Goal: Task Accomplishment & Management: Manage account settings

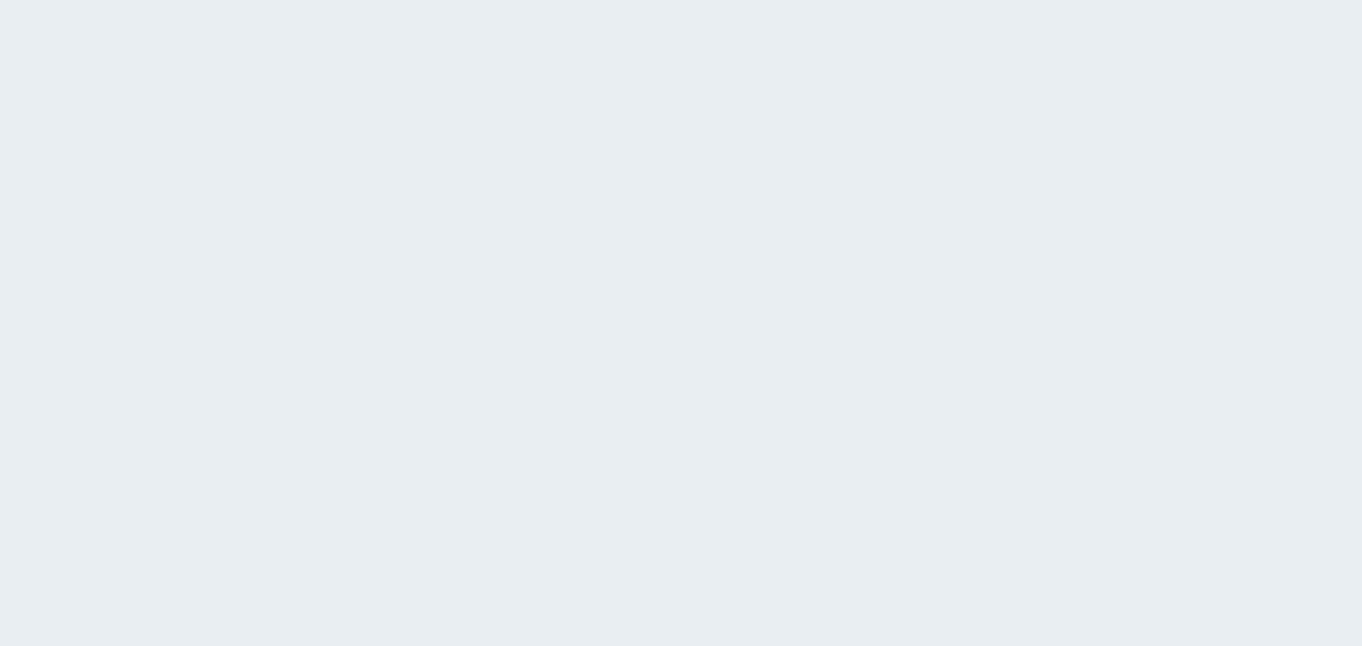
drag, startPoint x: 0, startPoint y: 0, endPoint x: 336, endPoint y: 121, distance: 356.9
click at [336, 0] on html at bounding box center [681, 0] width 1362 height 0
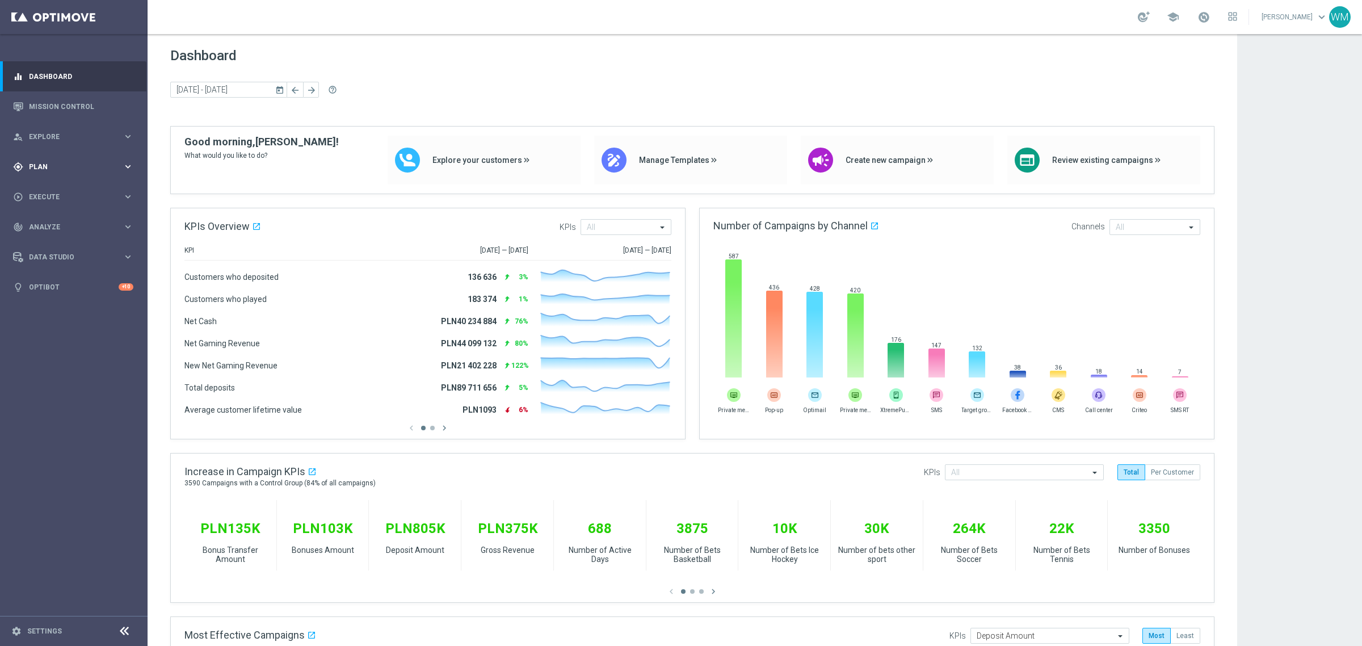
click at [49, 172] on div "gps_fixed Plan keyboard_arrow_right" at bounding box center [73, 166] width 146 height 30
click at [45, 189] on link "Target Groups" at bounding box center [74, 190] width 89 height 9
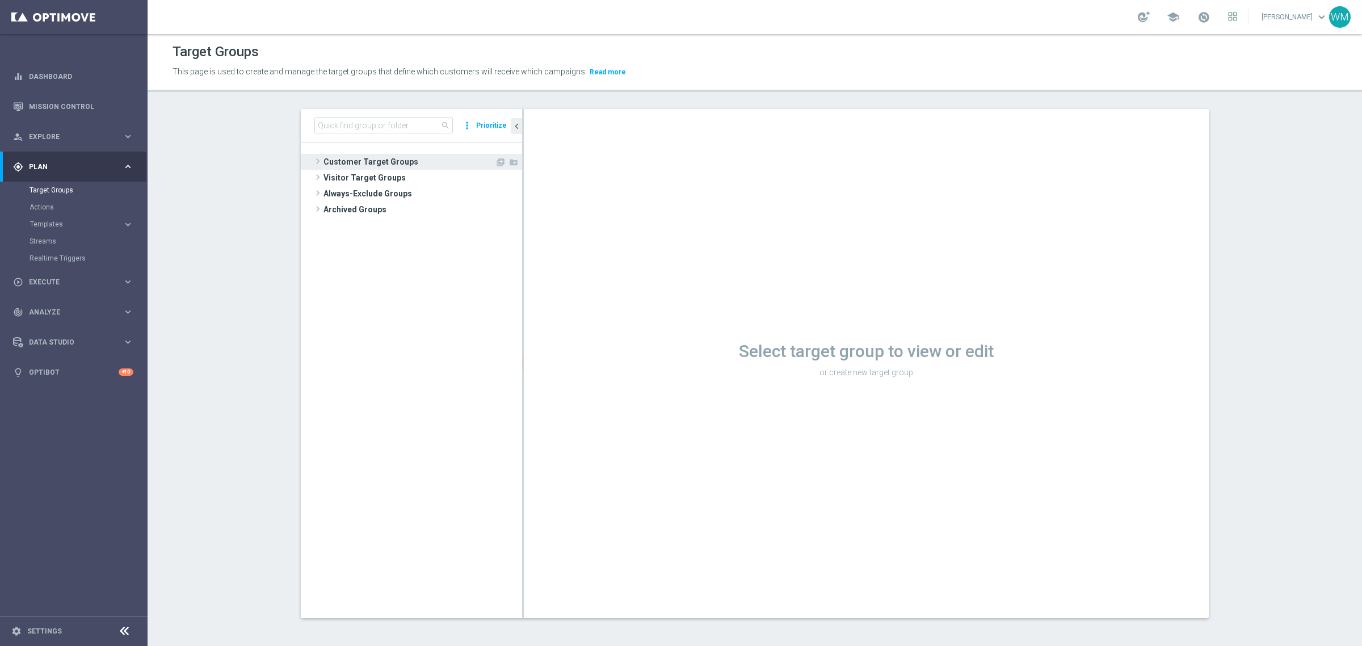
click at [389, 165] on span "Customer Target Groups" at bounding box center [408, 162] width 171 height 16
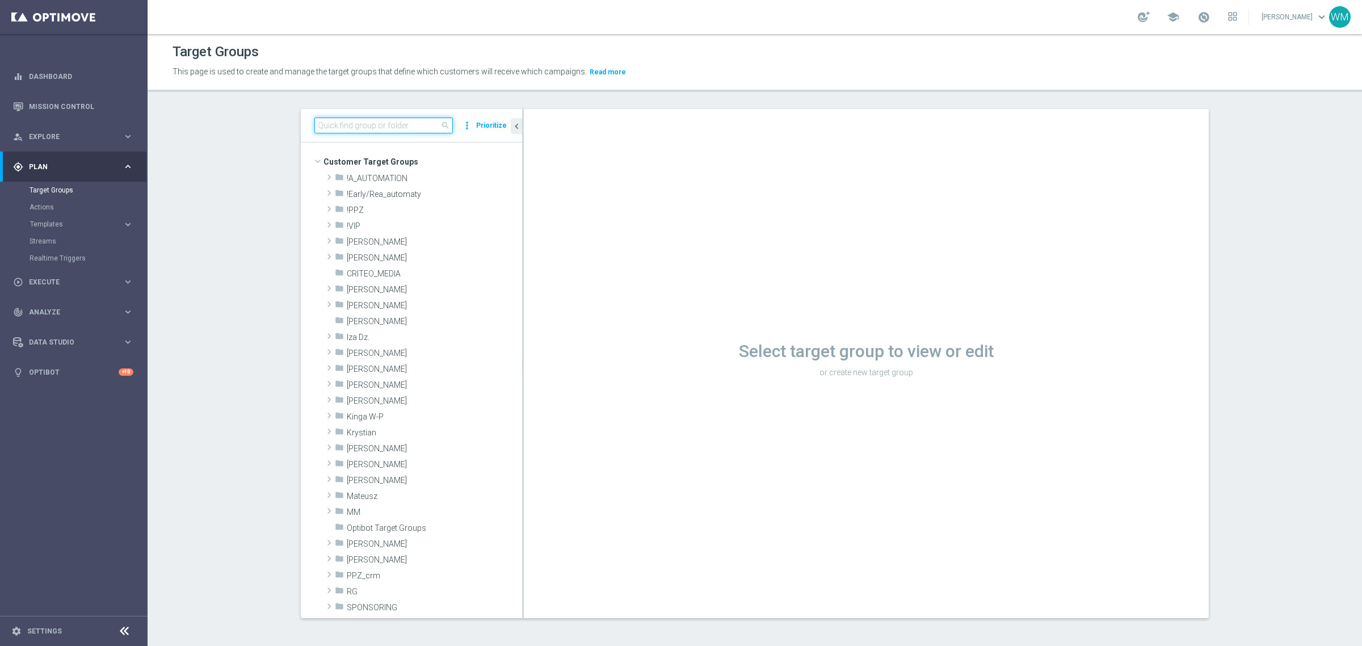
click at [418, 117] on input at bounding box center [383, 125] width 138 height 16
type input "WM_TEST_"
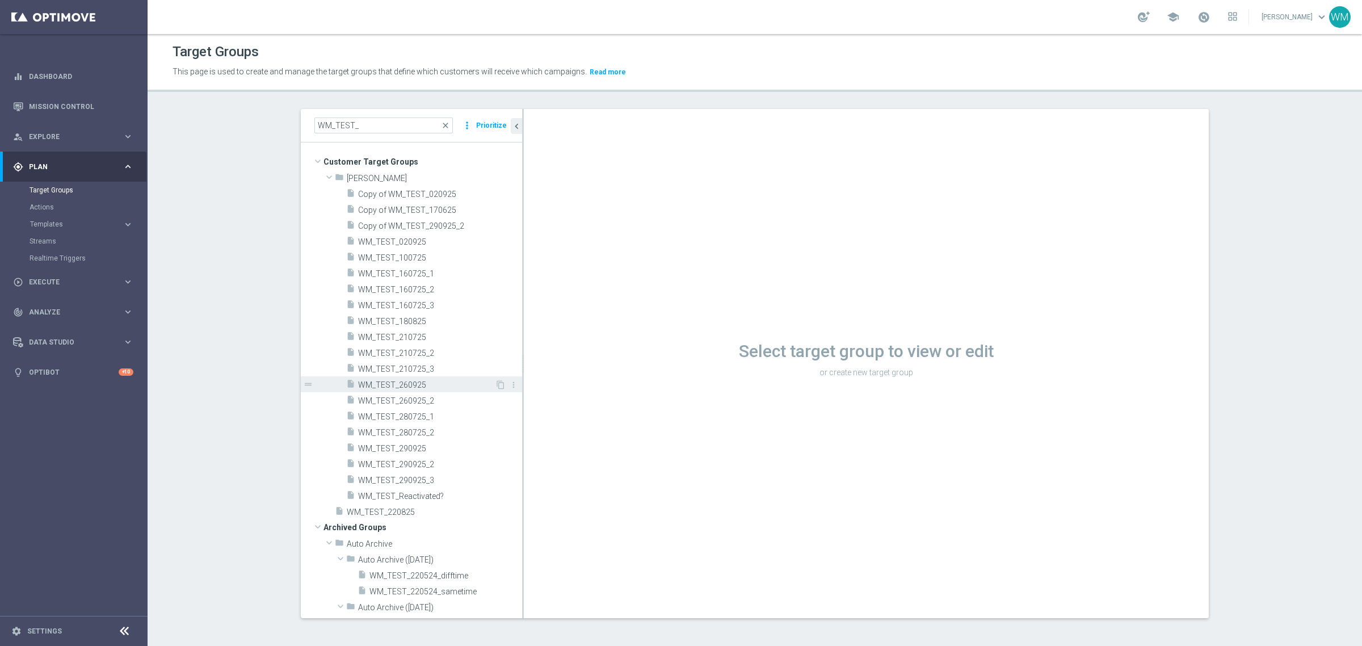
click at [431, 387] on span "WM_TEST_260925" at bounding box center [426, 385] width 137 height 10
click at [432, 380] on span "WM_TEST_260925" at bounding box center [426, 385] width 137 height 10
click at [407, 379] on div "insert_drive_file WM_TEST_260925" at bounding box center [420, 384] width 149 height 16
click at [496, 382] on icon "content_copy" at bounding box center [500, 384] width 9 height 9
click at [415, 383] on span "WM_TEST_260925" at bounding box center [426, 385] width 137 height 10
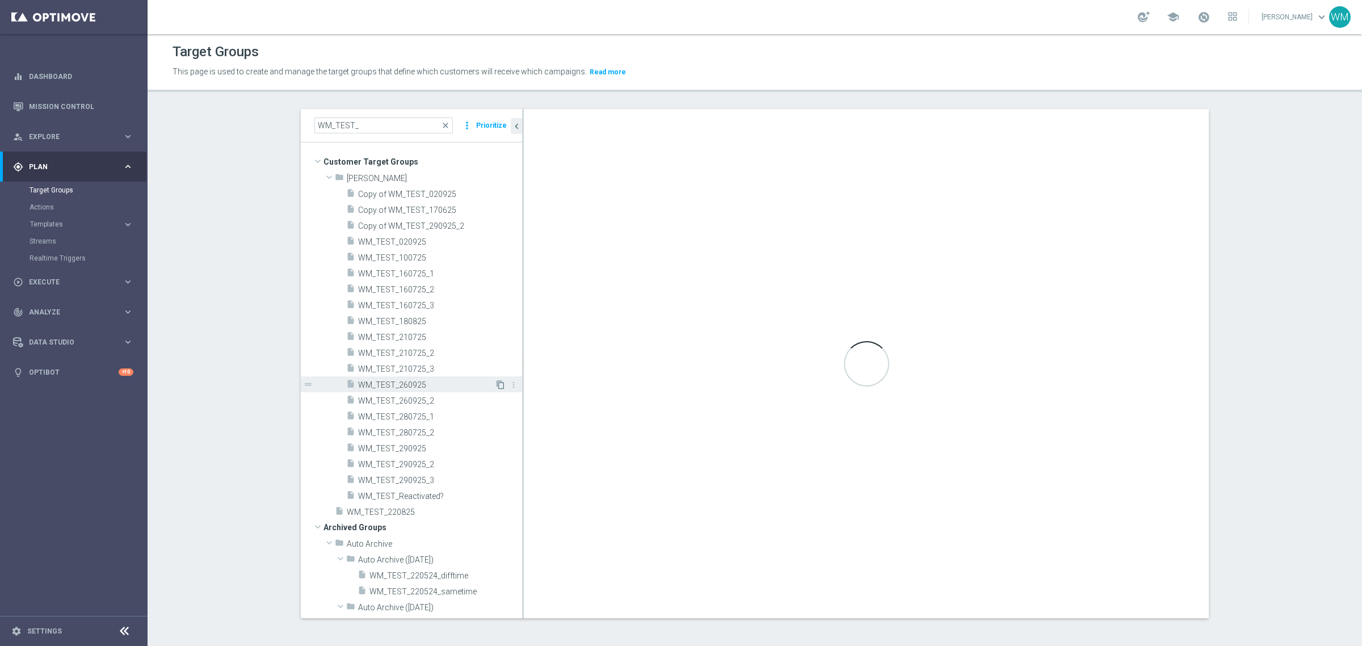
click at [496, 384] on icon "content_copy" at bounding box center [500, 384] width 9 height 9
click at [428, 387] on span "WM_TEST_260925" at bounding box center [426, 385] width 137 height 10
click at [413, 384] on span "WM_TEST_260925" at bounding box center [426, 385] width 137 height 10
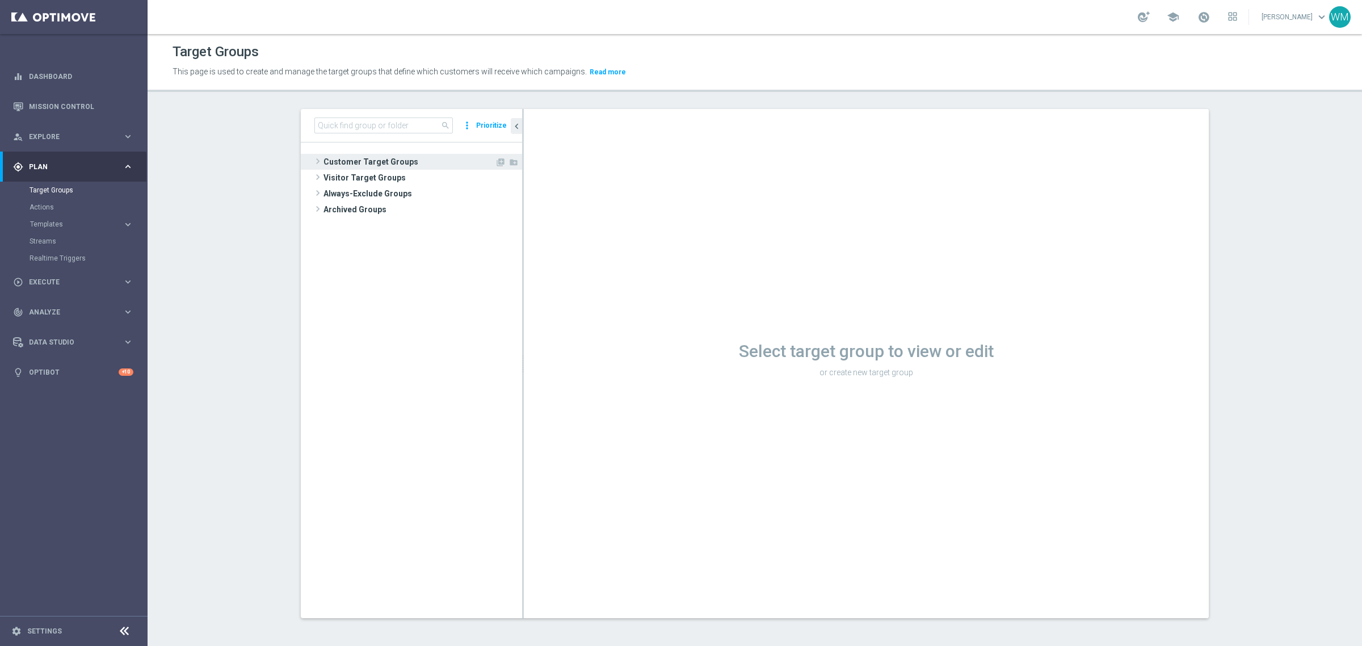
click at [382, 166] on span "Customer Target Groups" at bounding box center [408, 162] width 171 height 16
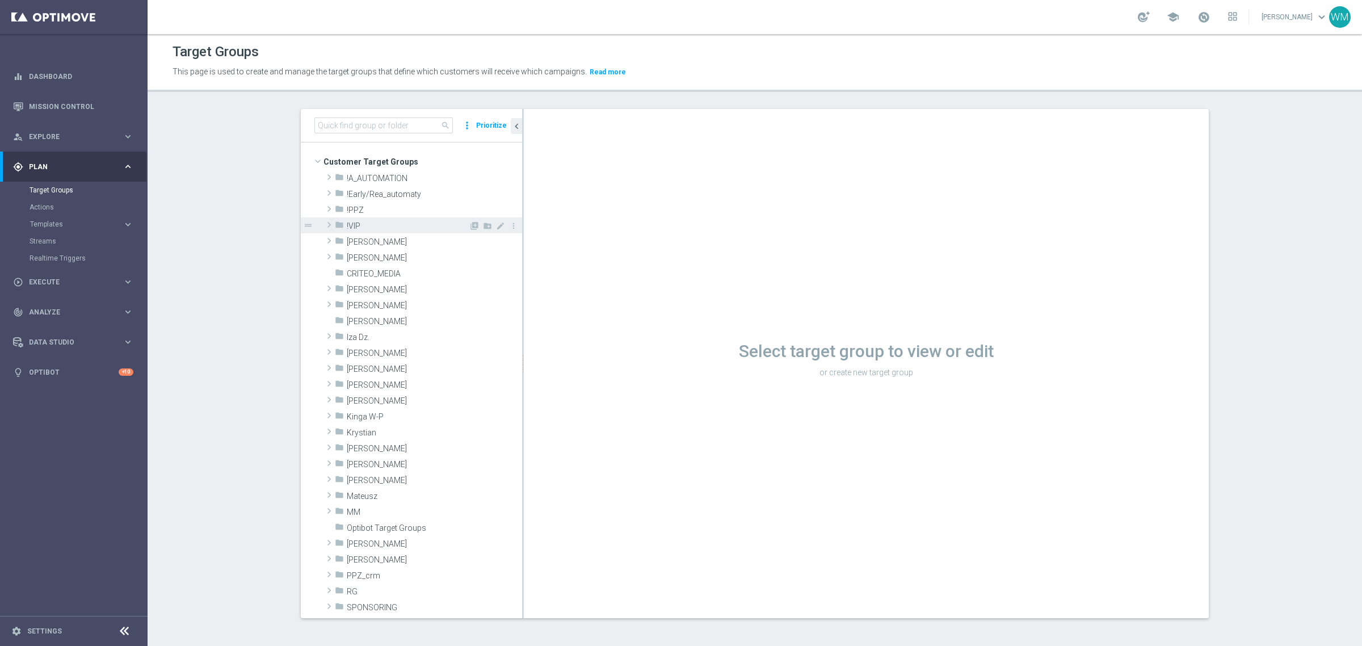
click at [358, 227] on span "!VIP" at bounding box center [408, 226] width 122 height 10
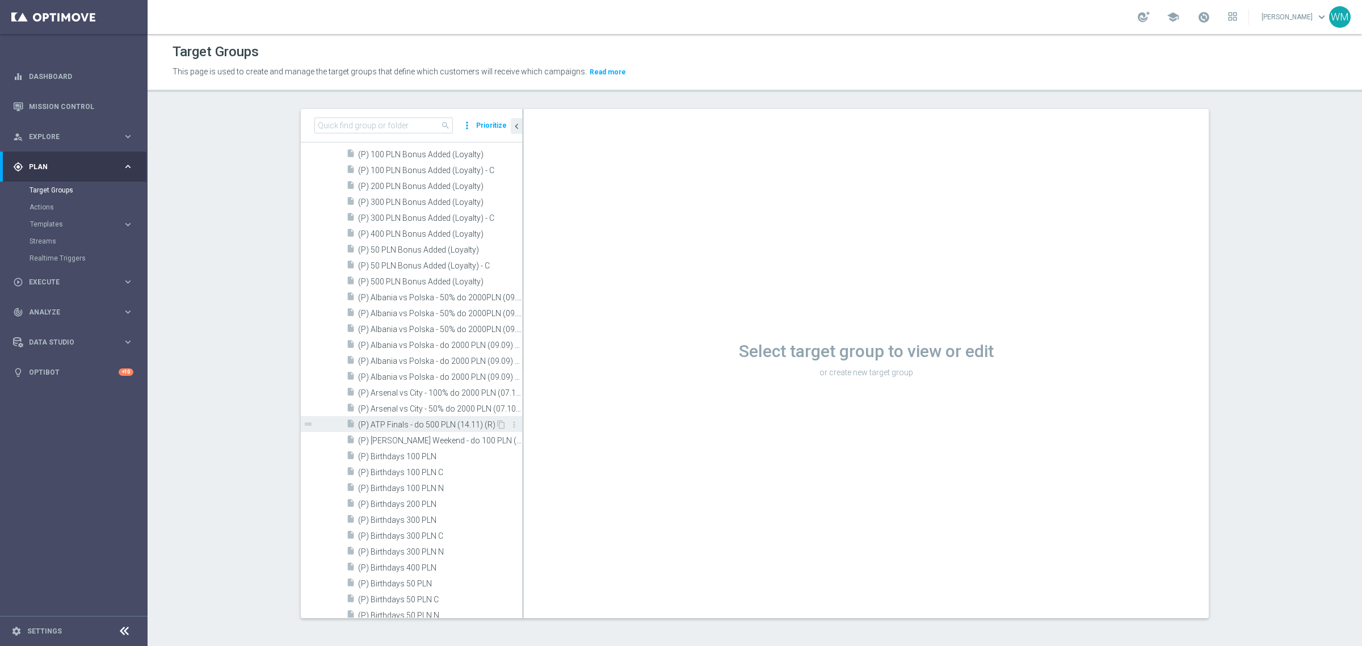
scroll to position [142, 0]
drag, startPoint x: 517, startPoint y: 389, endPoint x: 596, endPoint y: 375, distance: 80.7
click at [601, 375] on div at bounding box center [602, 363] width 2 height 509
click at [390, 115] on div "search more_vert Prioritize" at bounding box center [451, 125] width 301 height 33
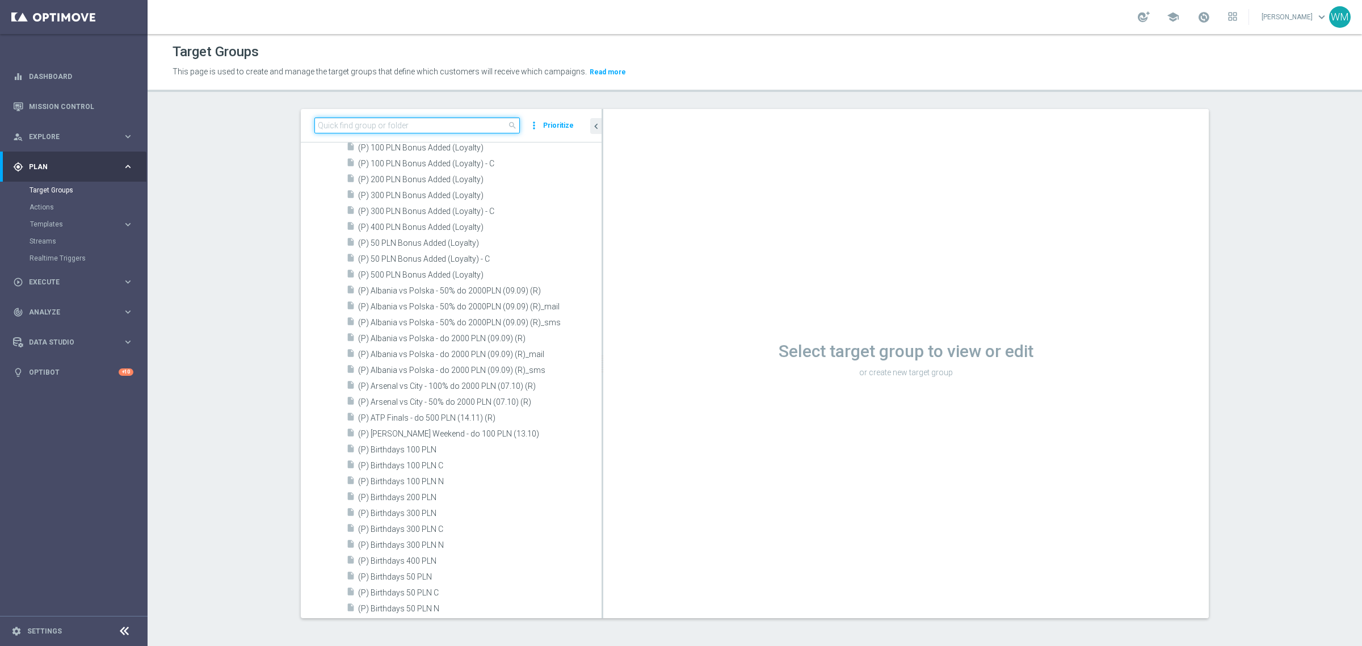
click at [386, 123] on input at bounding box center [416, 125] width 205 height 16
type input "WM_TEST"
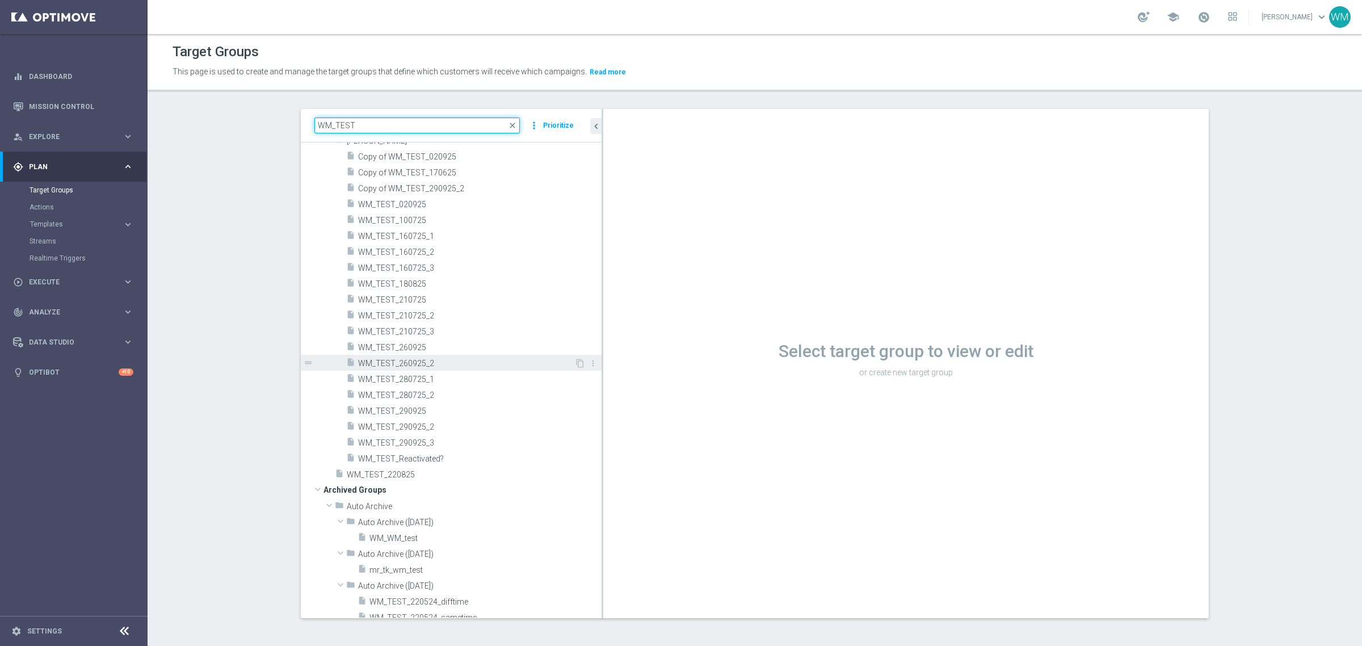
scroll to position [0, 0]
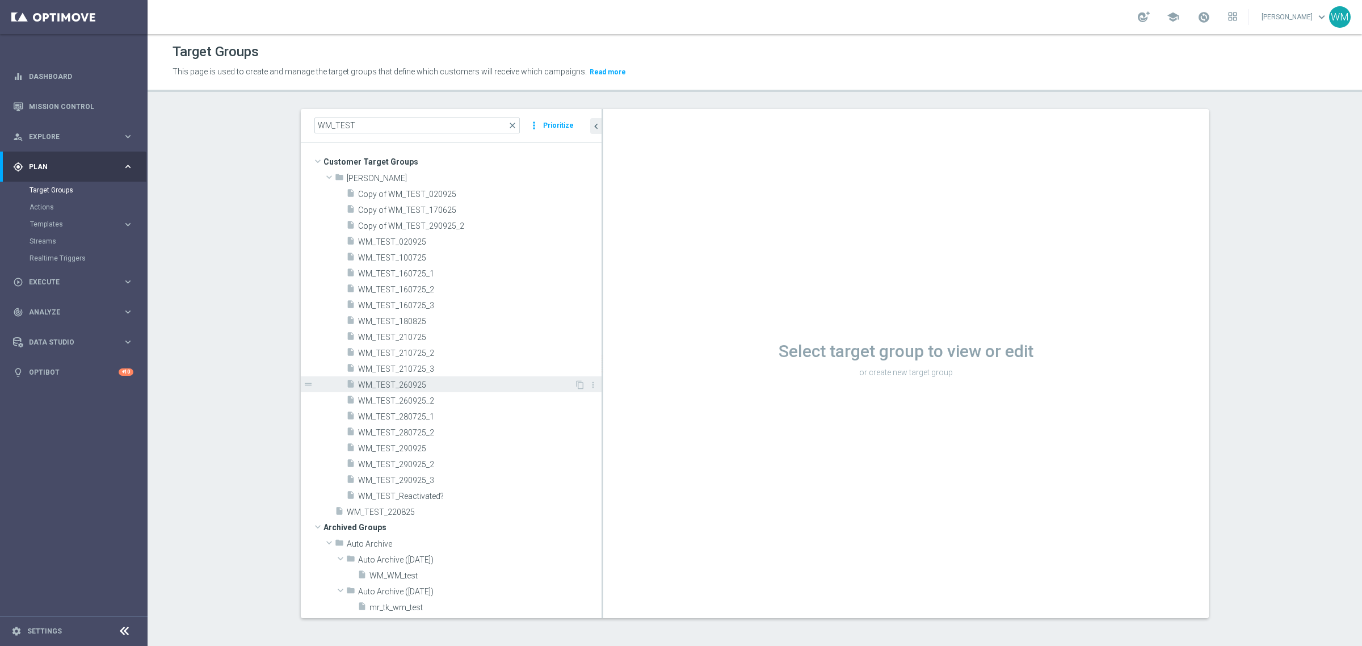
click at [452, 384] on span "WM_TEST_260925" at bounding box center [466, 385] width 216 height 10
click at [575, 382] on icon "content_copy" at bounding box center [579, 384] width 9 height 9
click at [429, 381] on span "WM_TEST_260925" at bounding box center [466, 385] width 216 height 10
click at [463, 383] on span "WM_TEST_260925" at bounding box center [466, 385] width 216 height 10
click at [444, 384] on span "WM_TEST_260925" at bounding box center [466, 385] width 216 height 10
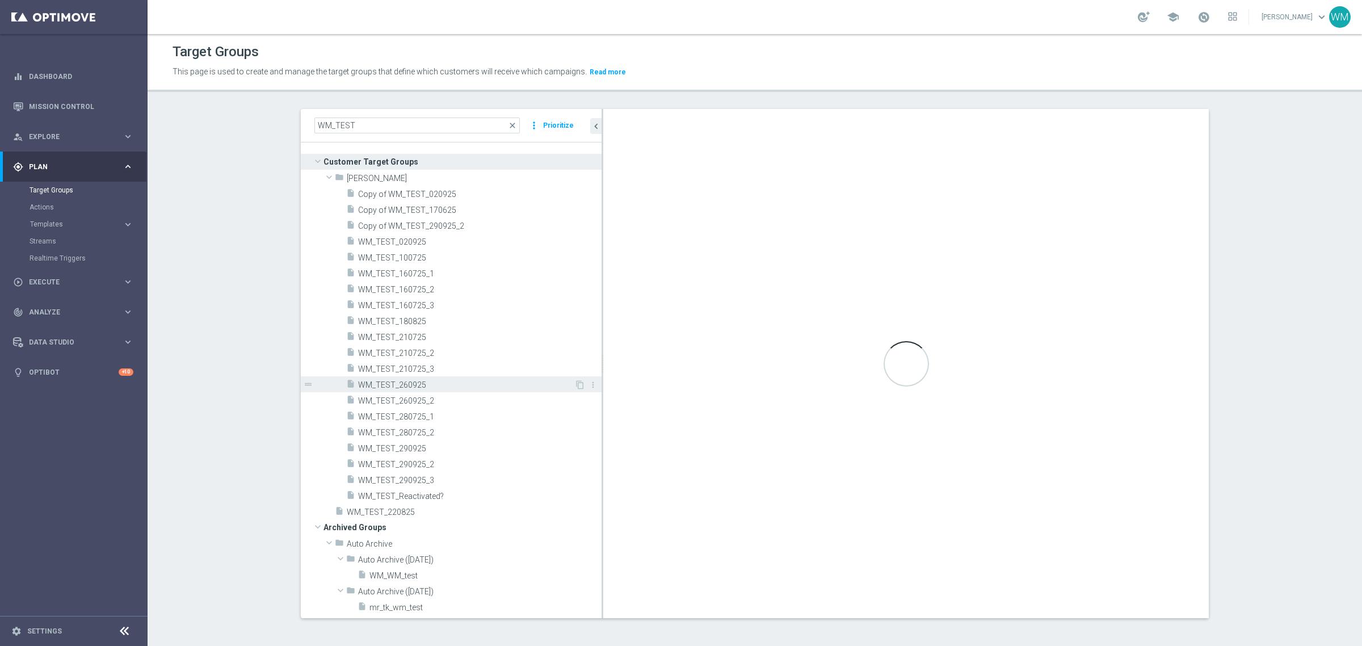
click at [392, 380] on span "WM_TEST_260925" at bounding box center [466, 385] width 216 height 10
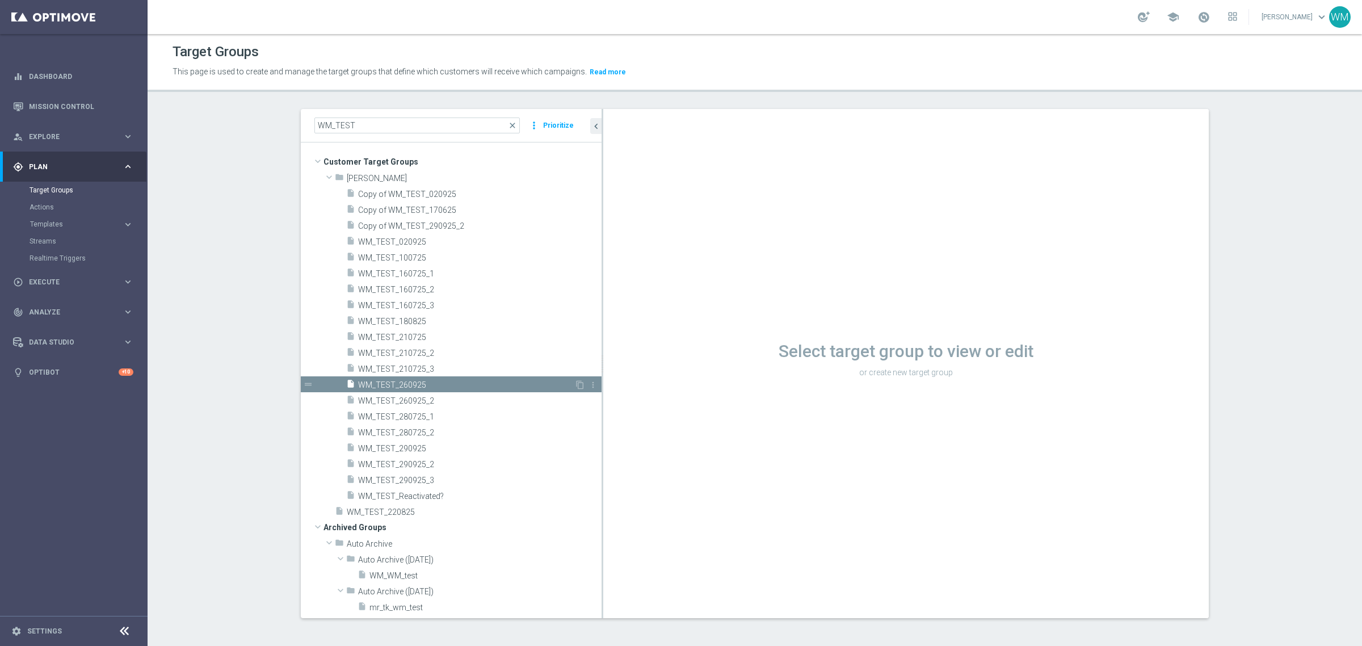
click at [392, 380] on span "WM_TEST_260925" at bounding box center [466, 385] width 216 height 10
click at [575, 384] on icon "content_copy" at bounding box center [579, 384] width 9 height 9
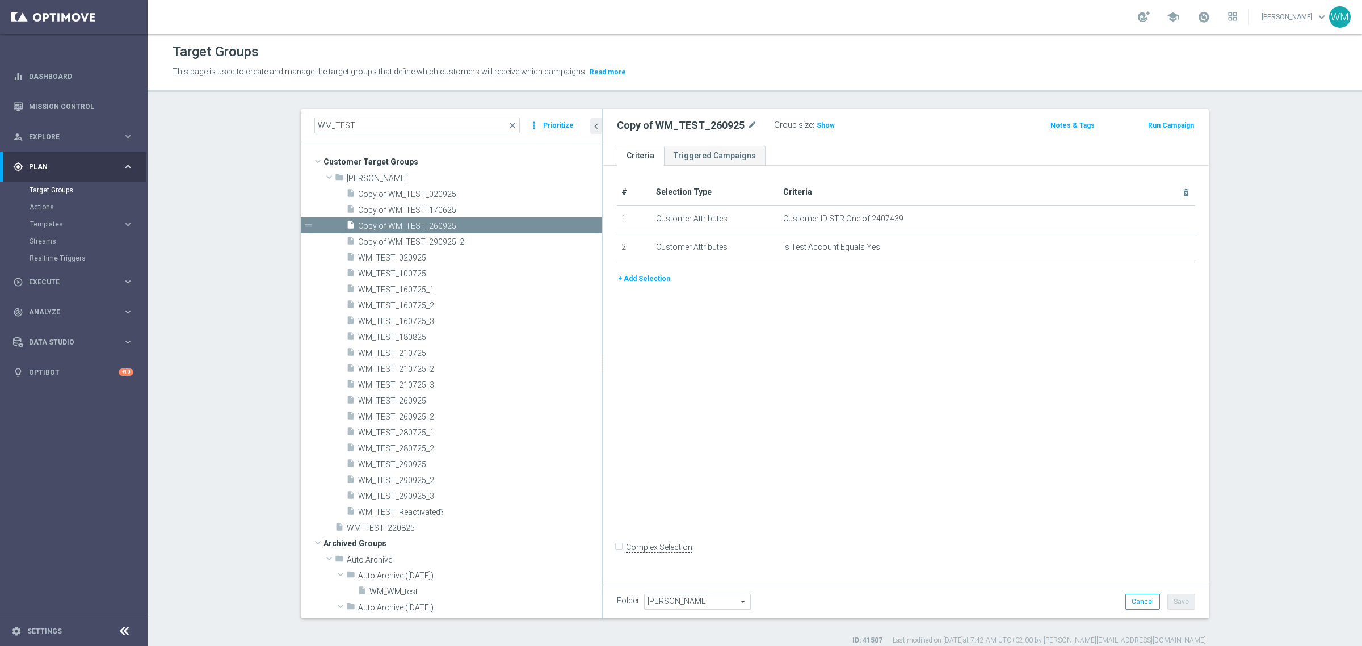
click at [750, 128] on div "Copy of WM_TEST_260925 mode_edit" at bounding box center [695, 125] width 157 height 16
click at [733, 117] on div "Copy of WM_TEST_260925 mode_edit" at bounding box center [695, 125] width 157 height 16
click at [747, 119] on icon "mode_edit" at bounding box center [752, 126] width 10 height 14
type input "WM_TEST_071025"
click at [872, 130] on div "Group size : Show" at bounding box center [843, 124] width 113 height 14
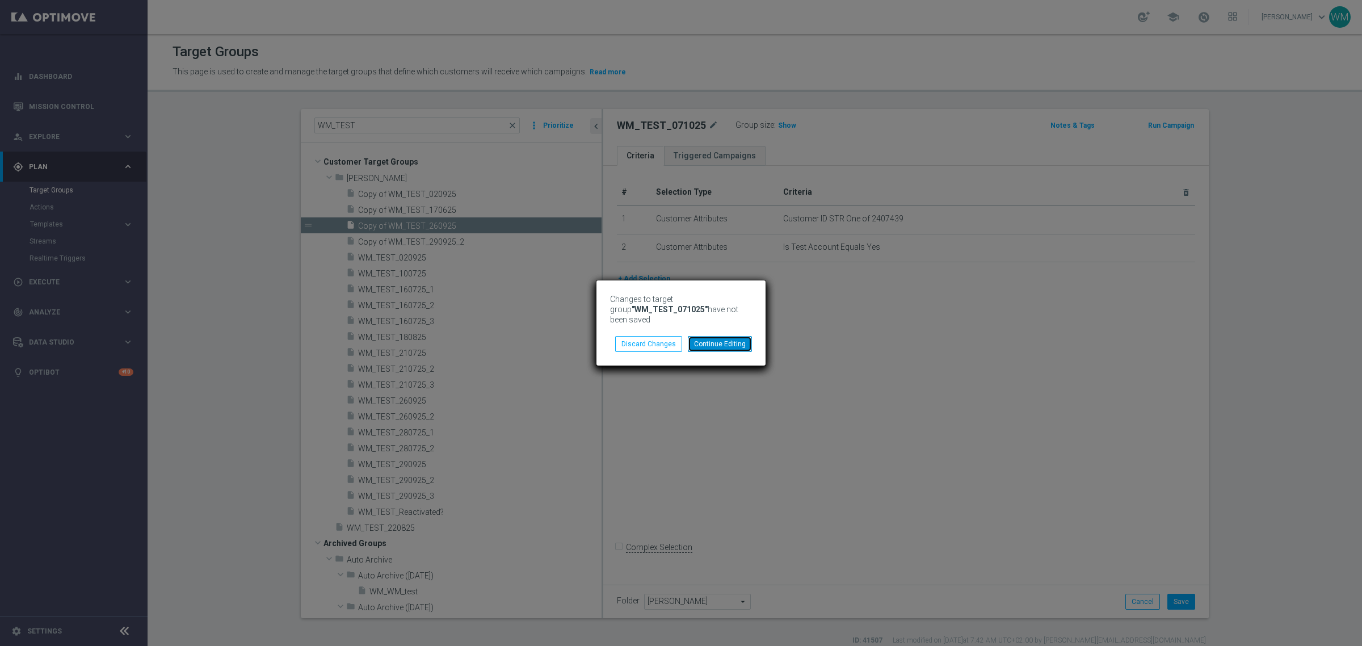
click at [733, 347] on button "Continue Editing" at bounding box center [720, 344] width 64 height 16
click at [732, 345] on button "Continue Editing" at bounding box center [720, 344] width 64 height 16
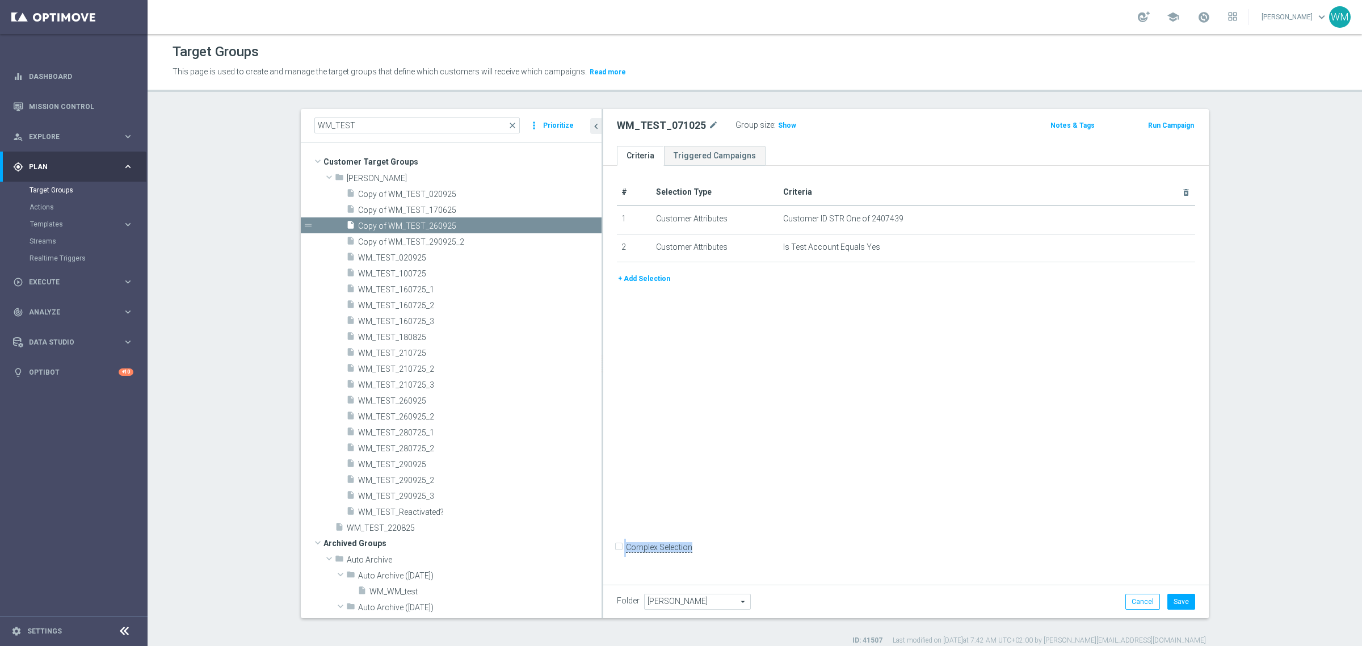
click at [732, 345] on div "# Selection Type Criteria delete_forever 1 Customer Attributes Customer ID STR …" at bounding box center [905, 373] width 605 height 414
drag, startPoint x: 1156, startPoint y: 217, endPoint x: 1110, endPoint y: 286, distance: 82.8
click at [0, 0] on icon "mode_edit" at bounding box center [0, 0] width 0 height 0
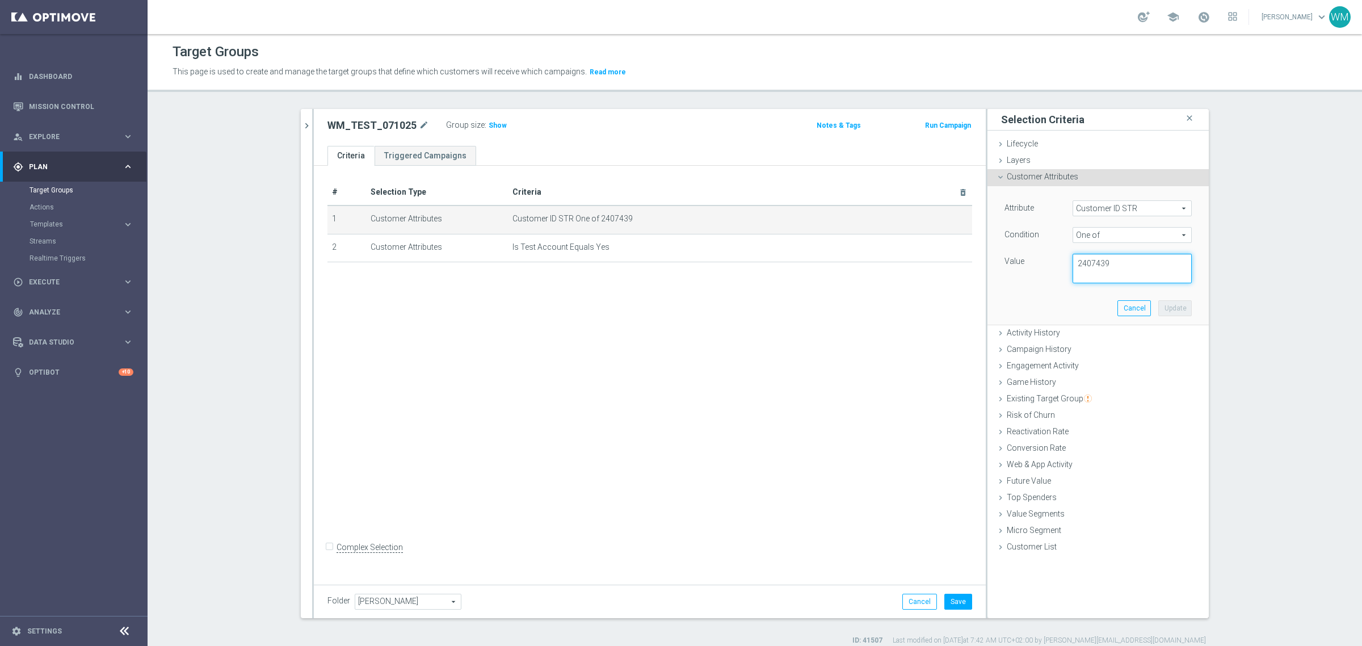
click at [1106, 271] on textarea "2407439" at bounding box center [1131, 269] width 119 height 30
paste textarea "2796702"
type textarea "2407439, 2796702"
click at [1167, 313] on button "Update" at bounding box center [1174, 308] width 33 height 16
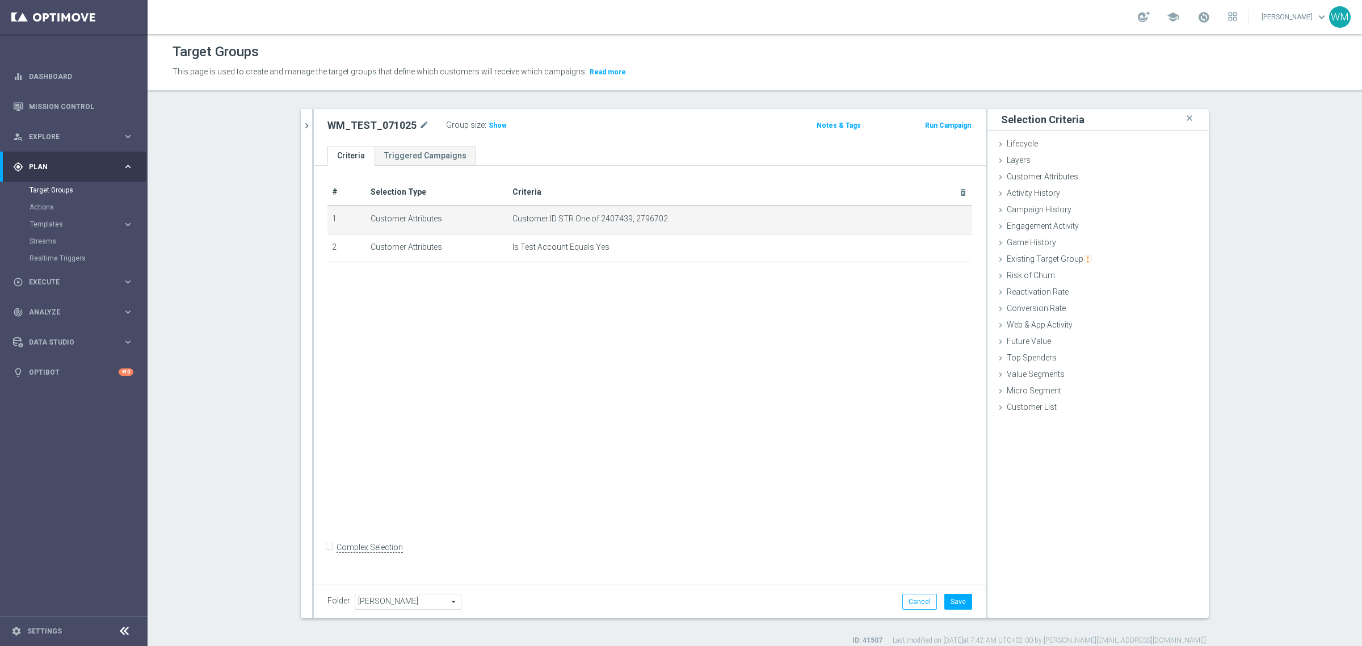
click at [498, 132] on div "Group size : Show" at bounding box center [502, 125] width 113 height 16
click at [488, 126] on span "Show" at bounding box center [497, 125] width 18 height 8
click at [389, 126] on h2 "WM_TEST_071025" at bounding box center [371, 126] width 89 height 14
copy h2 "WM_TEST_071025"
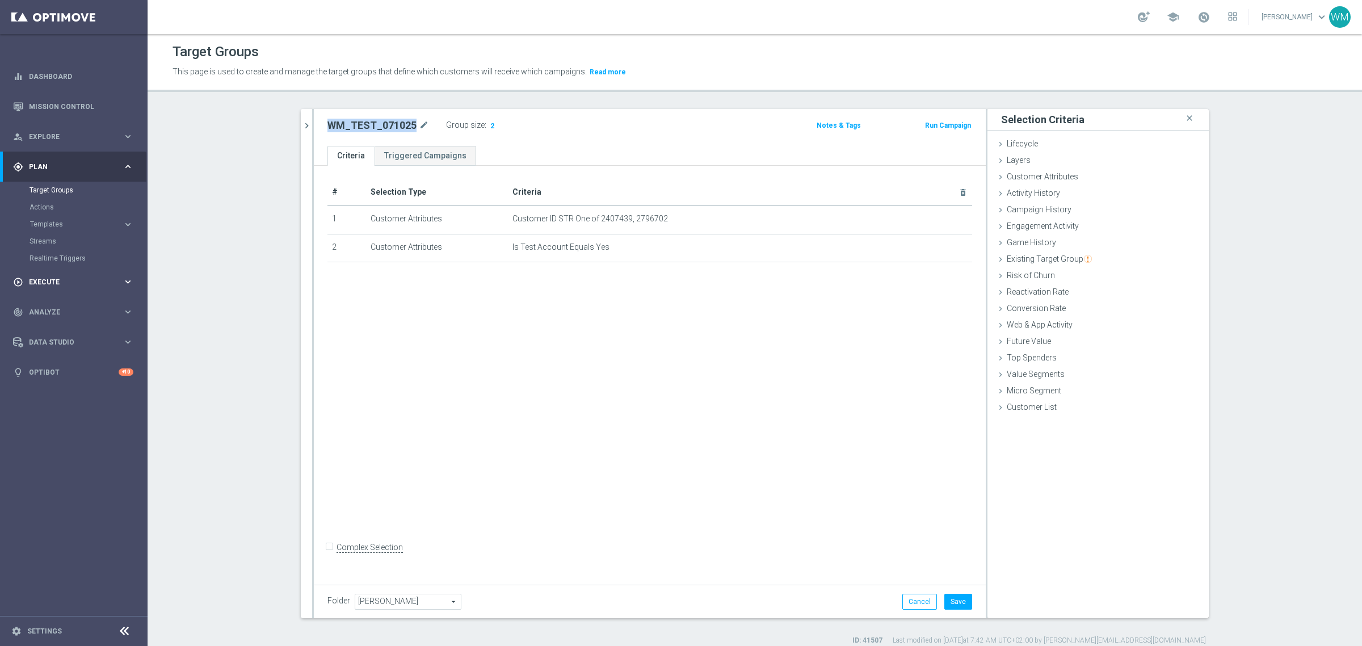
click at [52, 284] on span "Execute" at bounding box center [76, 282] width 94 height 7
click at [950, 605] on button "Save" at bounding box center [958, 601] width 28 height 16
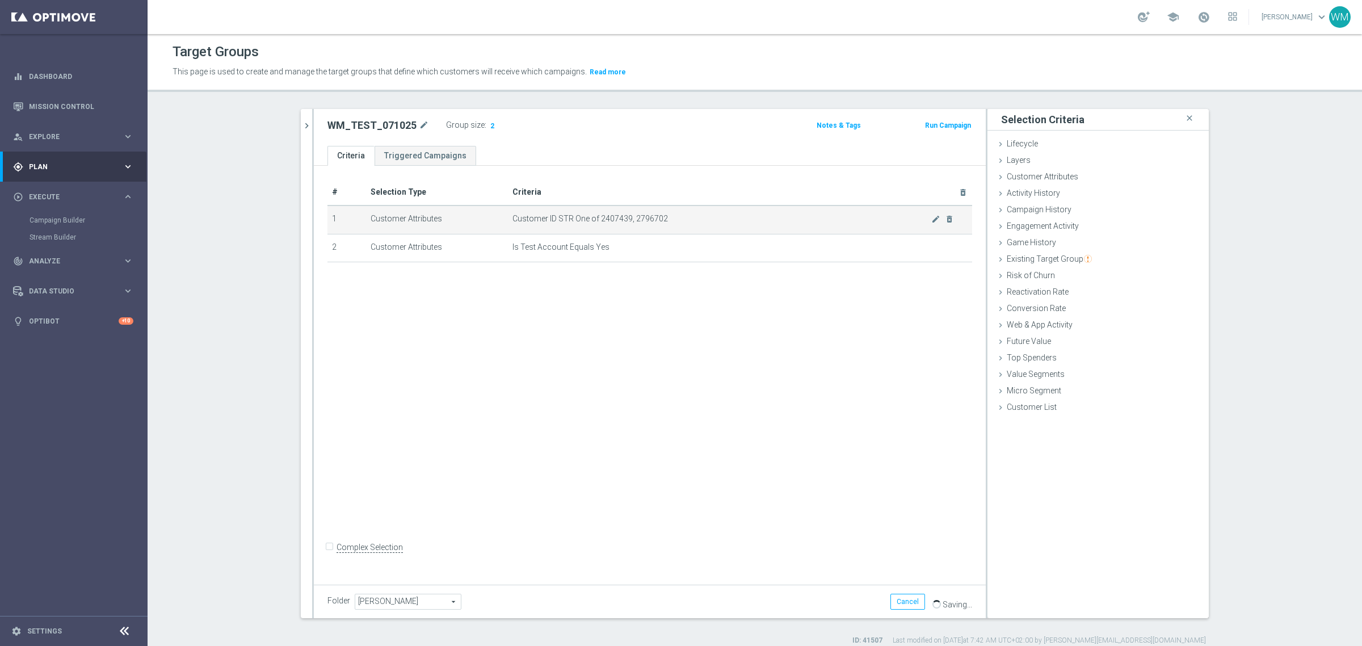
click at [600, 217] on span "Customer ID STR One of 2407439, 2796702" at bounding box center [721, 219] width 419 height 10
click at [640, 220] on span "Customer ID STR One of 2407439, 2796702" at bounding box center [721, 219] width 419 height 10
copy tbody "2796702 mode_edit delete_forever"
drag, startPoint x: 591, startPoint y: 220, endPoint x: 730, endPoint y: 227, distance: 139.2
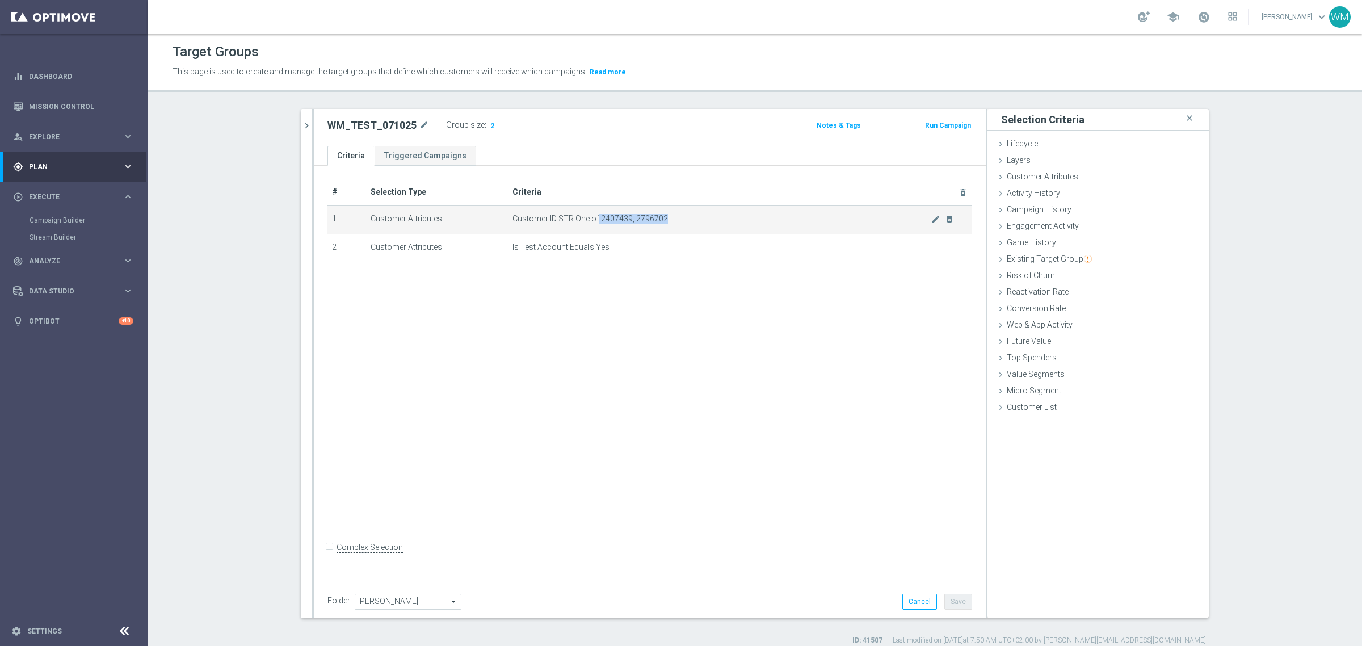
click at [730, 227] on td "Customer ID STR One of 2407439, 2796702 mode_edit delete_forever" at bounding box center [740, 219] width 464 height 28
drag, startPoint x: 710, startPoint y: 225, endPoint x: 596, endPoint y: 220, distance: 113.6
click at [596, 220] on td "Customer ID STR One of 2407439, 2796702 mode_edit delete_forever" at bounding box center [740, 219] width 464 height 28
click at [596, 220] on span "Customer ID STR One of 2407439, 2796702" at bounding box center [721, 219] width 419 height 10
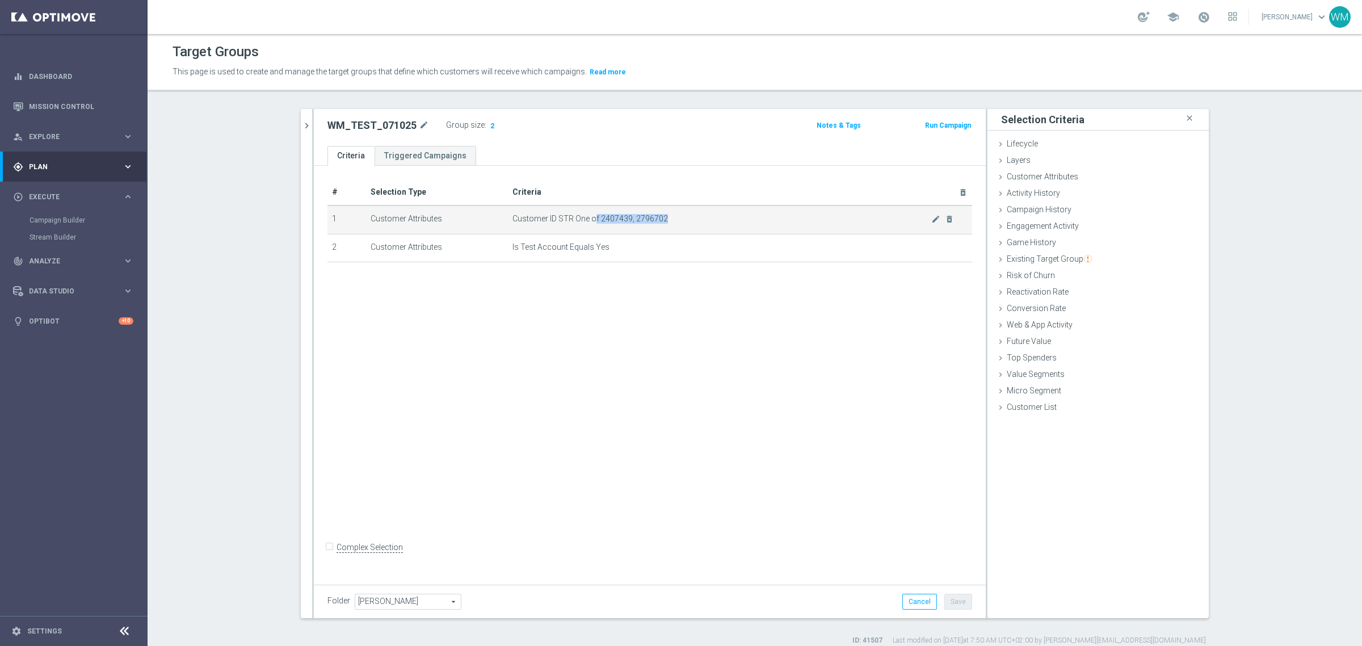
drag, startPoint x: 588, startPoint y: 218, endPoint x: 663, endPoint y: 217, distance: 74.3
click at [663, 217] on span "Customer ID STR One of 2407439, 2796702" at bounding box center [721, 219] width 419 height 10
drag, startPoint x: 658, startPoint y: 221, endPoint x: 593, endPoint y: 219, distance: 64.7
click at [593, 219] on span "Customer ID STR One of 2407439, 2796702" at bounding box center [721, 219] width 419 height 10
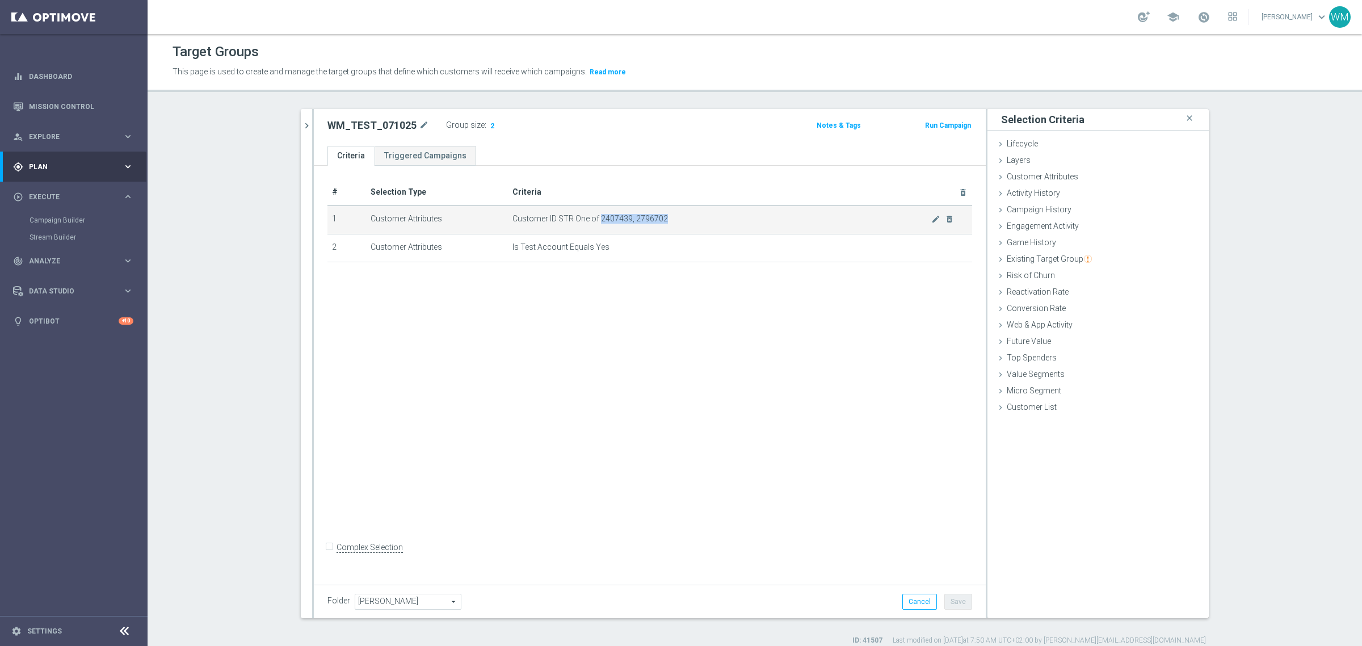
click at [593, 219] on span "Customer ID STR One of 2407439, 2796702" at bounding box center [721, 219] width 419 height 10
drag, startPoint x: 593, startPoint y: 219, endPoint x: 736, endPoint y: 222, distance: 143.0
click at [736, 222] on span "Customer ID STR One of 2407439, 2796702" at bounding box center [721, 219] width 419 height 10
drag, startPoint x: 700, startPoint y: 220, endPoint x: 593, endPoint y: 217, distance: 106.1
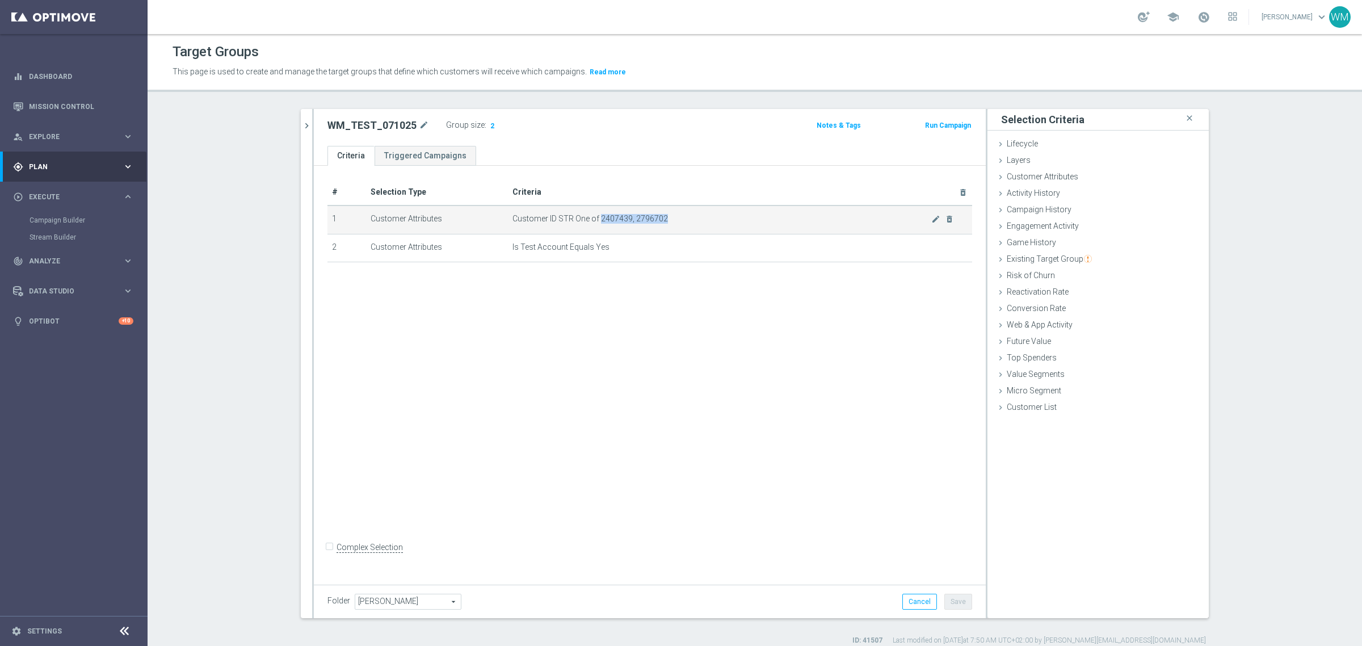
click at [593, 217] on span "Customer ID STR One of 2407439, 2796702" at bounding box center [721, 219] width 419 height 10
drag, startPoint x: 593, startPoint y: 217, endPoint x: 664, endPoint y: 221, distance: 70.5
click at [664, 221] on span "Customer ID STR One of 2407439, 2796702" at bounding box center [721, 219] width 419 height 10
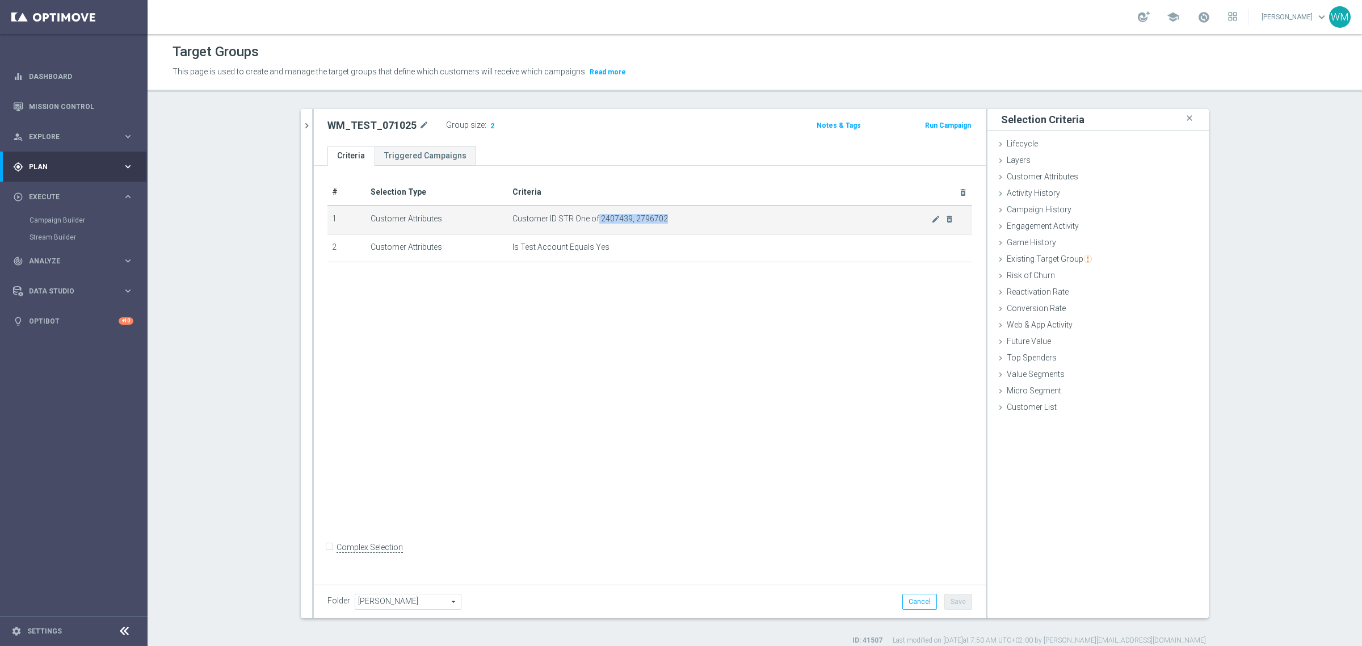
drag, startPoint x: 664, startPoint y: 221, endPoint x: 591, endPoint y: 218, distance: 72.7
click at [591, 218] on span "Customer ID STR One of 2407439, 2796702" at bounding box center [721, 219] width 419 height 10
click at [591, 217] on span "Customer ID STR One of 2407439, 2796702" at bounding box center [721, 219] width 419 height 10
drag, startPoint x: 593, startPoint y: 214, endPoint x: 671, endPoint y: 223, distance: 78.2
click at [671, 223] on td "Customer ID STR One of 2407439, 2796702 mode_edit delete_forever" at bounding box center [740, 219] width 464 height 28
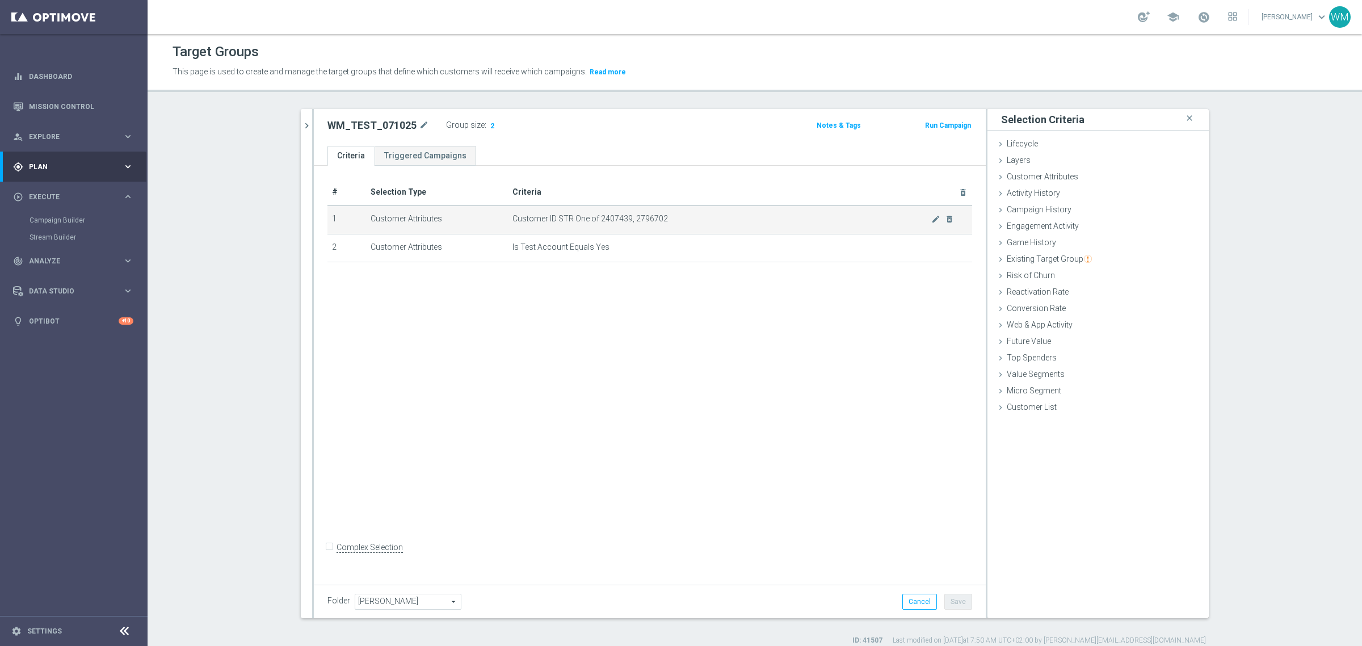
click at [671, 223] on td "Customer ID STR One of 2407439, 2796702 mode_edit delete_forever" at bounding box center [740, 219] width 464 height 28
drag, startPoint x: 671, startPoint y: 223, endPoint x: 594, endPoint y: 217, distance: 77.4
click at [594, 217] on td "Customer ID STR One of 2407439, 2796702 mode_edit delete_forever" at bounding box center [740, 219] width 464 height 28
click at [594, 217] on span "Customer ID STR One of 2407439, 2796702" at bounding box center [721, 219] width 419 height 10
drag, startPoint x: 594, startPoint y: 217, endPoint x: 656, endPoint y: 216, distance: 61.9
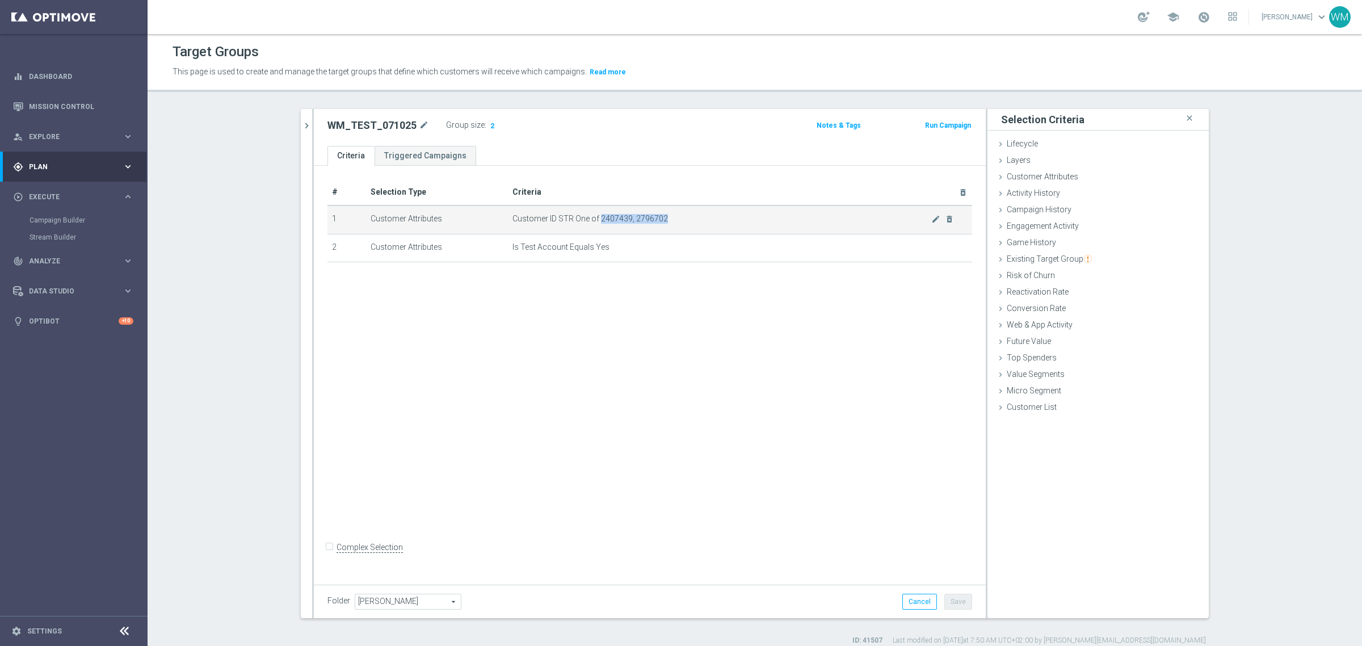
click at [656, 216] on span "Customer ID STR One of 2407439, 2796702" at bounding box center [721, 219] width 419 height 10
drag, startPoint x: 661, startPoint y: 216, endPoint x: 597, endPoint y: 218, distance: 64.2
click at [597, 218] on span "Customer ID STR One of 2407439, 2796702" at bounding box center [721, 219] width 419 height 10
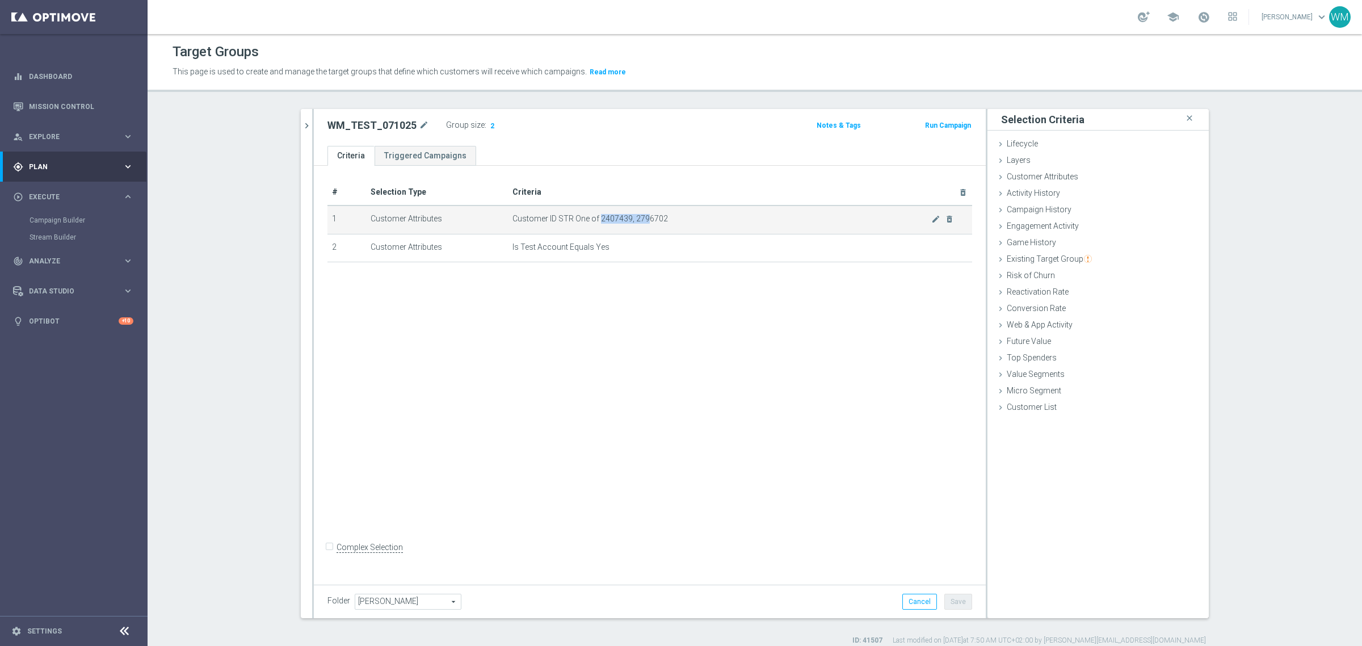
drag, startPoint x: 594, startPoint y: 218, endPoint x: 642, endPoint y: 217, distance: 48.2
click at [642, 217] on span "Customer ID STR One of 2407439, 2796702" at bounding box center [721, 219] width 419 height 10
drag, startPoint x: 593, startPoint y: 220, endPoint x: 661, endPoint y: 217, distance: 67.6
click at [661, 217] on span "Customer ID STR One of 2407439, 2796702" at bounding box center [721, 219] width 419 height 10
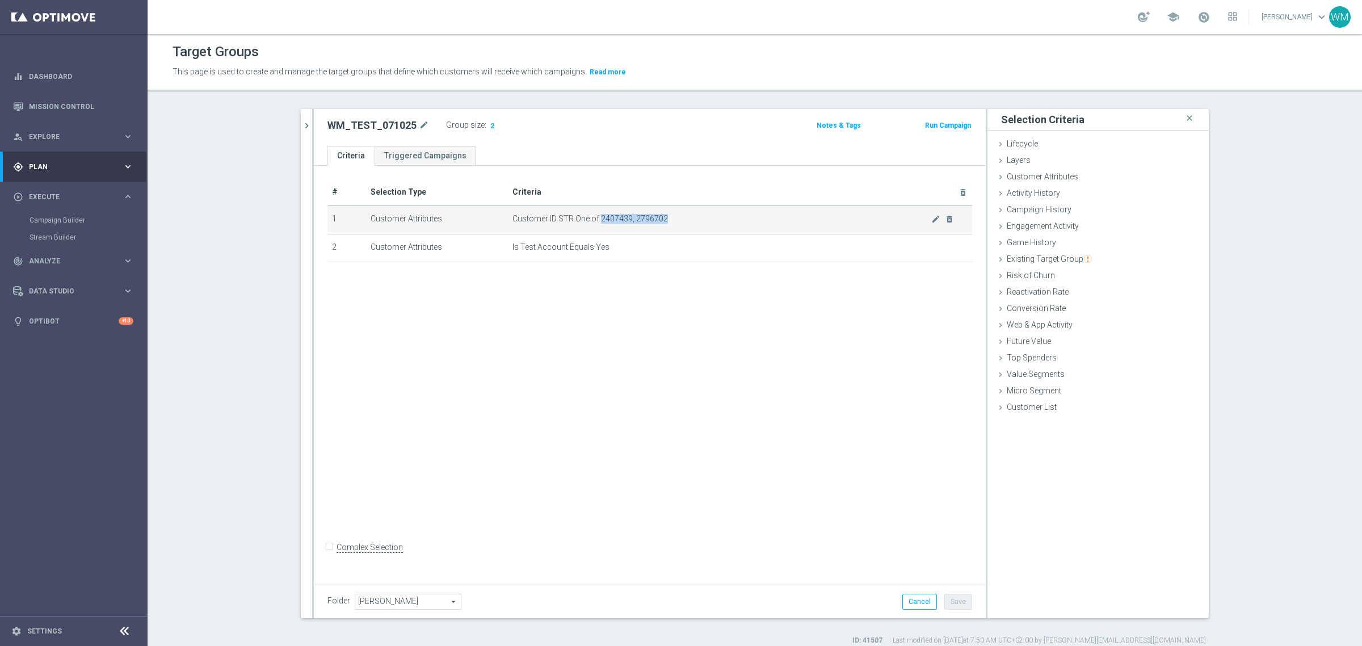
click at [661, 217] on span "Customer ID STR One of 2407439, 2796702" at bounding box center [721, 219] width 419 height 10
drag, startPoint x: 661, startPoint y: 217, endPoint x: 601, endPoint y: 216, distance: 59.6
click at [601, 216] on span "Customer ID STR One of 2407439, 2796702" at bounding box center [721, 219] width 419 height 10
drag, startPoint x: 596, startPoint y: 217, endPoint x: 676, endPoint y: 217, distance: 80.0
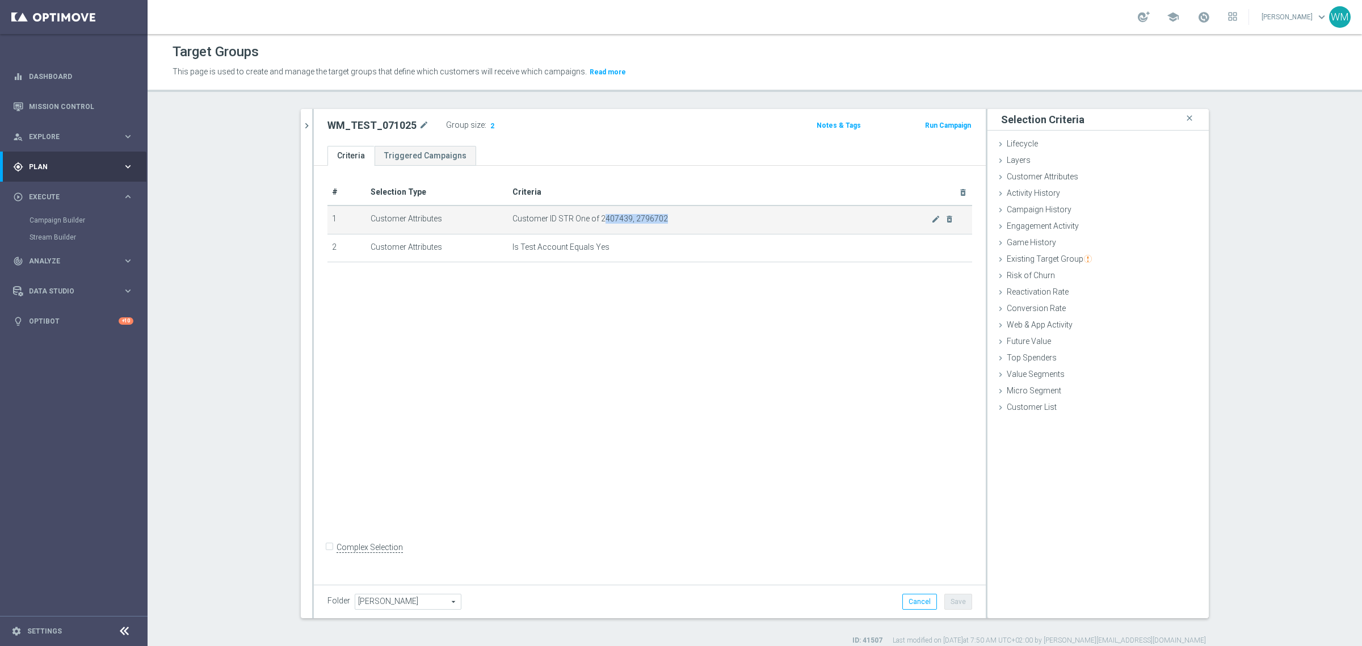
click at [676, 217] on span "Customer ID STR One of 2407439, 2796702" at bounding box center [721, 219] width 419 height 10
drag, startPoint x: 676, startPoint y: 217, endPoint x: 597, endPoint y: 217, distance: 78.9
click at [597, 217] on span "Customer ID STR One of 2407439, 2796702" at bounding box center [721, 219] width 419 height 10
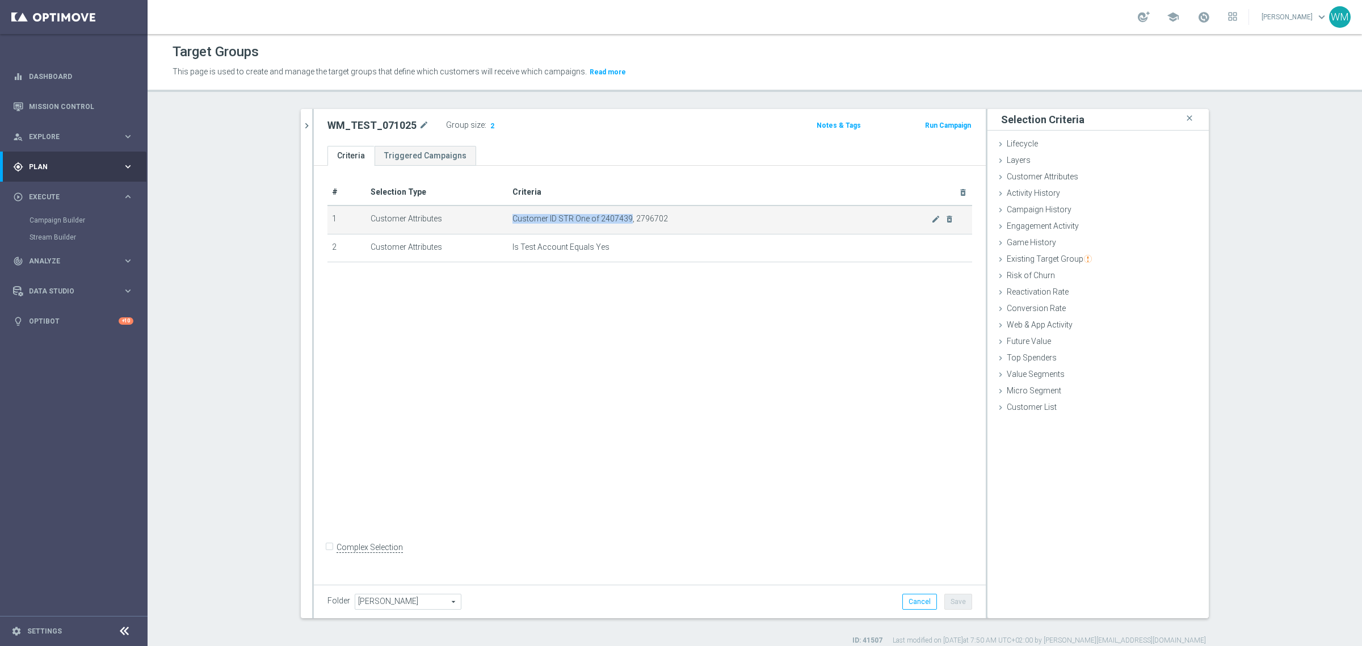
drag, startPoint x: 597, startPoint y: 217, endPoint x: 648, endPoint y: 212, distance: 51.3
click at [648, 212] on td "Customer ID STR One of 2407439, 2796702 mode_edit delete_forever" at bounding box center [740, 219] width 464 height 28
drag, startPoint x: 593, startPoint y: 219, endPoint x: 665, endPoint y: 216, distance: 71.6
click at [665, 216] on span "Customer ID STR One of 2407439, 2796702" at bounding box center [721, 219] width 419 height 10
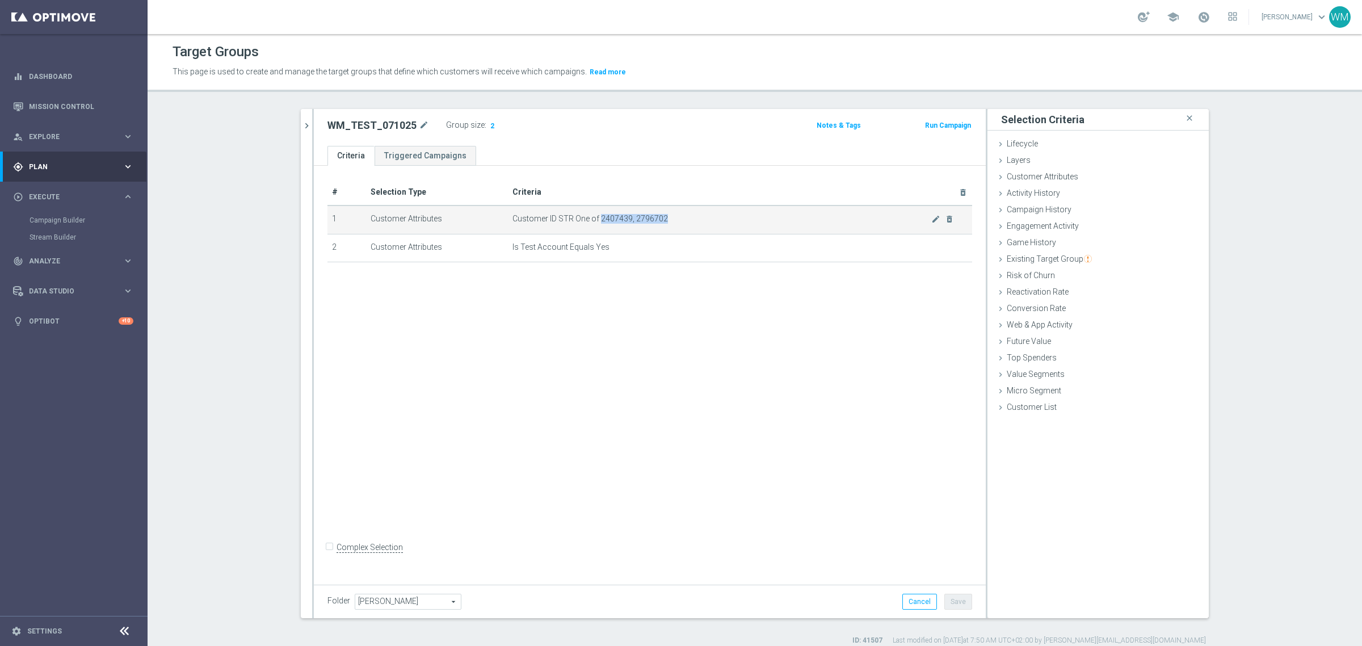
click at [665, 216] on span "Customer ID STR One of 2407439, 2796702" at bounding box center [721, 219] width 419 height 10
drag, startPoint x: 637, startPoint y: 220, endPoint x: 605, endPoint y: 217, distance: 31.4
click at [605, 217] on span "Customer ID STR One of 2407439, 2796702" at bounding box center [721, 219] width 419 height 10
drag, startPoint x: 597, startPoint y: 217, endPoint x: 667, endPoint y: 217, distance: 69.8
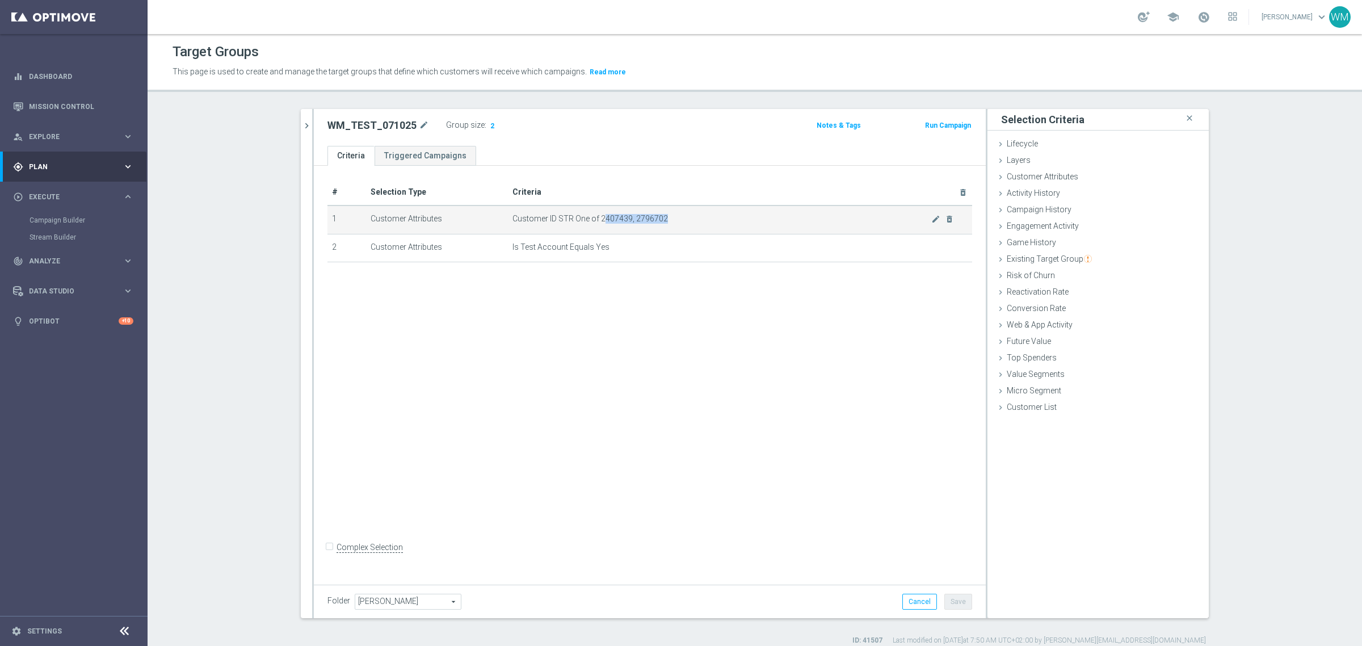
click at [667, 217] on span "Customer ID STR One of 2407439, 2796702" at bounding box center [721, 219] width 419 height 10
drag, startPoint x: 667, startPoint y: 217, endPoint x: 596, endPoint y: 219, distance: 71.0
click at [596, 219] on span "Customer ID STR One of 2407439, 2796702" at bounding box center [721, 219] width 419 height 10
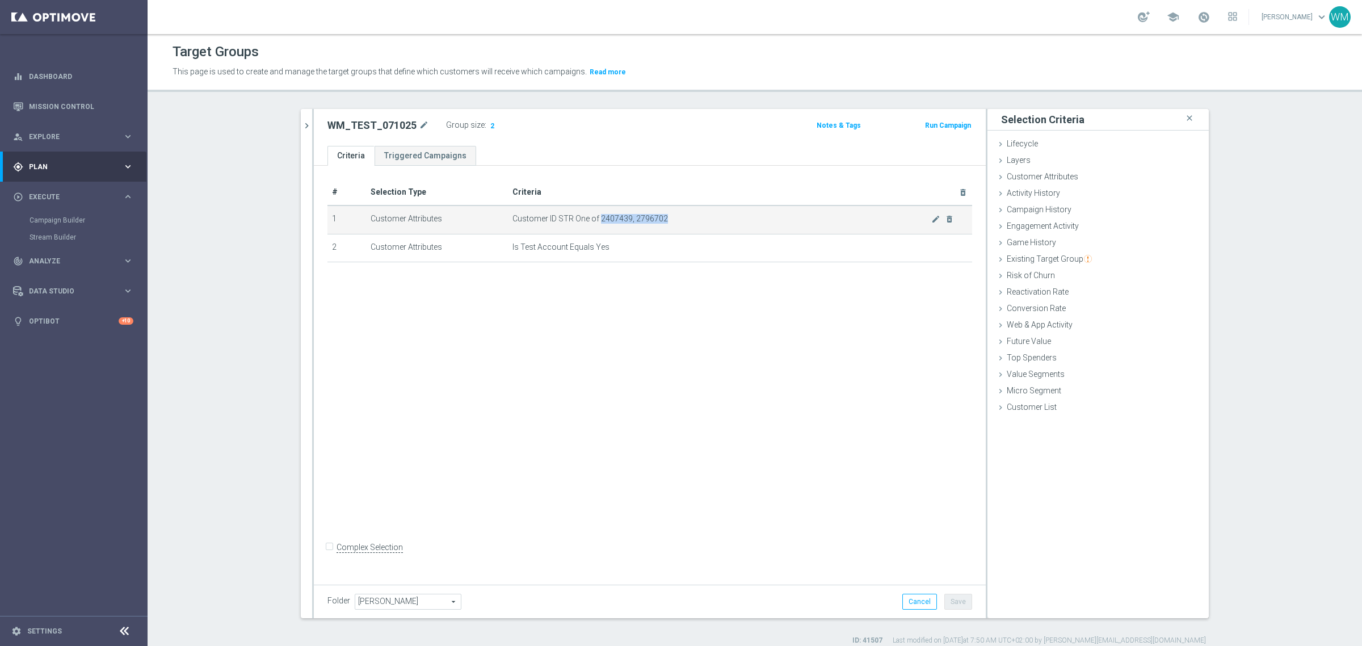
drag, startPoint x: 596, startPoint y: 219, endPoint x: 667, endPoint y: 213, distance: 71.2
click at [667, 216] on span "Customer ID STR One of 2407439, 2796702" at bounding box center [721, 219] width 419 height 10
click at [667, 213] on td "Customer ID STR One of 2407439, 2796702 mode_edit delete_forever" at bounding box center [740, 219] width 464 height 28
click at [383, 128] on h2 "WM_TEST_071025" at bounding box center [371, 126] width 89 height 14
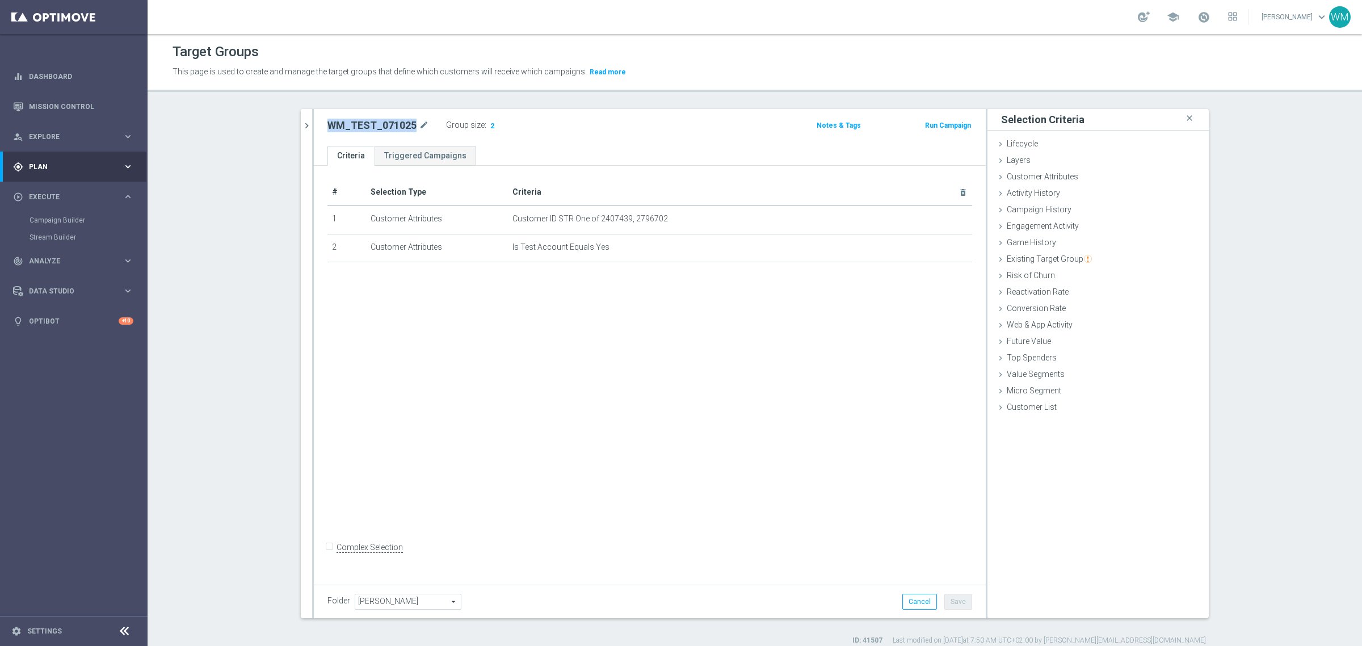
click at [384, 128] on h2 "WM_TEST_071025" at bounding box center [371, 126] width 89 height 14
copy div "WM_TEST_071025"
click at [66, 216] on link "Campaign Builder" at bounding box center [74, 220] width 89 height 9
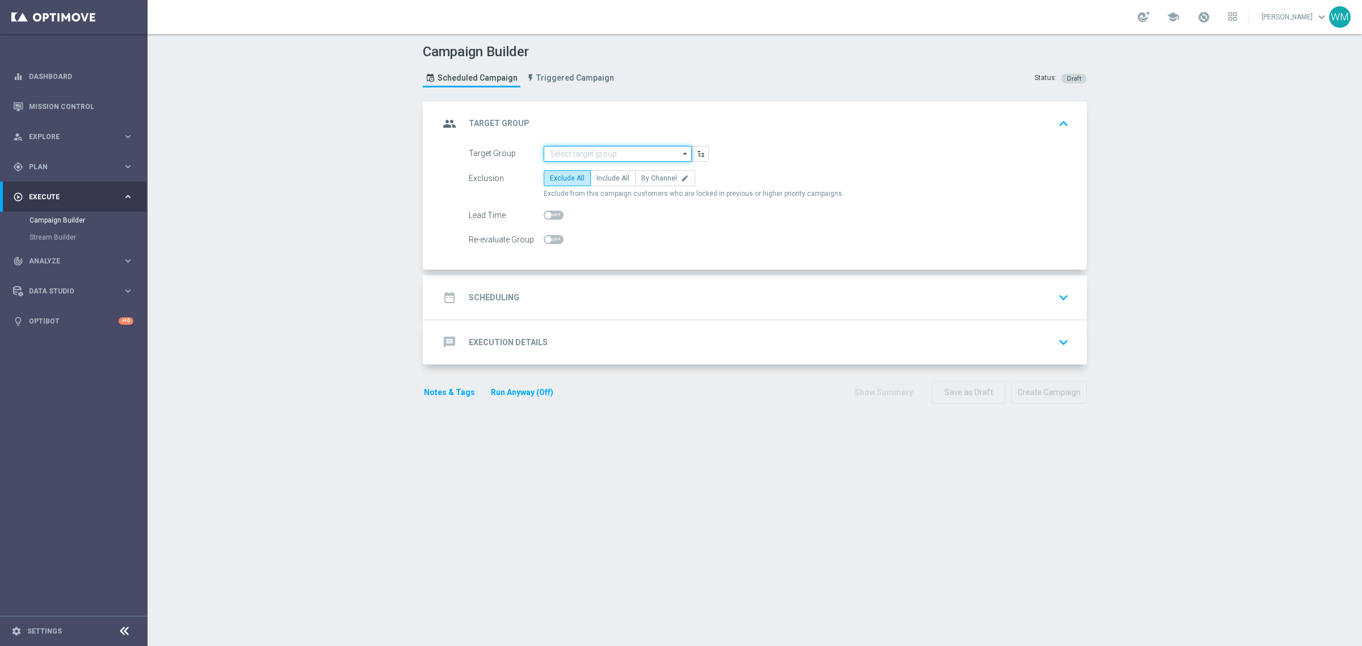
click at [618, 153] on input at bounding box center [617, 154] width 148 height 16
paste input "WM_TEST_071025"
click at [616, 166] on div "WM_TEST_071025" at bounding box center [617, 170] width 148 height 16
type input "WM_TEST_071025"
click at [610, 180] on span "Include All" at bounding box center [612, 178] width 33 height 8
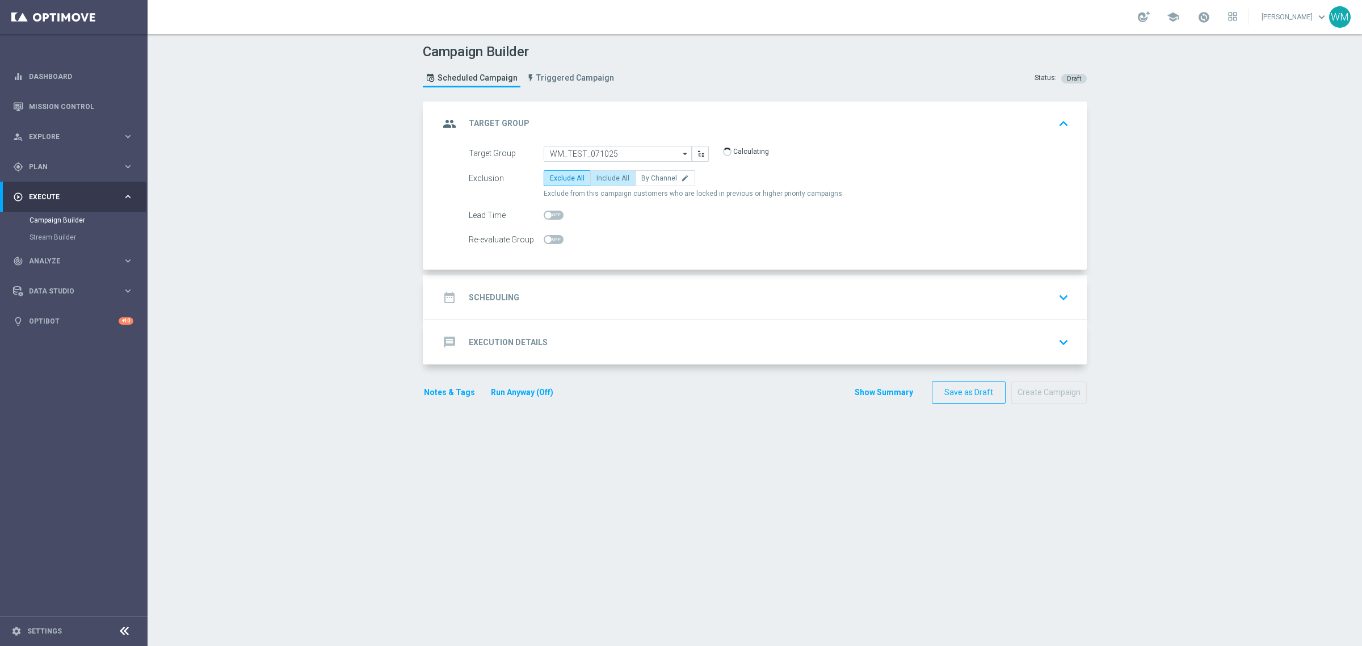
click at [604, 180] on input "Include All" at bounding box center [599, 179] width 7 height 7
radio input "true"
click at [513, 296] on div "date_range Scheduling keyboard_arrow_down" at bounding box center [756, 297] width 634 height 22
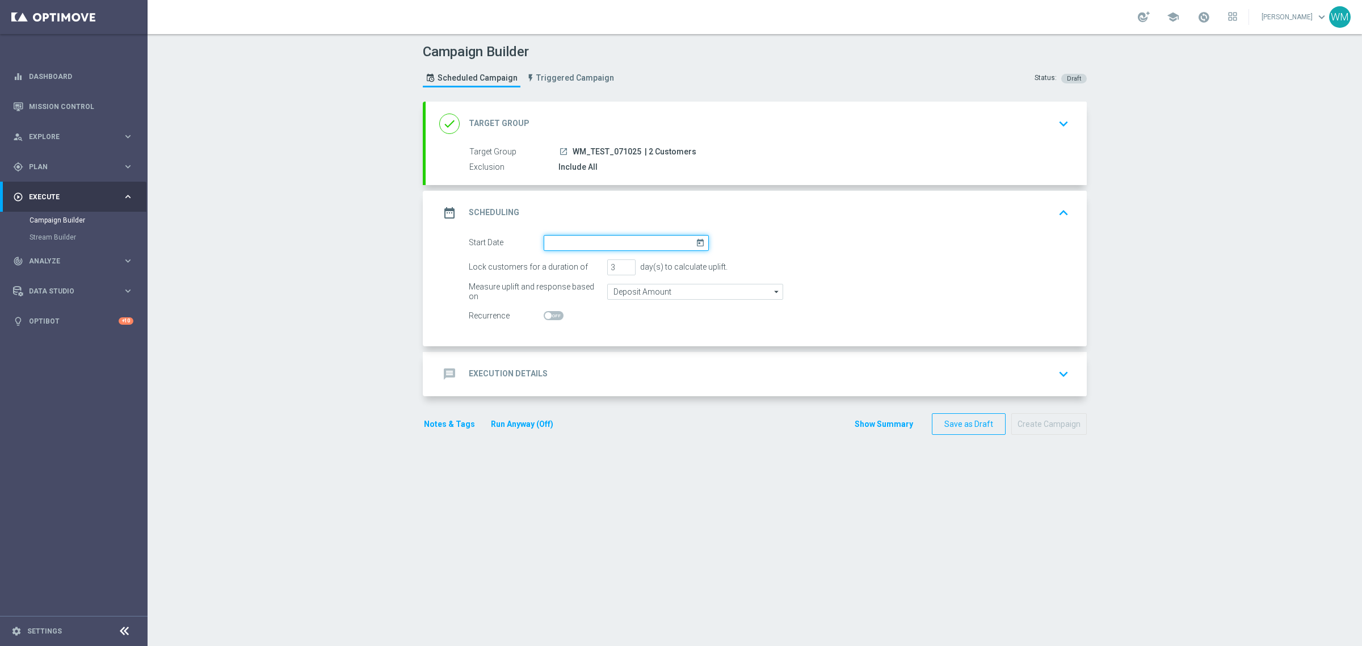
click at [572, 239] on input at bounding box center [625, 243] width 165 height 16
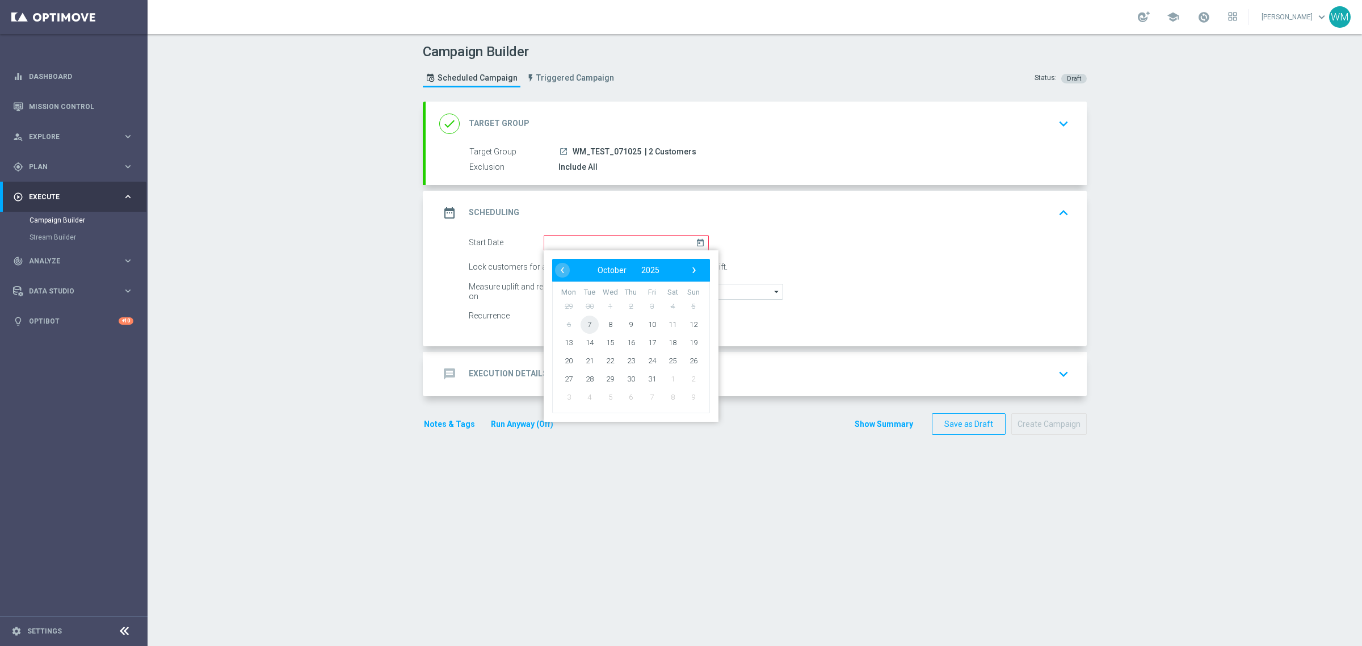
click at [583, 321] on span "7" at bounding box center [589, 324] width 18 height 18
type input "[DATE]"
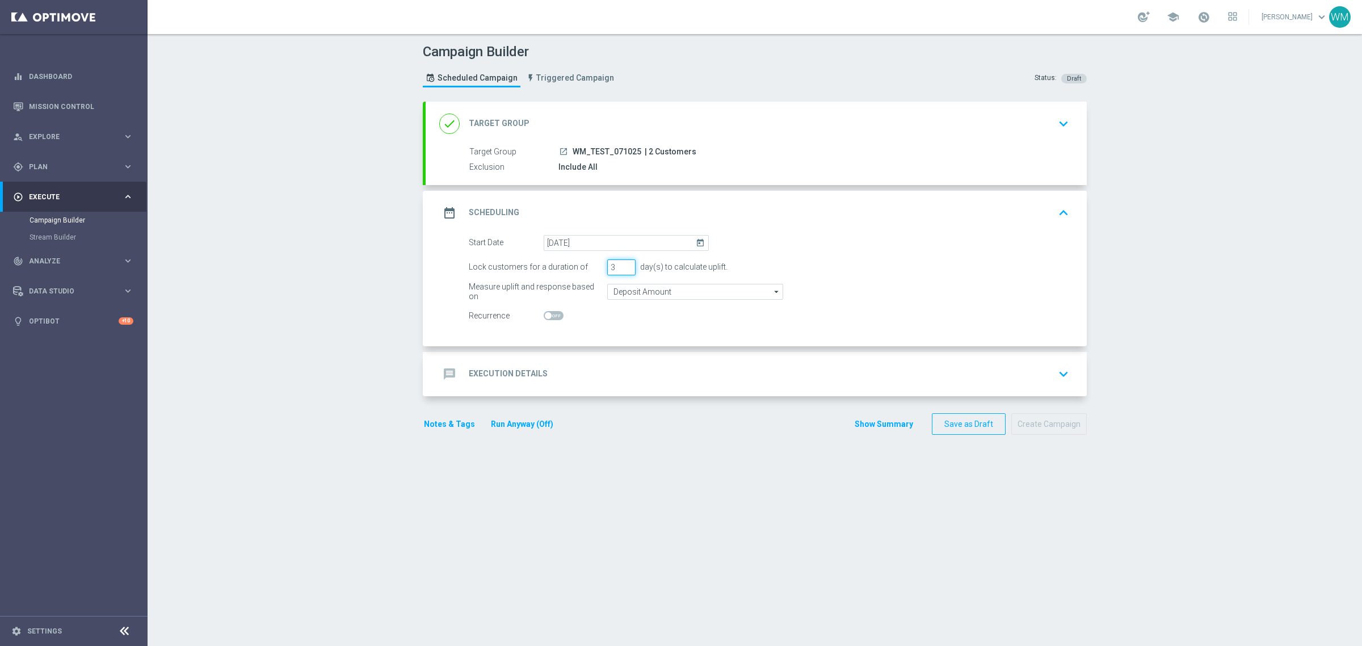
drag, startPoint x: 612, startPoint y: 271, endPoint x: 568, endPoint y: 264, distance: 44.1
click at [569, 264] on div "Lock customers for a duration of 3 day(s) to calculate uplift." at bounding box center [768, 267] width 617 height 16
type input "1"
click at [605, 365] on div "message Execution Details keyboard_arrow_down" at bounding box center [756, 374] width 634 height 22
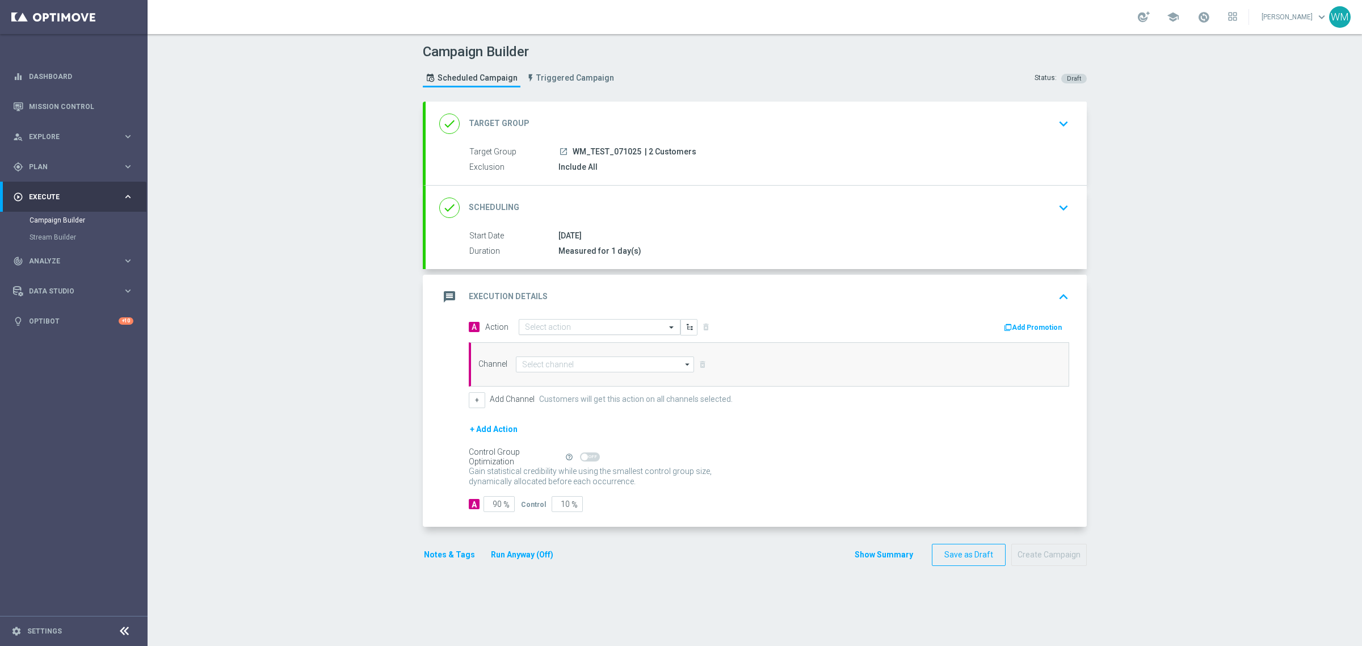
click at [582, 330] on input "text" at bounding box center [588, 327] width 127 height 10
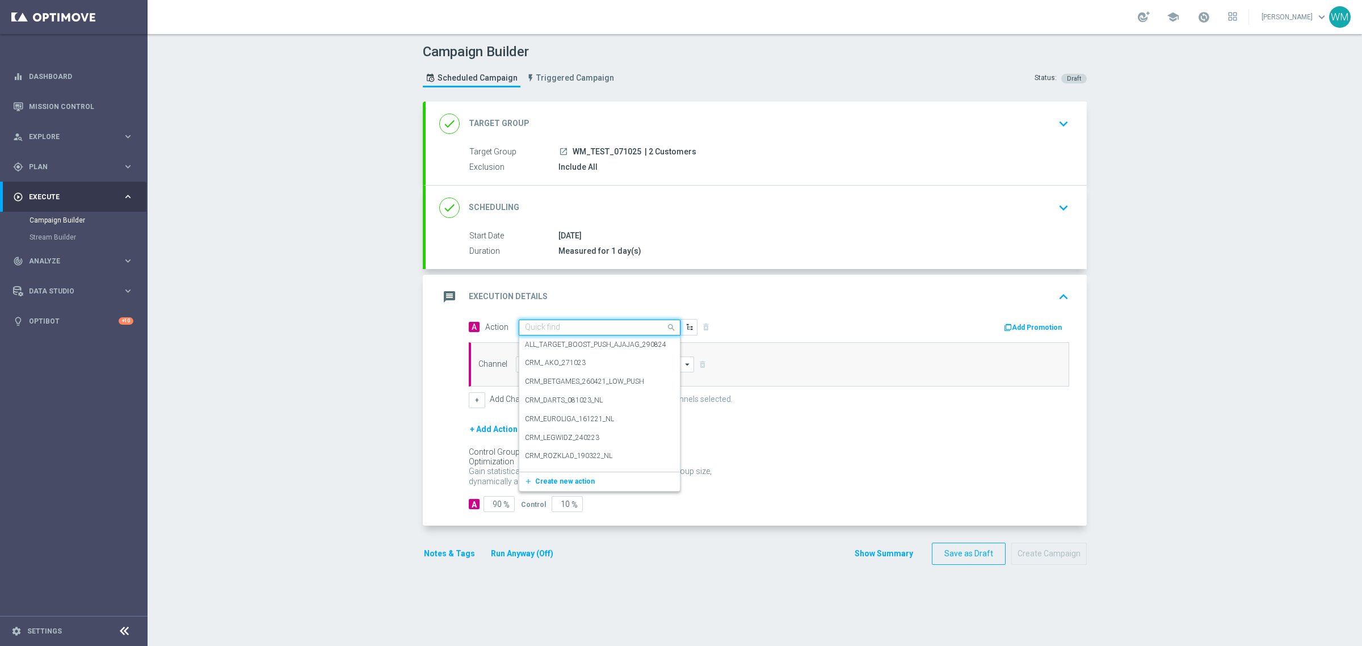
paste input "WM_TEST_071025"
type input "WM_TEST_071025"
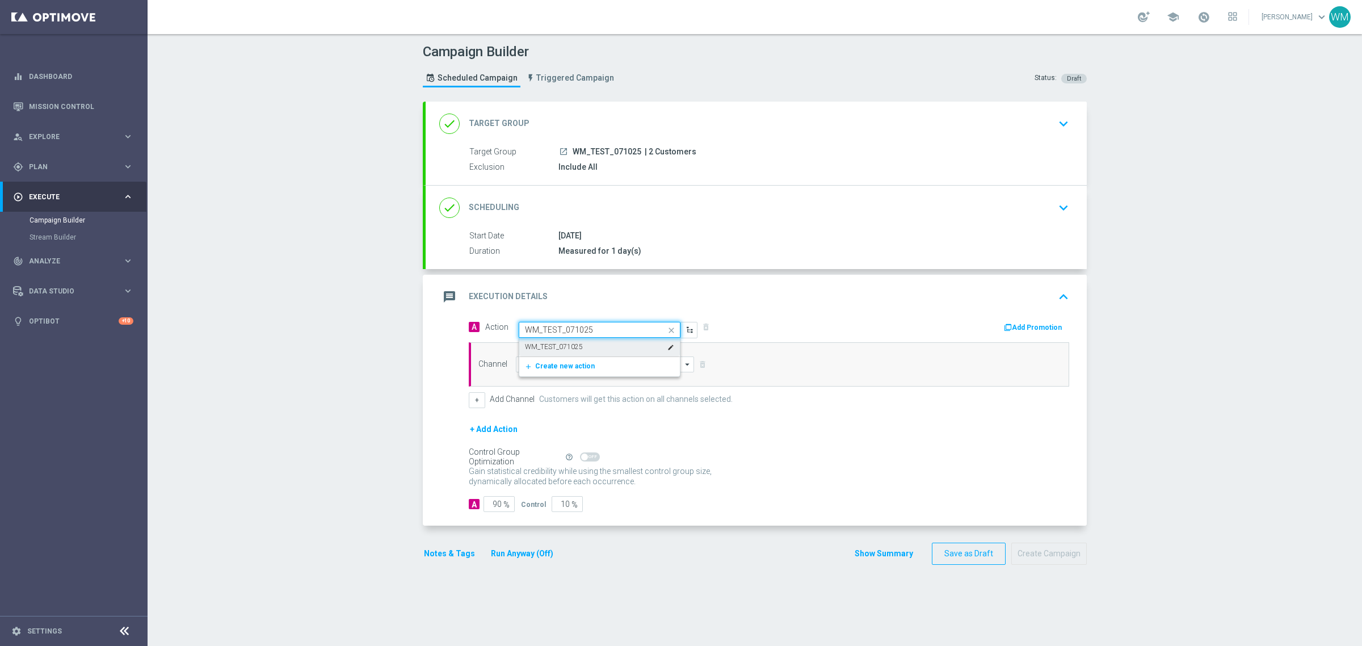
click at [574, 347] on label "WM_TEST_071025" at bounding box center [554, 347] width 58 height 10
click at [575, 359] on input at bounding box center [605, 364] width 178 height 16
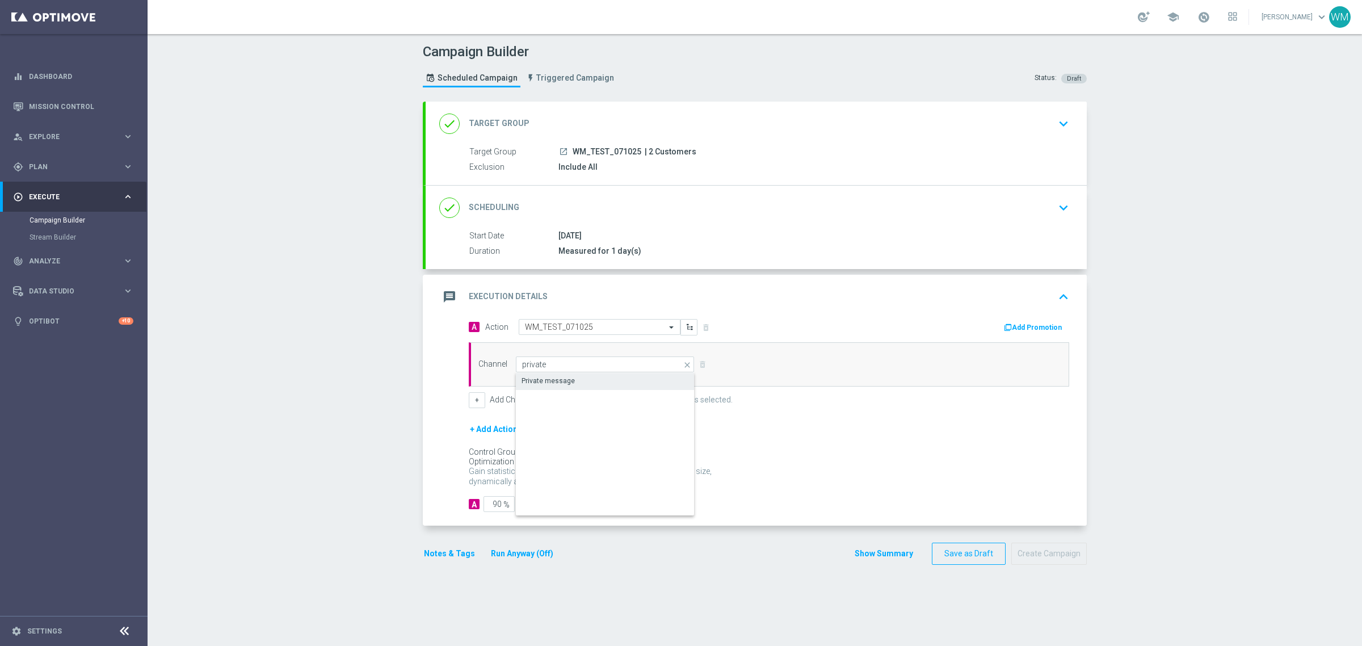
click at [550, 389] on div "Private message" at bounding box center [605, 381] width 178 height 16
type input "Private message"
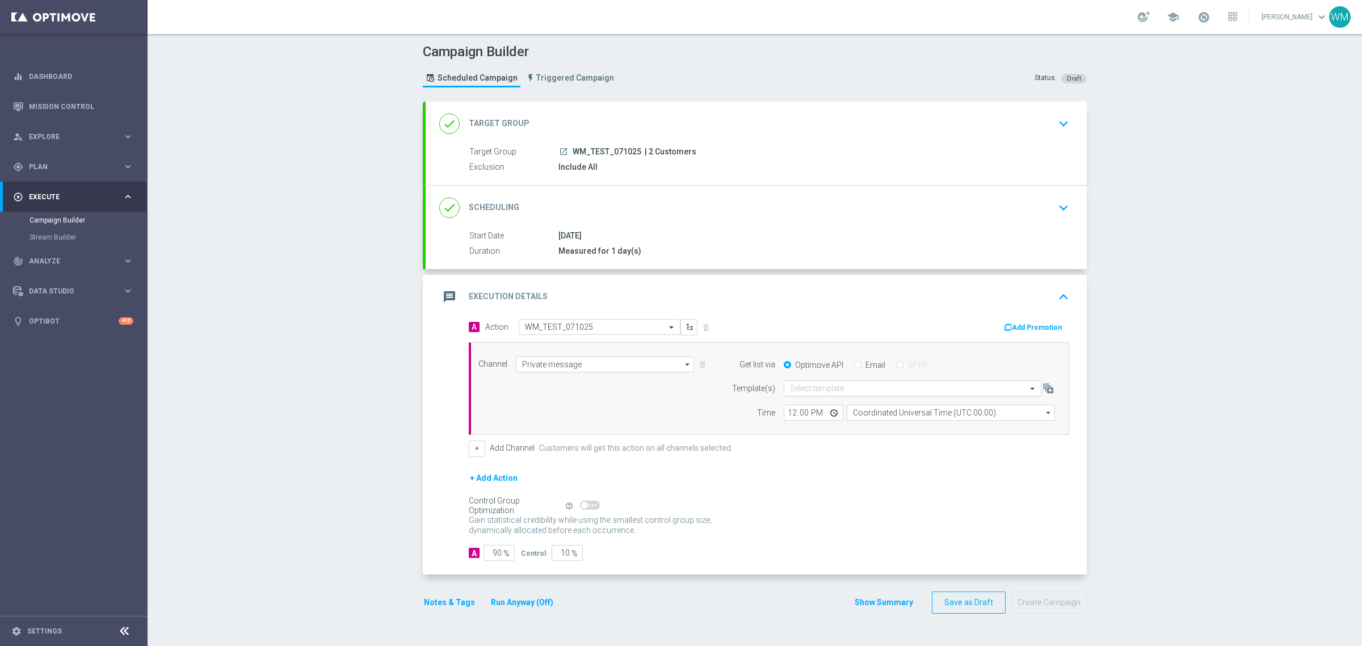
click at [795, 393] on input "text" at bounding box center [901, 389] width 222 height 10
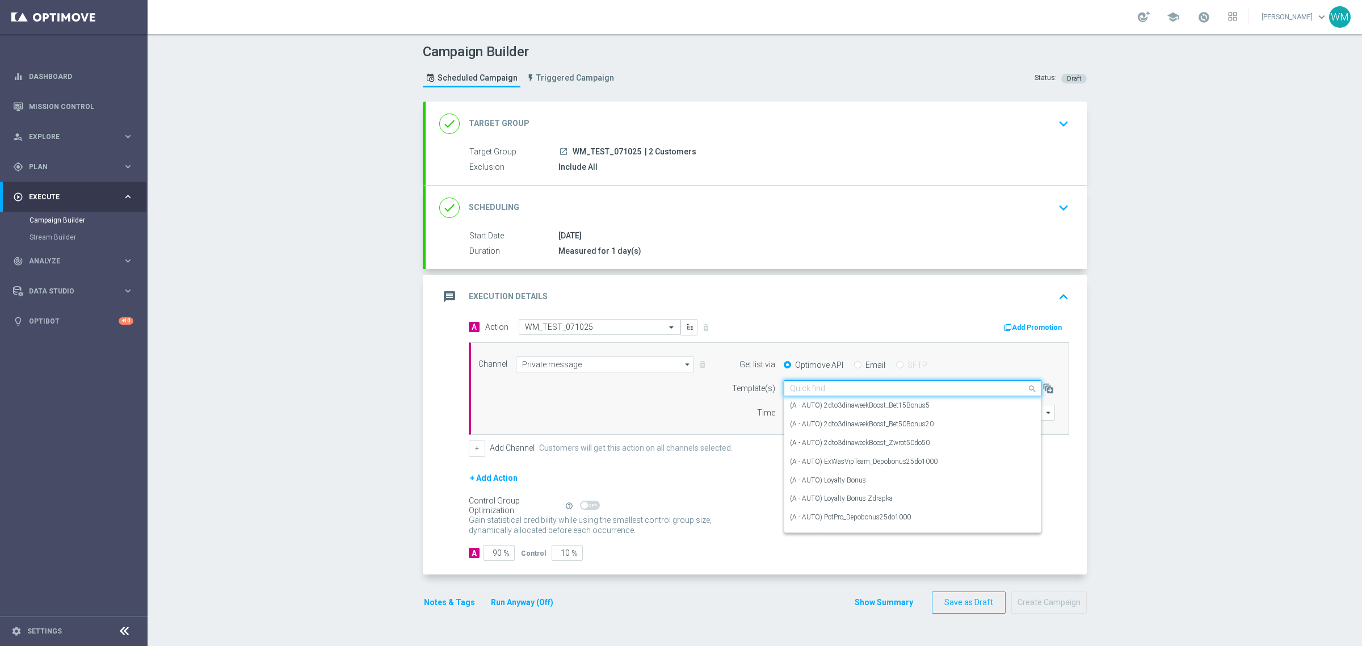
paste input "WM_TEST_290925"
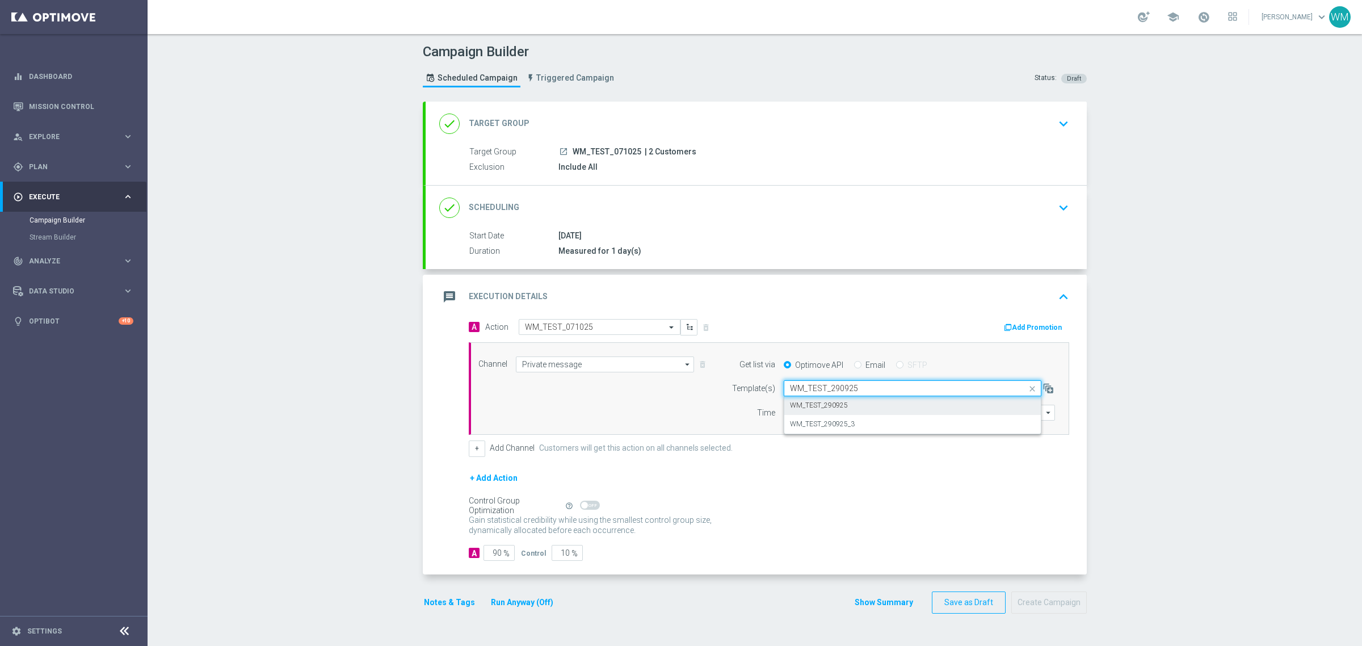
click at [800, 404] on label "WM_TEST_290925" at bounding box center [819, 406] width 58 height 10
type input "WM_TEST_290925"
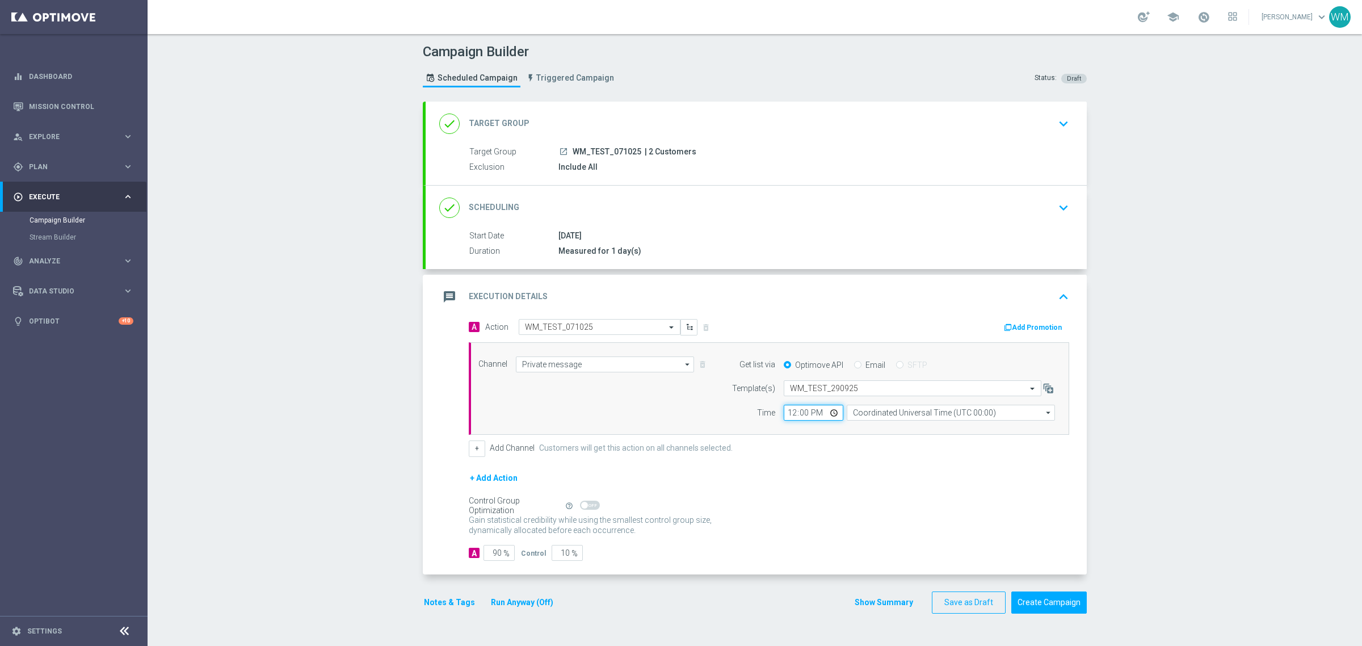
click at [789, 412] on input "12:00" at bounding box center [813, 412] width 60 height 16
type input "08:00"
click at [864, 412] on input "Coordinated Universal Time (UTC 00:00)" at bounding box center [950, 412] width 208 height 16
click at [869, 426] on div "Central European Time ([GEOGRAPHIC_DATA]) (UTC +02:00)" at bounding box center [945, 429] width 186 height 10
type input "Central European Time ([GEOGRAPHIC_DATA]) (UTC +02:00)"
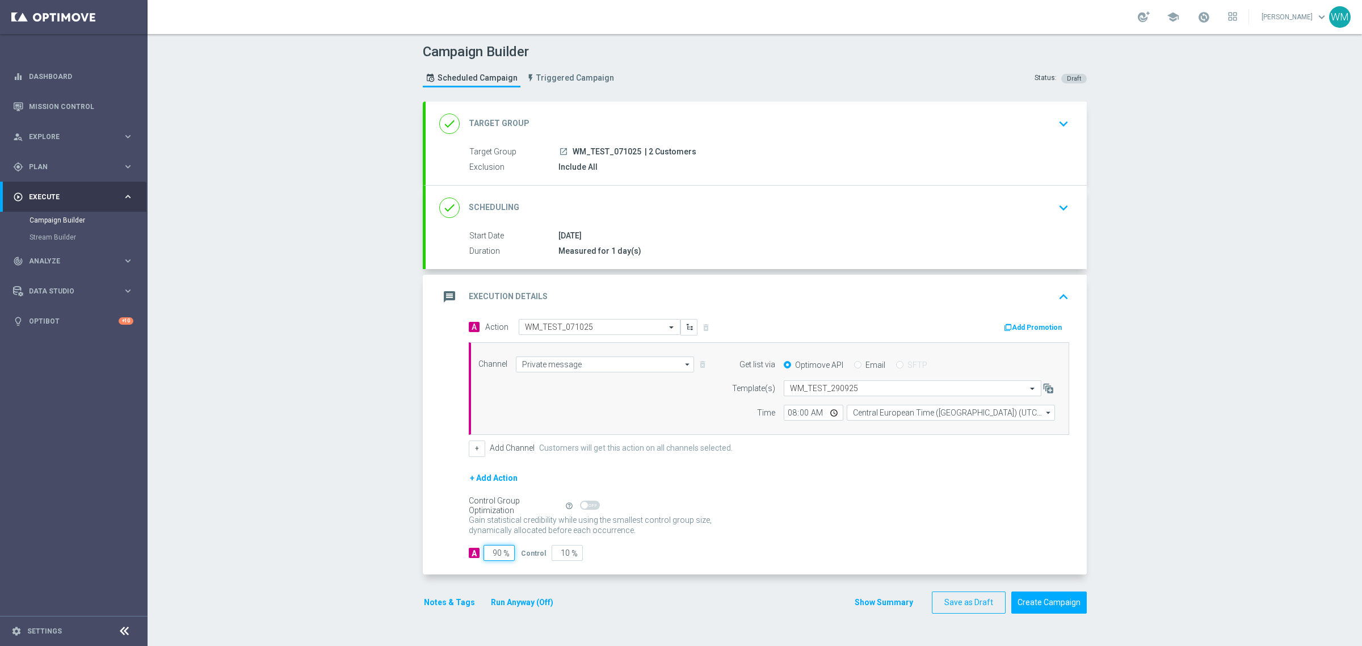
click at [486, 555] on input "90" at bounding box center [498, 553] width 31 height 16
drag, startPoint x: 490, startPoint y: 554, endPoint x: 417, endPoint y: 551, distance: 72.7
click at [423, 551] on accordion-group "message Execution Details keyboard_arrow_up A Action Select action WM_TEST_0710…" at bounding box center [755, 425] width 664 height 300
type input "100"
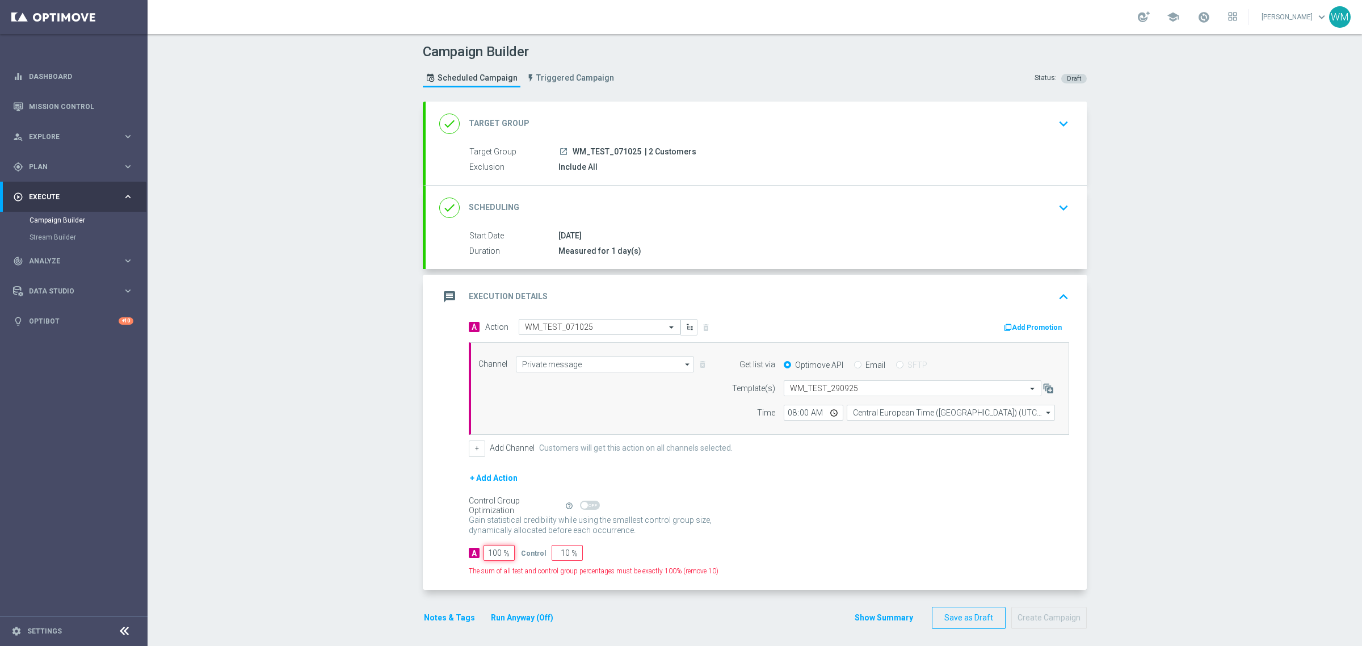
type input "0"
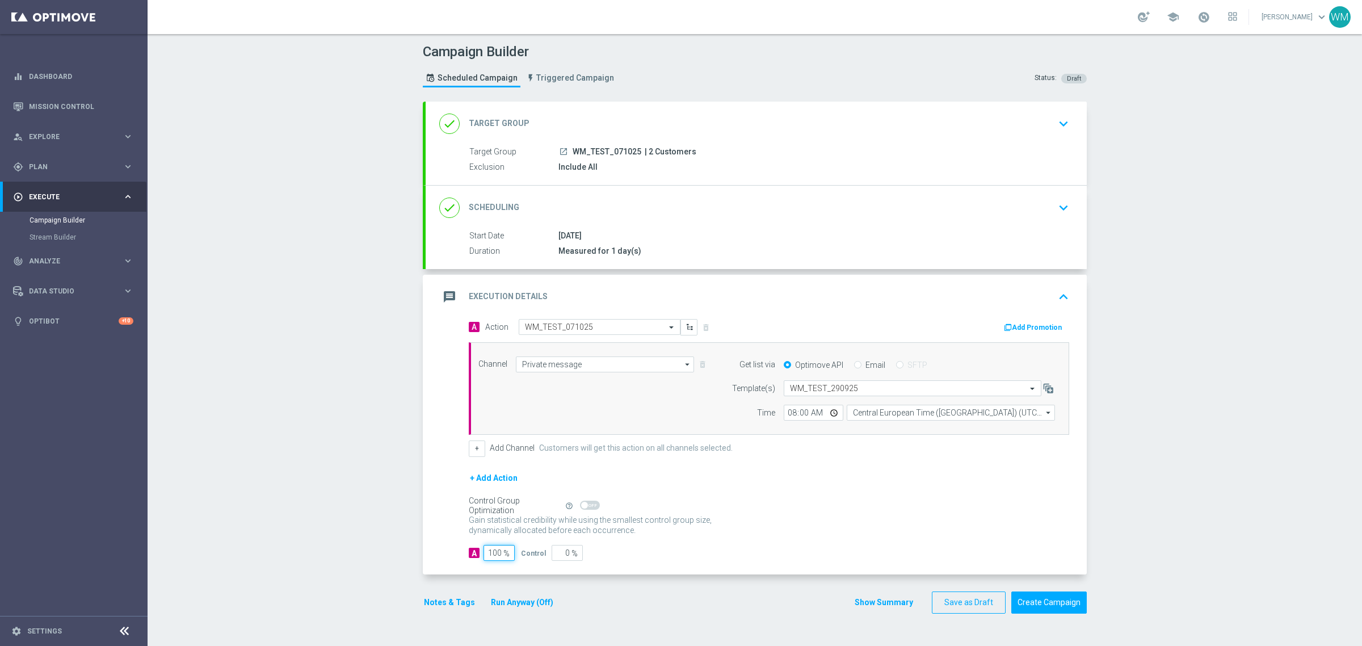
type input "100"
click at [482, 446] on div "+ Add Channel Customers will get this action on all channels selected." at bounding box center [769, 448] width 600 height 16
click at [474, 445] on button "+" at bounding box center [477, 448] width 16 height 16
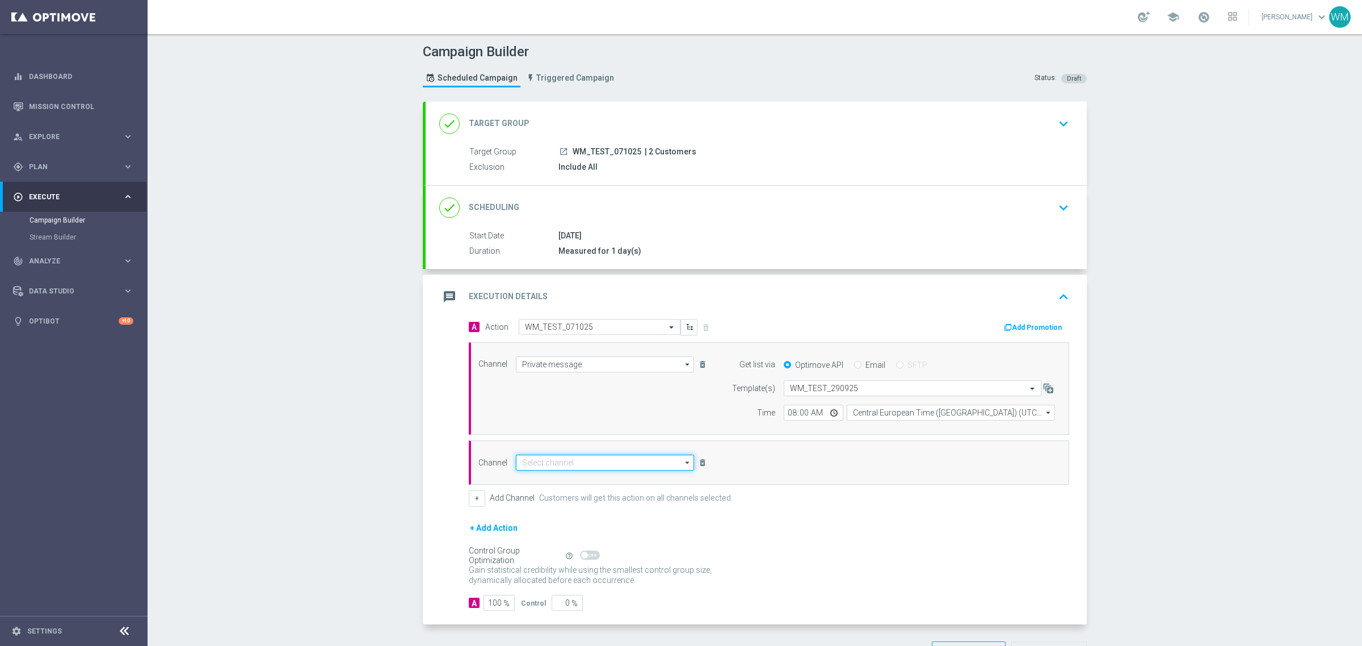
click at [564, 467] on input at bounding box center [605, 462] width 178 height 16
click at [557, 481] on div "SMS" at bounding box center [605, 479] width 178 height 17
type input "SMS"
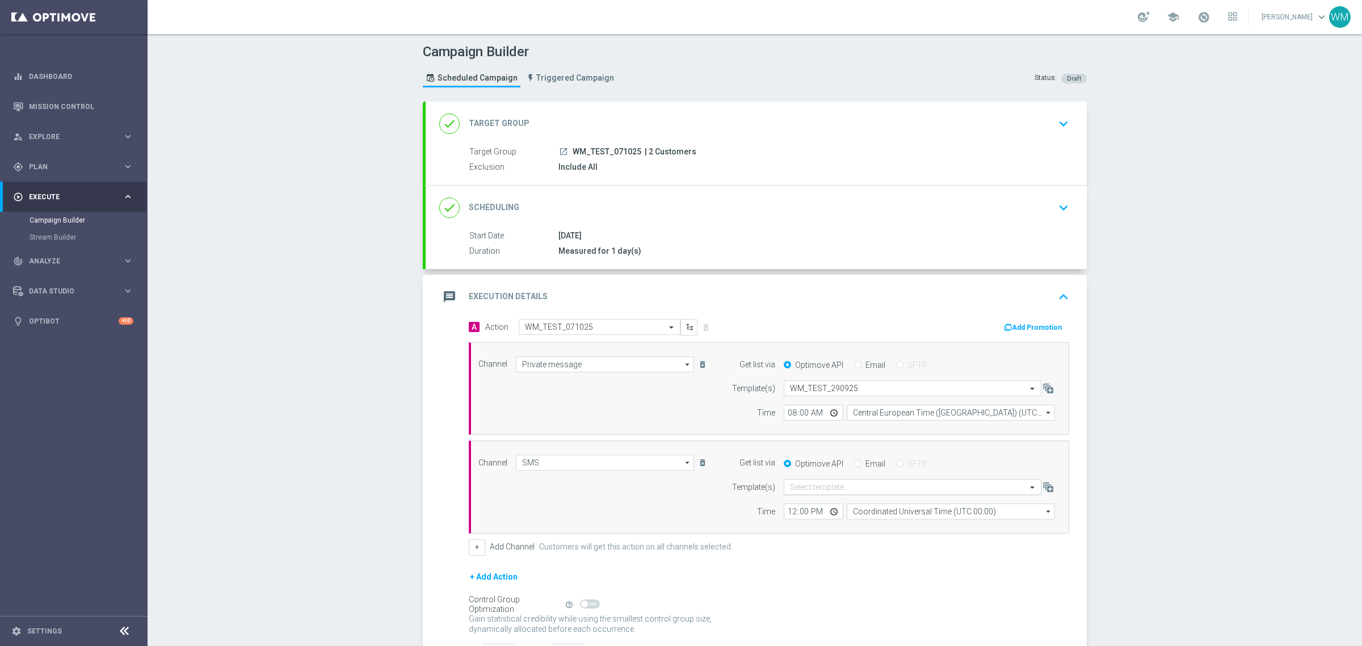
click at [798, 491] on input "text" at bounding box center [901, 487] width 222 height 10
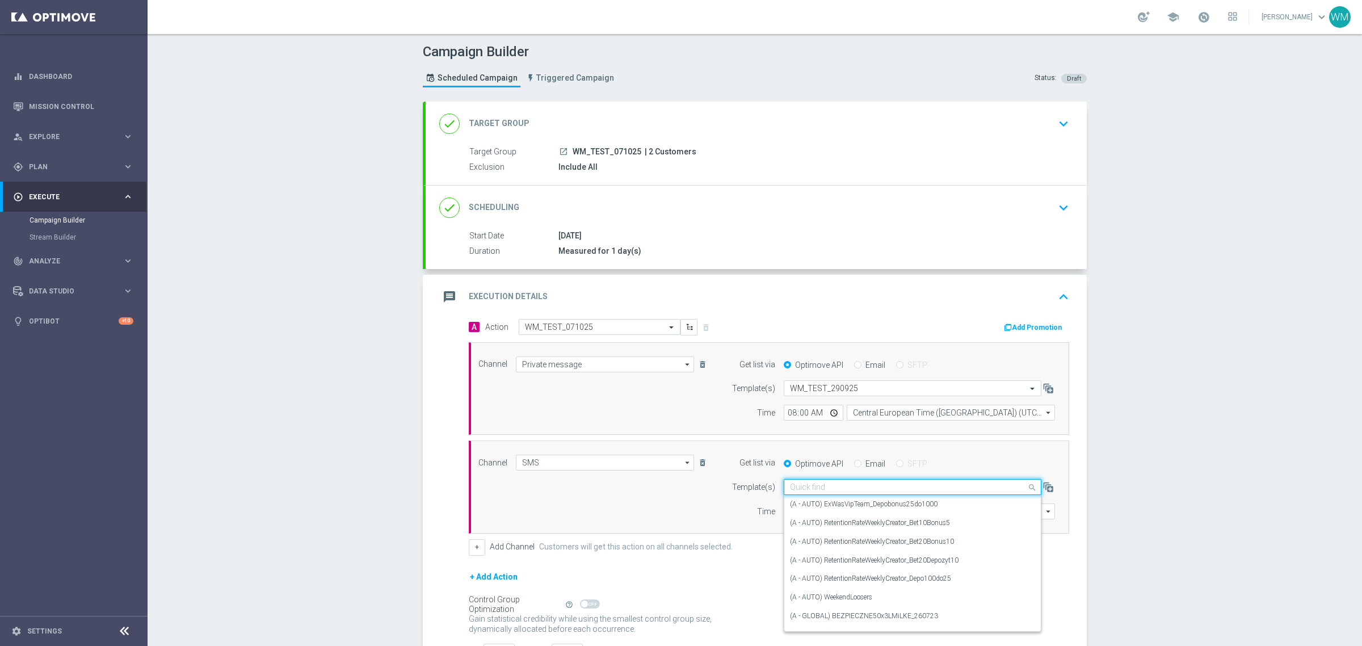
paste input "WM_TEST_071025"
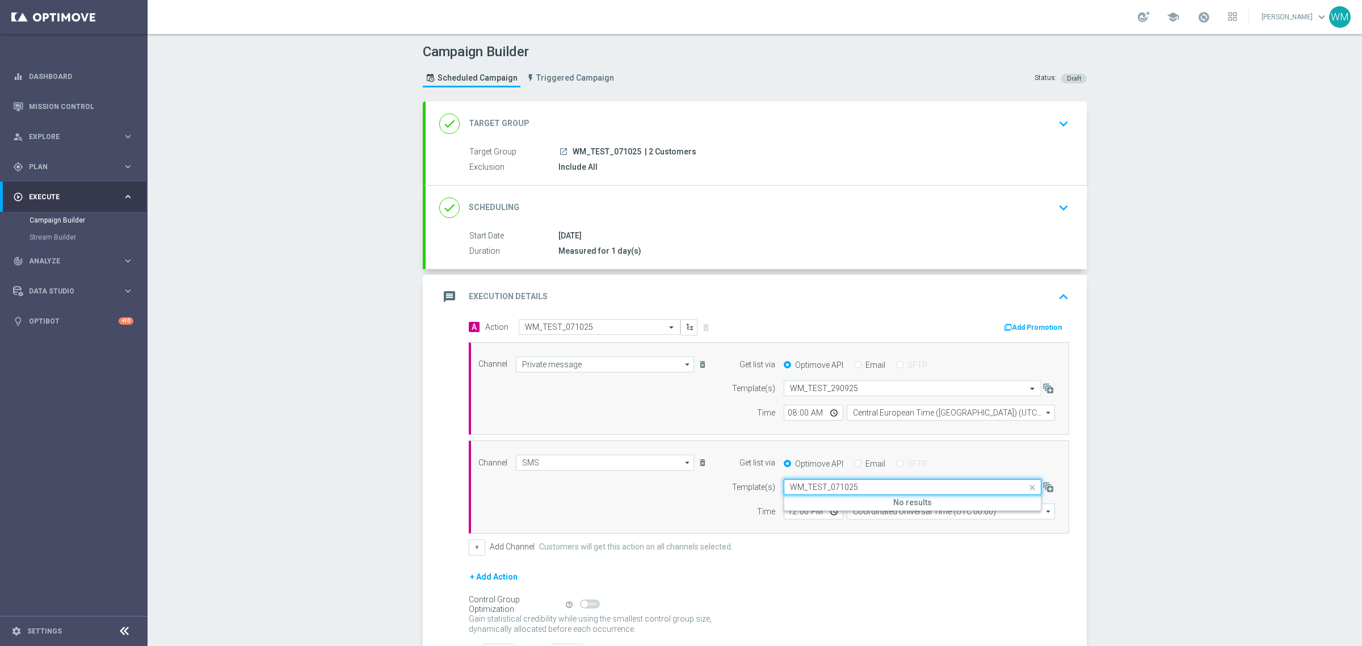
click at [850, 492] on input "WM_TEST_071025" at bounding box center [901, 487] width 222 height 10
click at [849, 490] on input "WM_TEST_071025" at bounding box center [901, 487] width 222 height 10
paste input "2909"
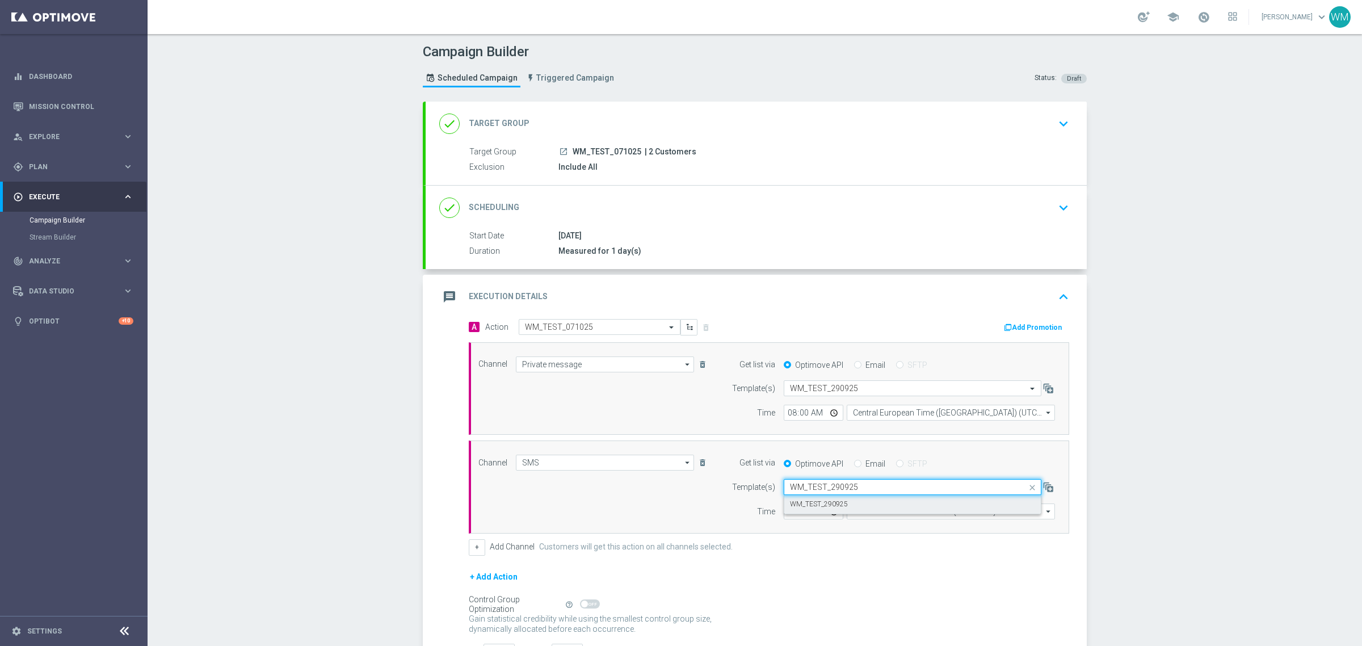
click at [846, 506] on div "WM_TEST_290925" at bounding box center [912, 504] width 245 height 19
type input "WM_TEST_290925"
click at [787, 515] on input "12:00" at bounding box center [813, 511] width 60 height 16
type input "08:00"
click at [873, 517] on input "Coordinated Universal Time (UTC 00:00)" at bounding box center [950, 511] width 208 height 16
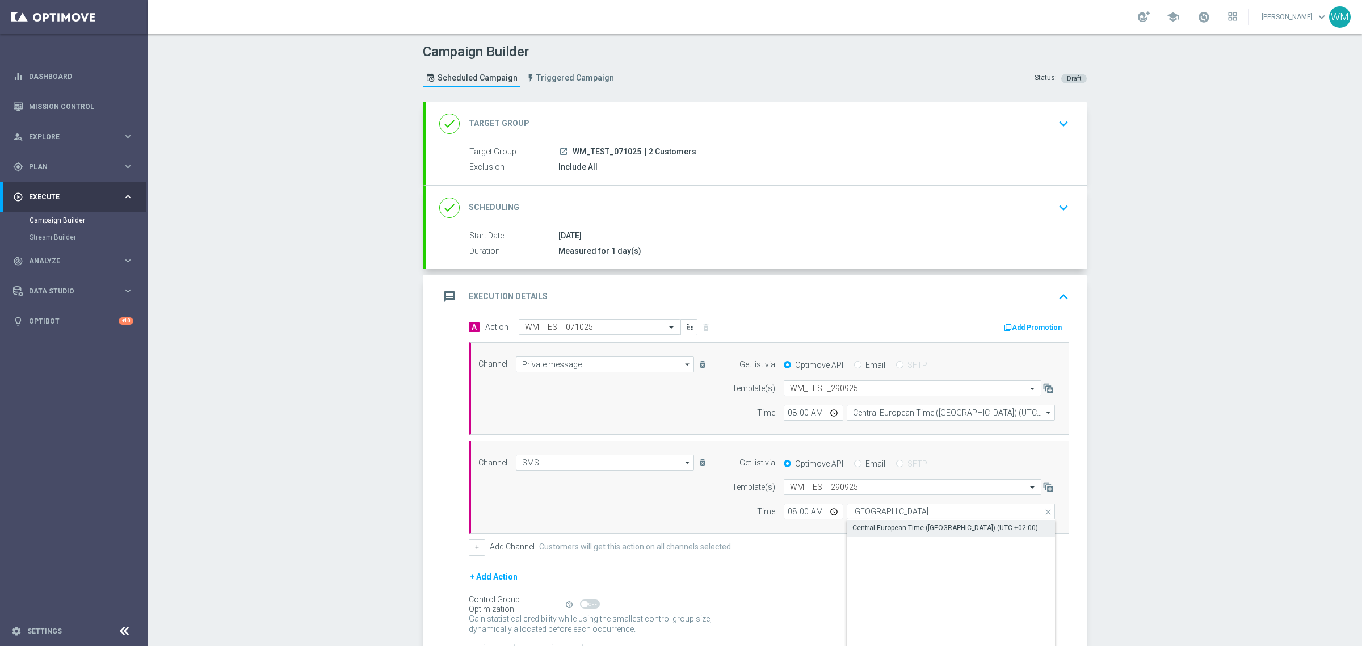
click at [871, 525] on div "Central European Time ([GEOGRAPHIC_DATA]) (UTC +02:00)" at bounding box center [945, 527] width 186 height 10
type input "Central European Time ([GEOGRAPHIC_DATA]) (UTC +02:00)"
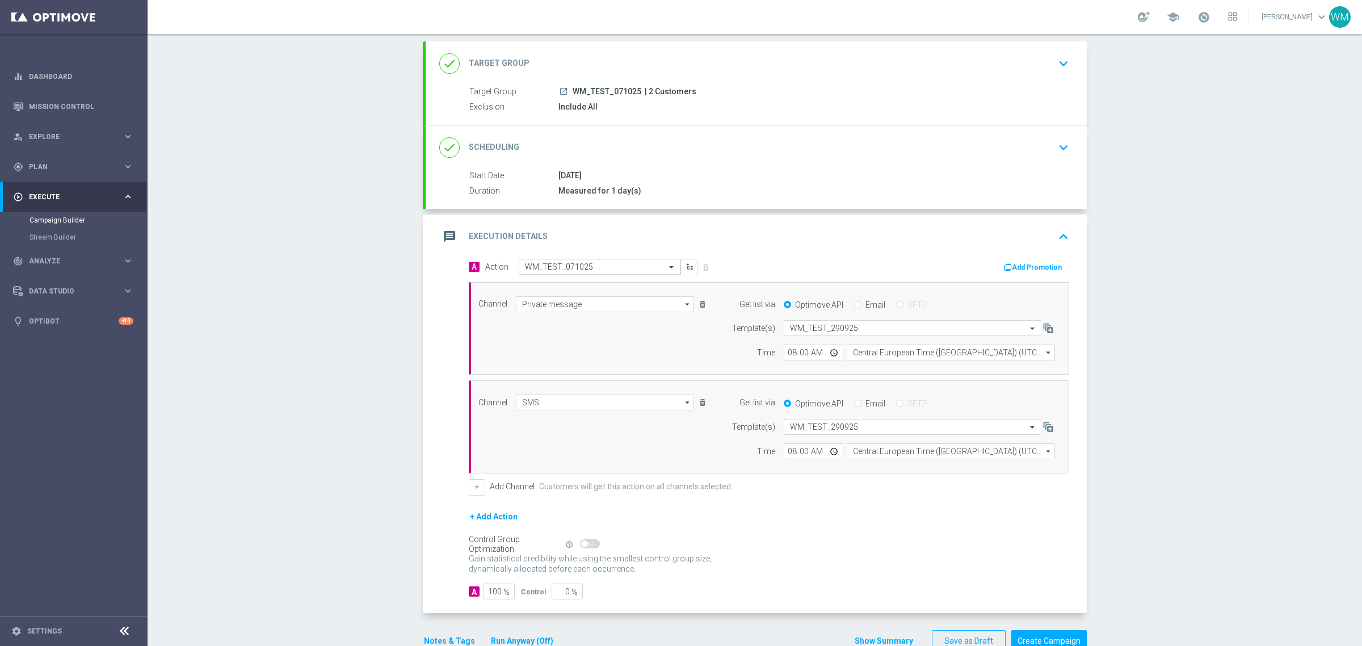
scroll to position [91, 0]
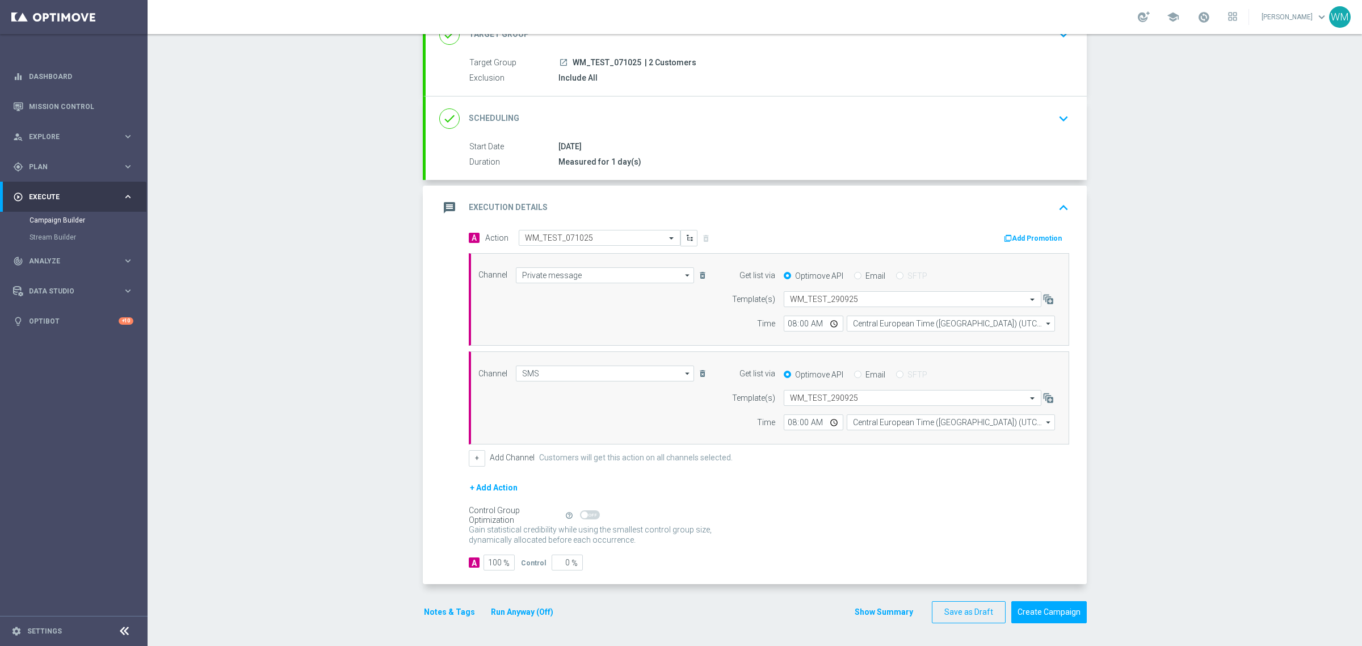
click at [892, 614] on button "Show Summary" at bounding box center [884, 611] width 60 height 13
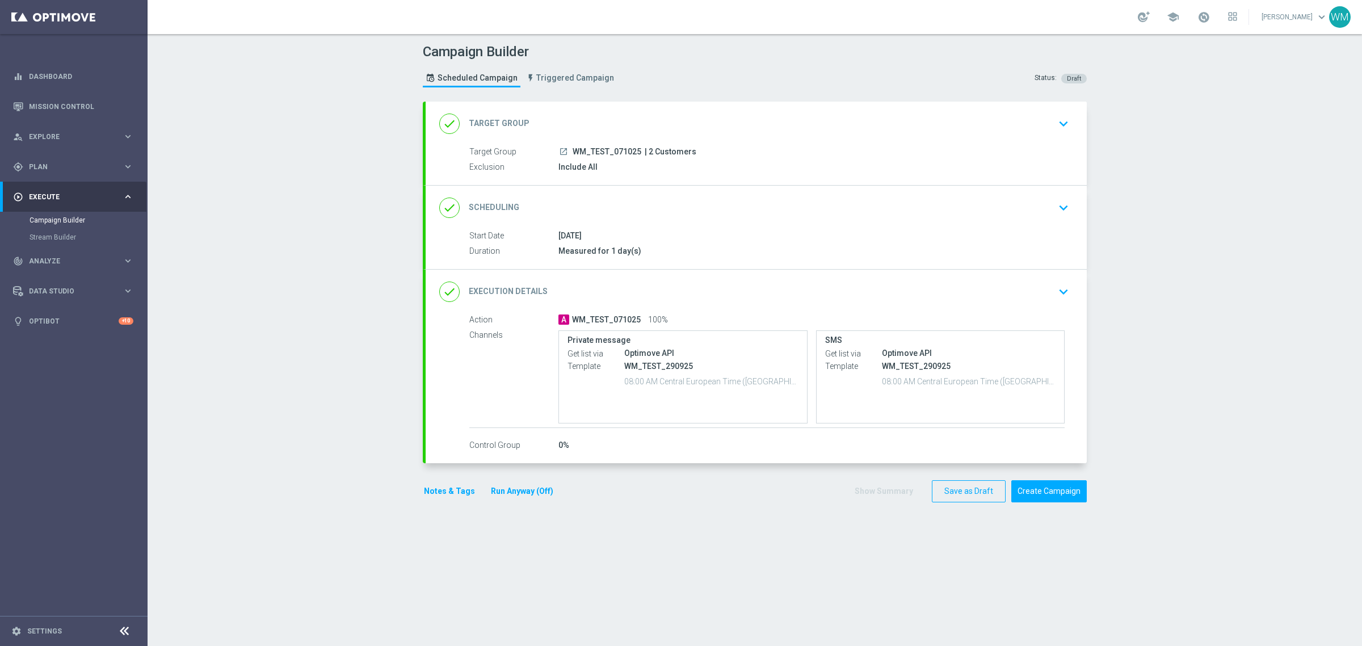
scroll to position [0, 0]
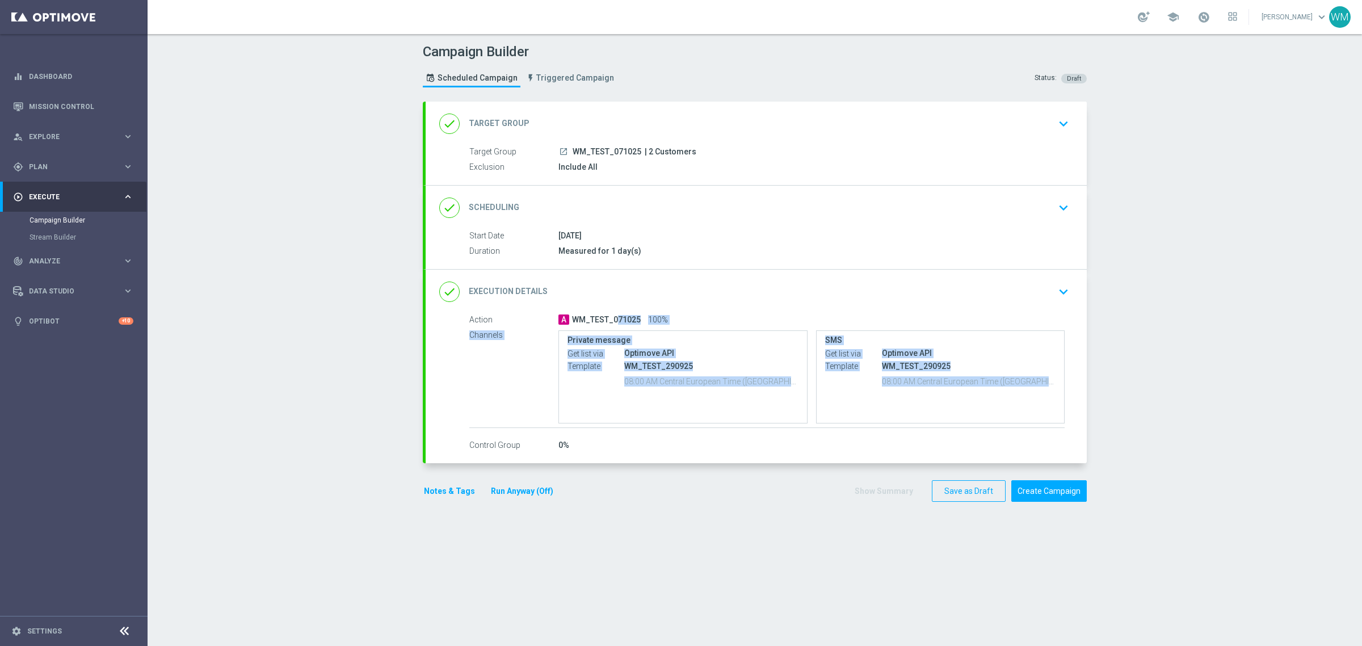
drag, startPoint x: 568, startPoint y: 318, endPoint x: 1028, endPoint y: 396, distance: 466.6
click at [1028, 396] on div "Action A WM_TEST_071025 100% Channels Private message Get list via Optimove API…" at bounding box center [766, 371] width 595 height 114
click at [1028, 396] on div "SMS Get list via Optimove API Template WM_TEST_[DATE] 08:00 AM Central European…" at bounding box center [940, 376] width 249 height 93
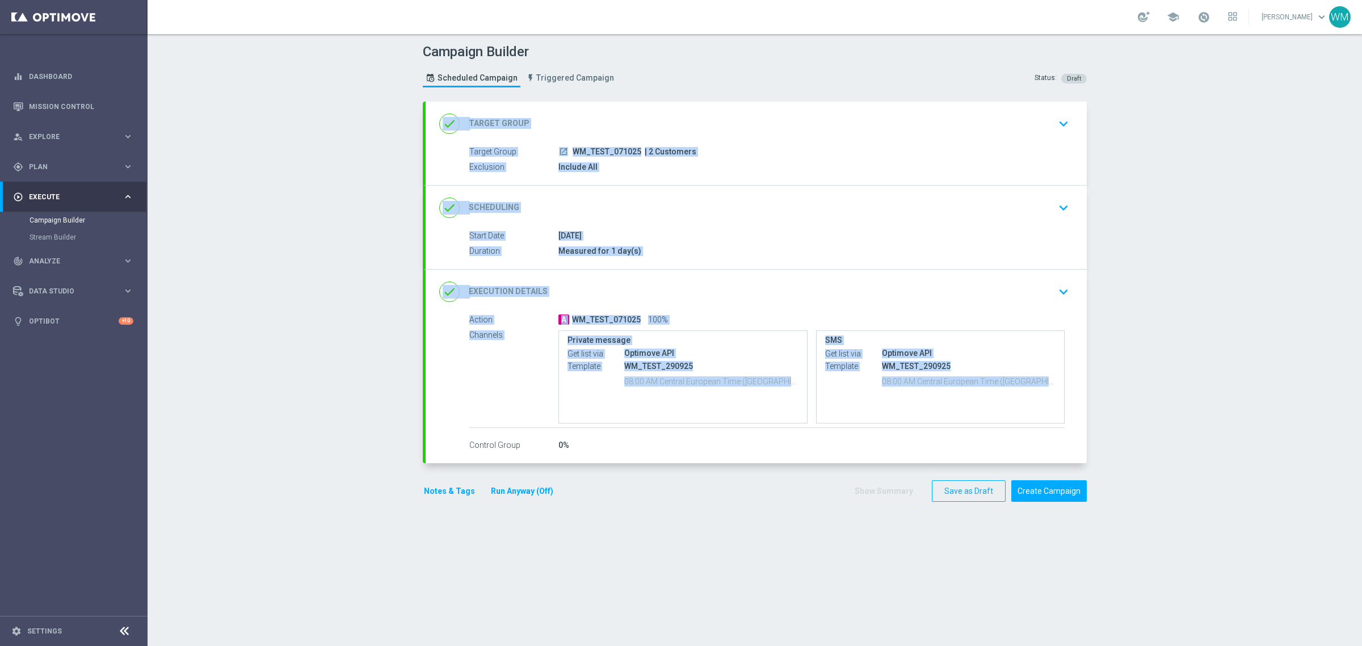
drag, startPoint x: 1036, startPoint y: 394, endPoint x: 413, endPoint y: 112, distance: 684.0
click at [414, 112] on section "done Target Group keyboard_arrow_down Target Group launch WM_TEST_071025 | 2 Cu…" at bounding box center [754, 368] width 681 height 533
drag, startPoint x: 413, startPoint y: 112, endPoint x: 1038, endPoint y: 402, distance: 689.1
click at [1038, 402] on section "done Target Group keyboard_arrow_down Target Group launch WM_TEST_071025 | 2 Cu…" at bounding box center [754, 368] width 681 height 533
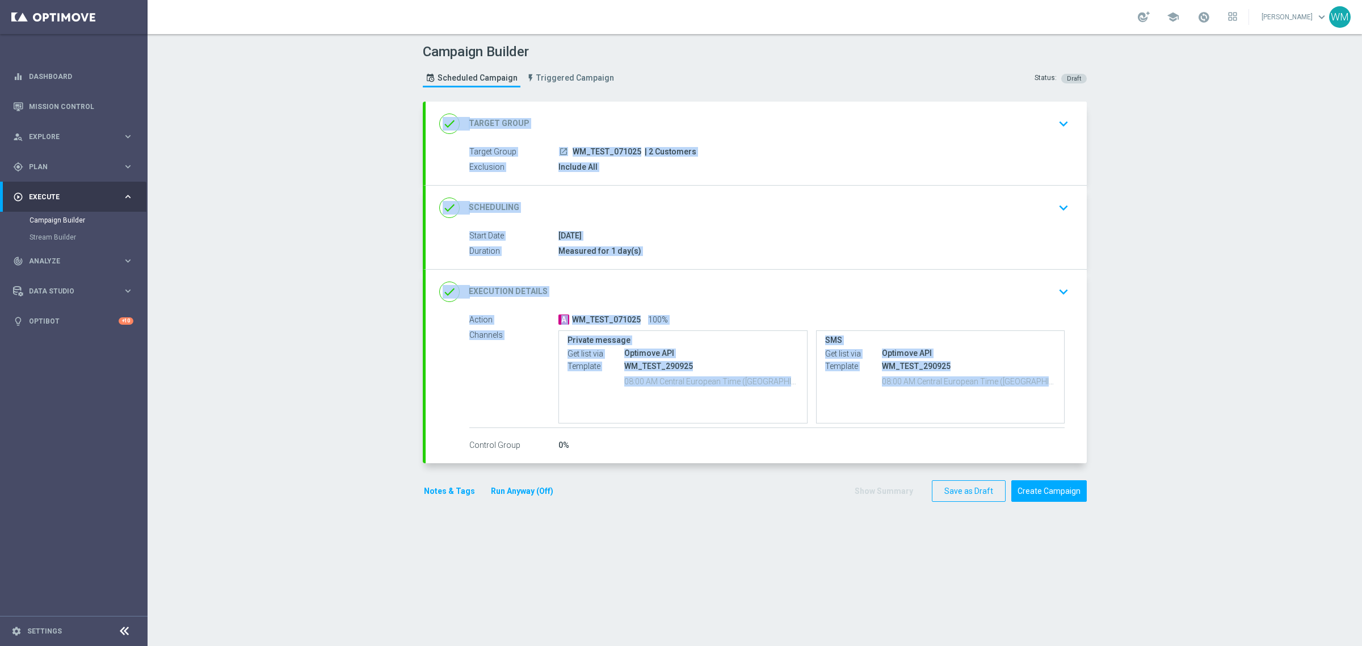
click at [1038, 402] on div "SMS Get list via Optimove API Template WM_TEST_[DATE] 08:00 AM Central European…" at bounding box center [940, 376] width 249 height 93
drag, startPoint x: 1024, startPoint y: 398, endPoint x: 406, endPoint y: 137, distance: 671.2
click at [406, 137] on div "Campaign Builder Scheduled Campaign Triggered Campaign Status: Draft done Targe…" at bounding box center [755, 340] width 1214 height 612
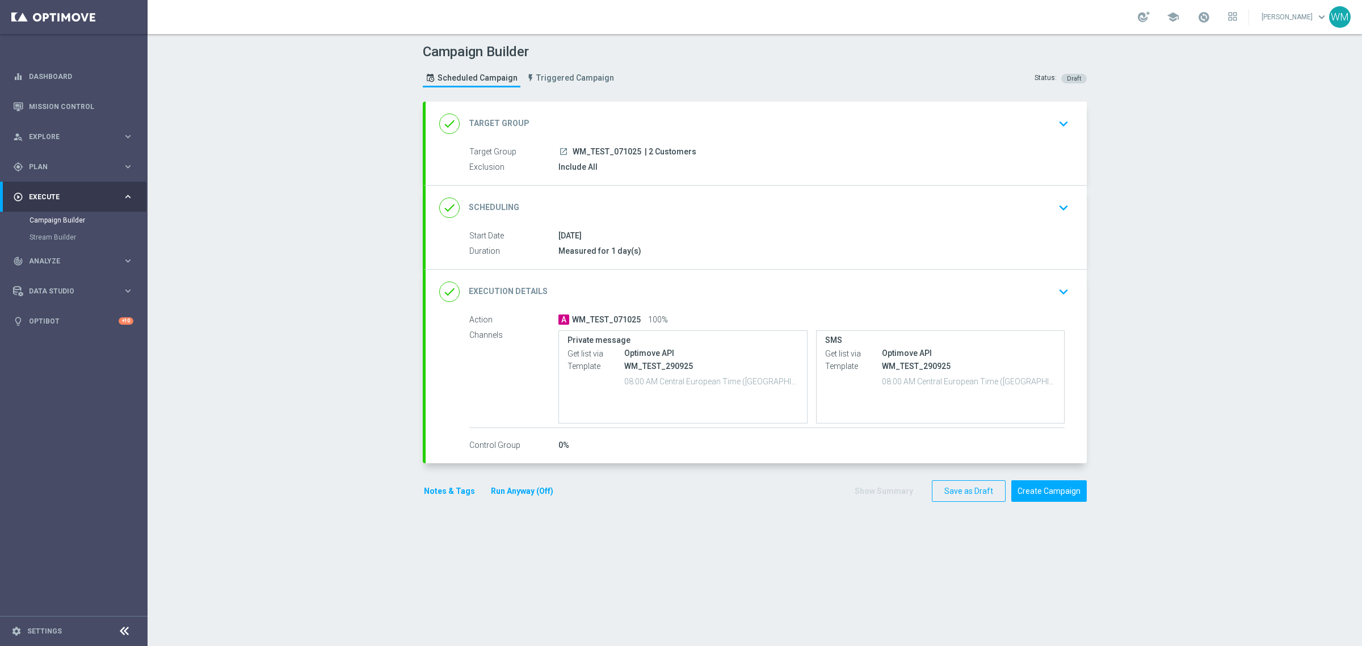
click at [614, 149] on span "WM_TEST_071025" at bounding box center [606, 152] width 69 height 10
copy span "WM_TEST_071025"
drag, startPoint x: 641, startPoint y: 148, endPoint x: 690, endPoint y: 153, distance: 49.6
click at [690, 153] on div "launch WM_TEST_071025 | 2 Customers" at bounding box center [811, 151] width 506 height 11
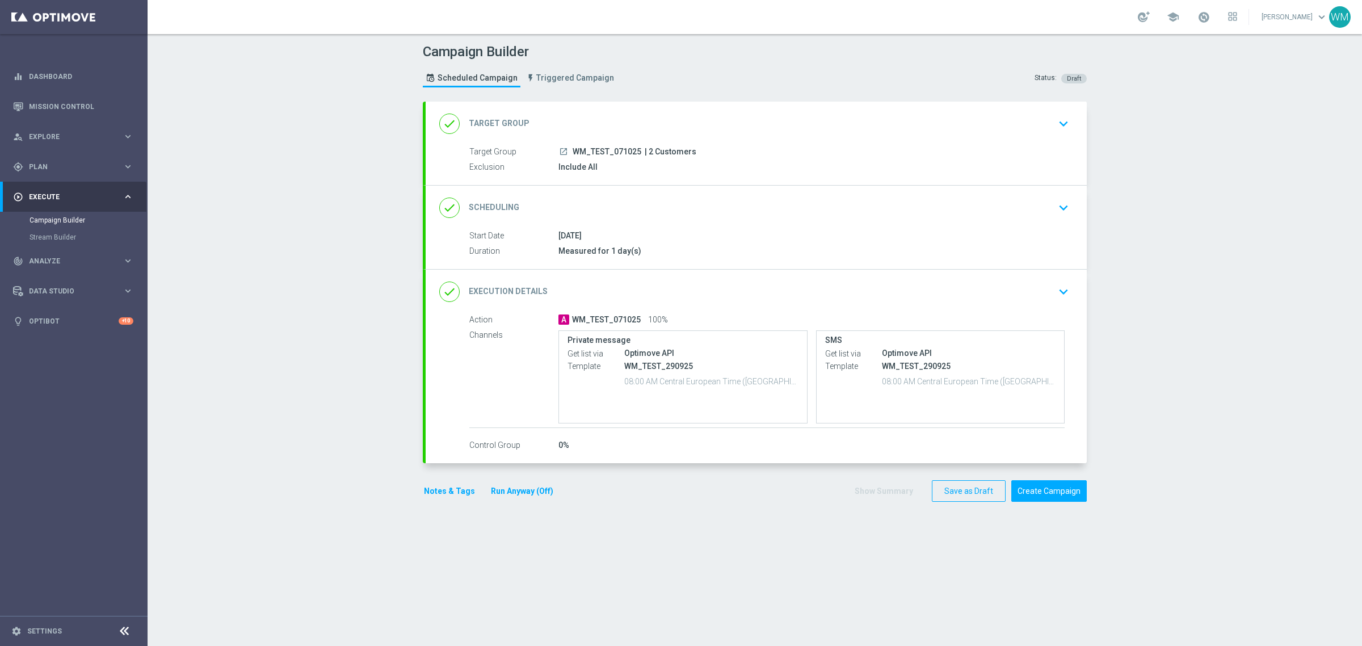
click at [690, 153] on div "launch WM_TEST_071025 | 2 Customers" at bounding box center [811, 151] width 506 height 11
drag, startPoint x: 690, startPoint y: 153, endPoint x: 637, endPoint y: 151, distance: 53.4
click at [637, 151] on div "launch WM_TEST_071025 | 2 Customers" at bounding box center [811, 151] width 506 height 11
click at [644, 151] on span "| 2 Customers" at bounding box center [670, 152] width 52 height 10
drag, startPoint x: 637, startPoint y: 151, endPoint x: 702, endPoint y: 159, distance: 65.1
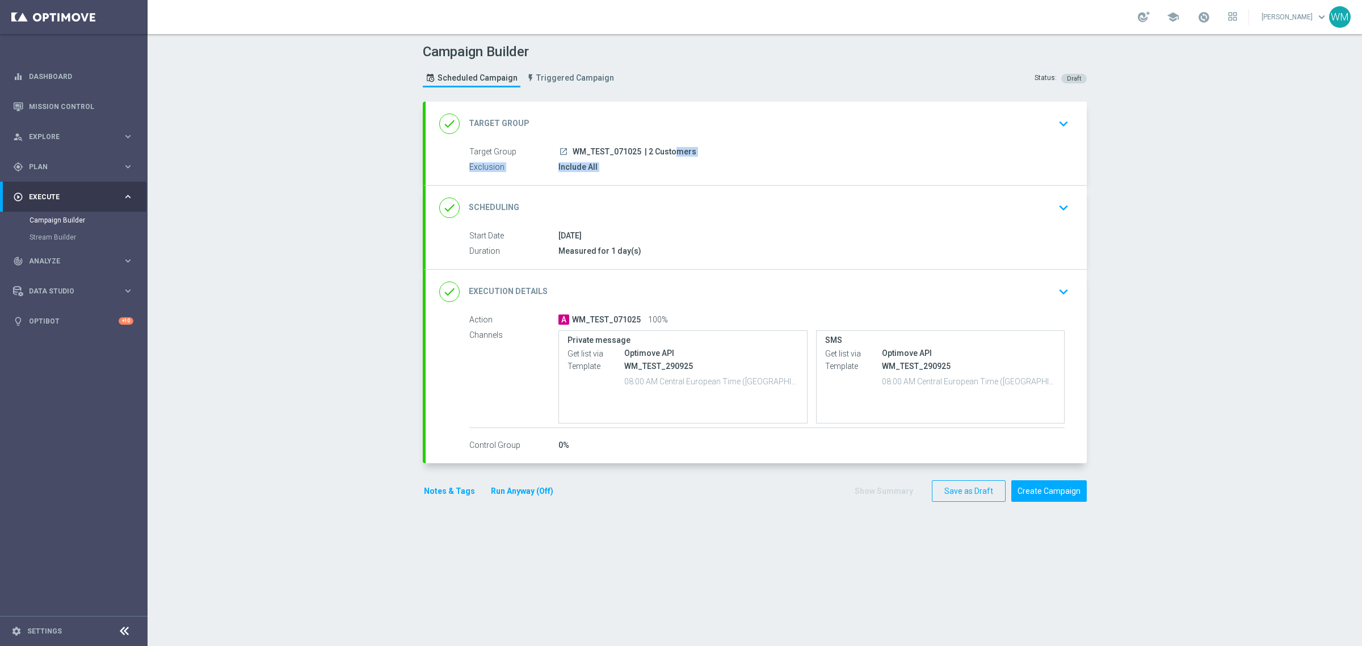
click at [702, 159] on div "Target Group launch WM_TEST_071025 | 2 Customers Exclusion Include All" at bounding box center [755, 160] width 661 height 28
drag, startPoint x: 702, startPoint y: 159, endPoint x: 413, endPoint y: 116, distance: 291.9
click at [414, 116] on section "done Target Group keyboard_arrow_down Target Group launch WM_TEST_071025 | 2 Cu…" at bounding box center [754, 368] width 681 height 533
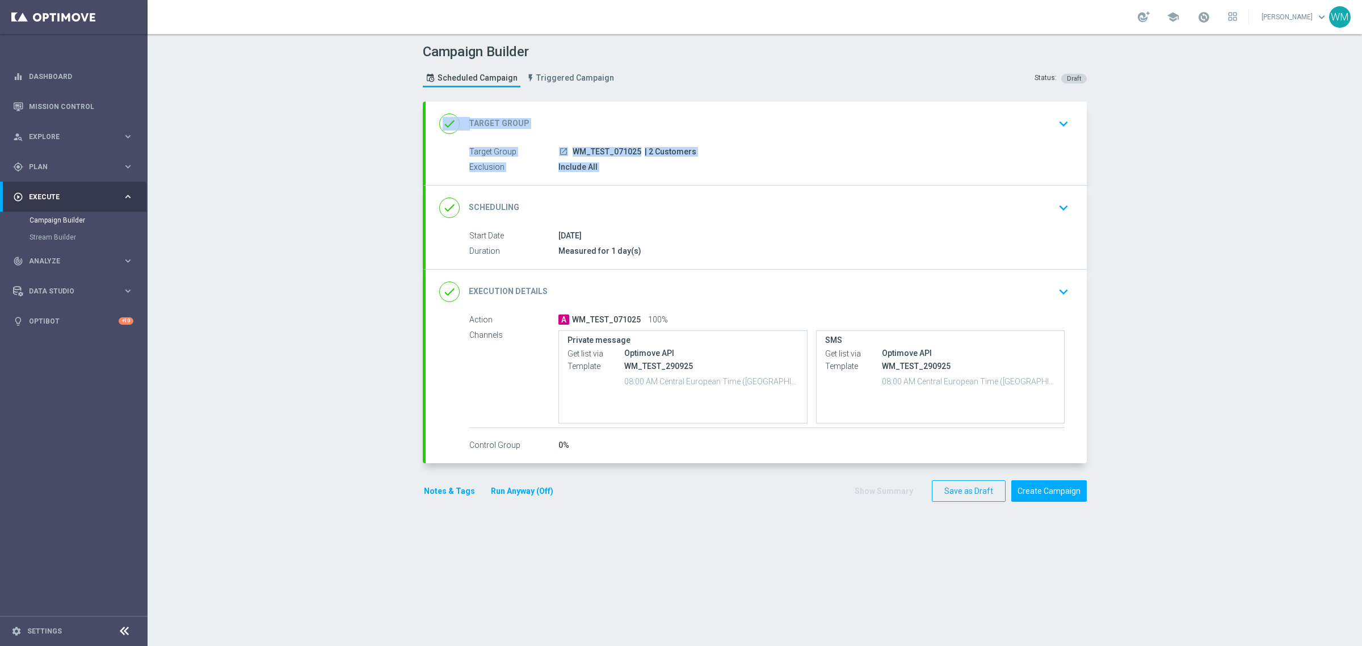
drag, startPoint x: 413, startPoint y: 116, endPoint x: 744, endPoint y: 176, distance: 336.1
click at [744, 176] on section "done Target Group keyboard_arrow_down Target Group launch WM_TEST_071025 | 2 Cu…" at bounding box center [754, 368] width 681 height 533
click at [744, 176] on div "Target Group launch WM_TEST_071025 | 2 Customers Exclusion Include All Target G…" at bounding box center [755, 165] width 661 height 39
drag, startPoint x: 744, startPoint y: 176, endPoint x: 313, endPoint y: 118, distance: 435.0
click at [313, 118] on div "Campaign Builder Scheduled Campaign Triggered Campaign Status: Draft done Targe…" at bounding box center [755, 340] width 1214 height 612
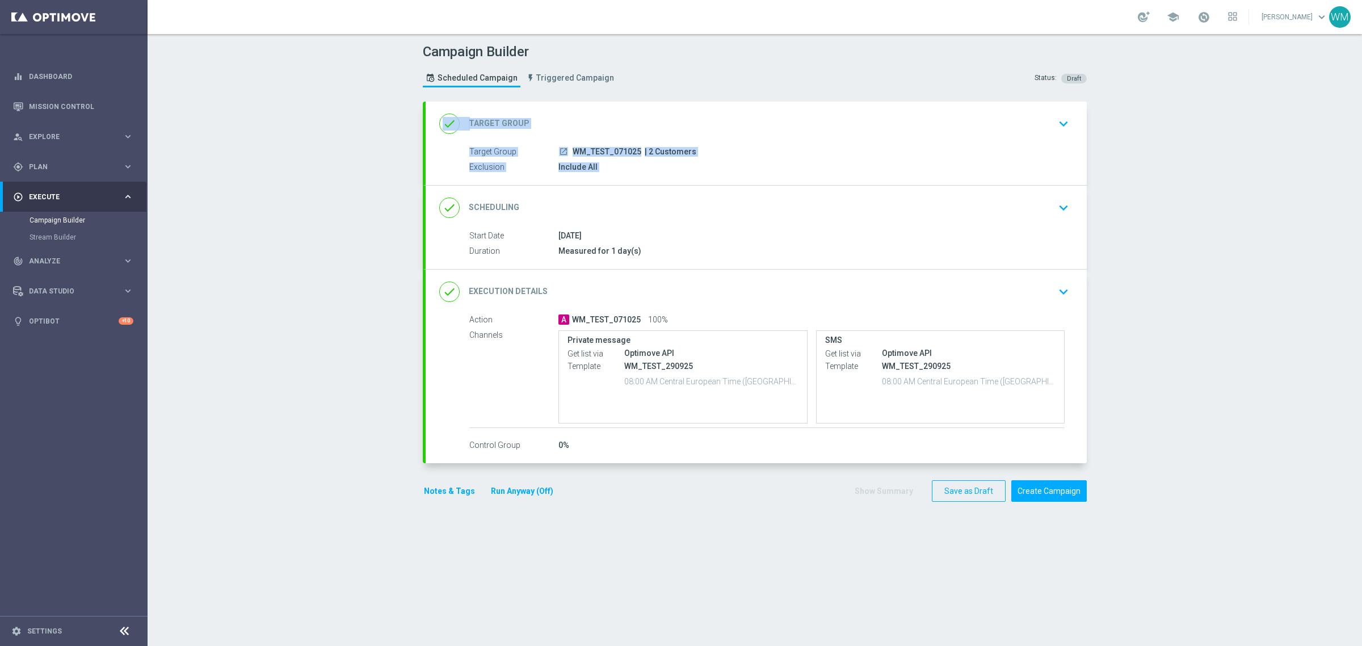
click at [313, 118] on div "Campaign Builder Scheduled Campaign Triggered Campaign Status: Draft done Targe…" at bounding box center [755, 340] width 1214 height 612
drag, startPoint x: 313, startPoint y: 118, endPoint x: 672, endPoint y: 165, distance: 362.7
click at [672, 165] on div "Campaign Builder Scheduled Campaign Triggered Campaign Status: Draft done Targe…" at bounding box center [755, 340] width 1214 height 612
click at [672, 165] on div "Include All" at bounding box center [811, 166] width 506 height 11
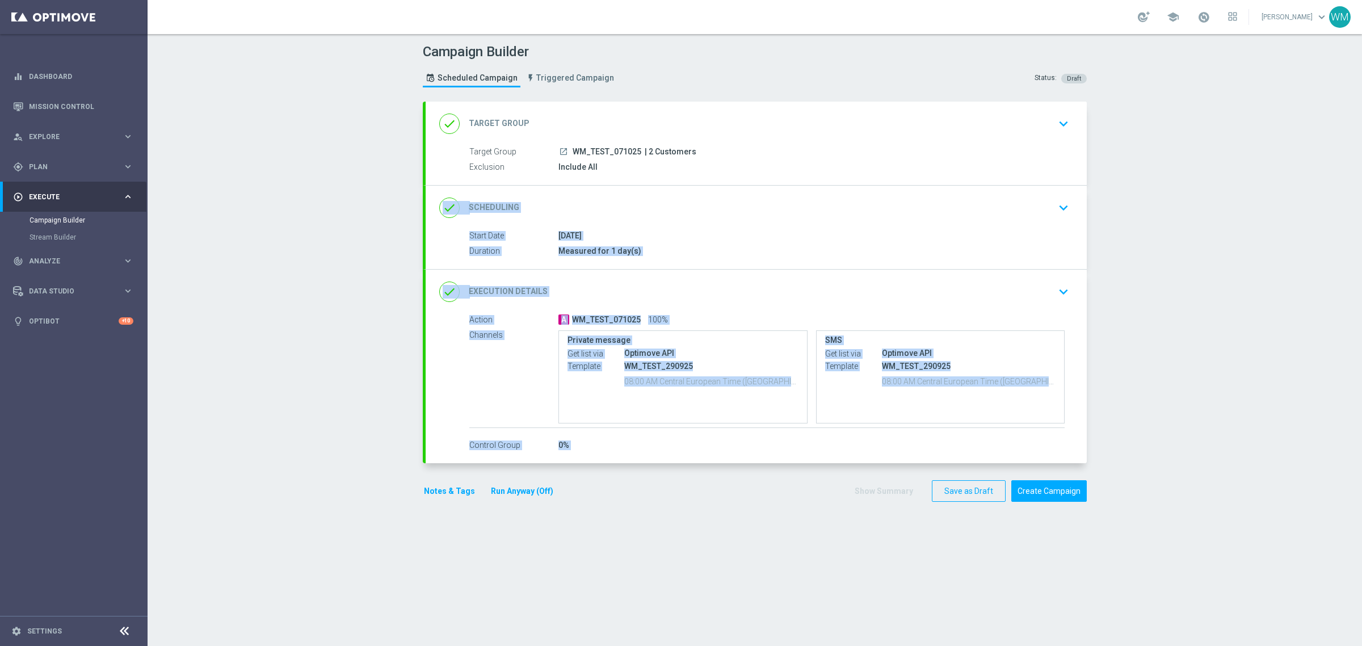
drag, startPoint x: 398, startPoint y: 189, endPoint x: 1145, endPoint y: 482, distance: 802.1
click at [1145, 482] on div "Campaign Builder Scheduled Campaign Triggered Campaign Status: Draft done Targe…" at bounding box center [755, 340] width 1214 height 612
drag, startPoint x: 811, startPoint y: 295, endPoint x: 343, endPoint y: 82, distance: 514.1
click at [343, 82] on div "Campaign Builder Scheduled Campaign Triggered Campaign Status: Draft done Targe…" at bounding box center [755, 340] width 1214 height 612
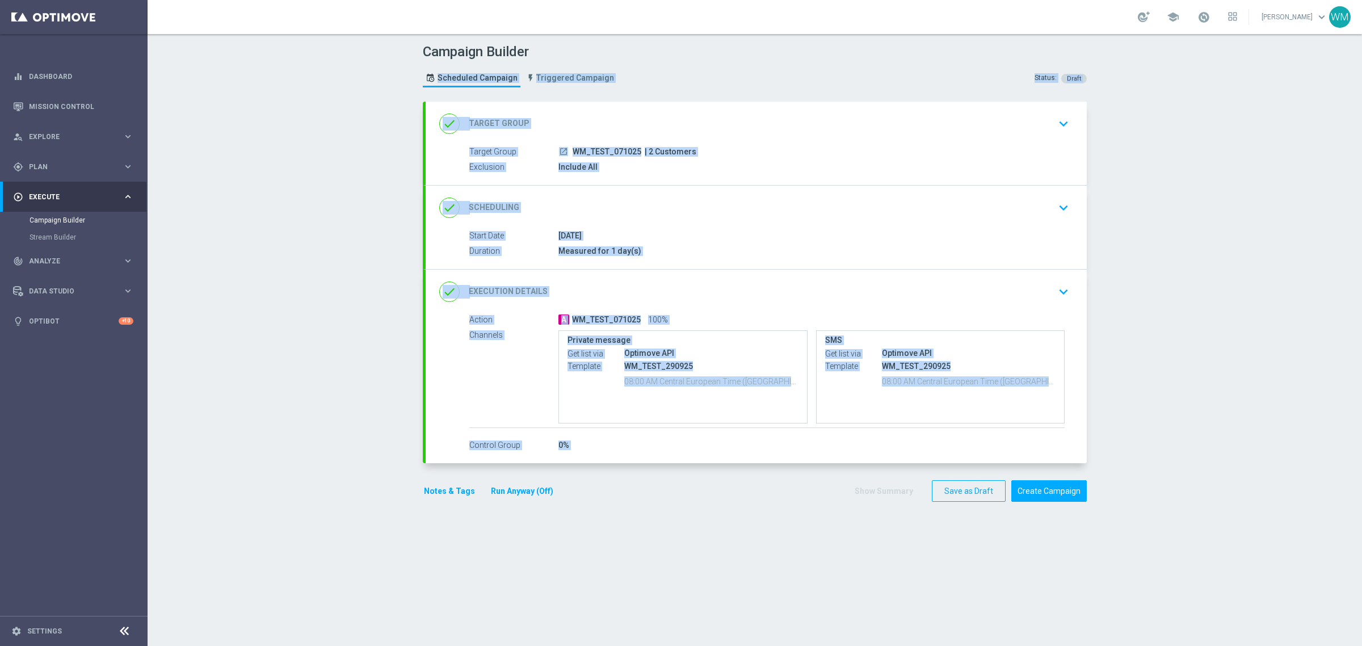
click at [343, 82] on header "Campaign Builder Scheduled Campaign Triggered Campaign Status: Draft" at bounding box center [755, 68] width 1214 height 68
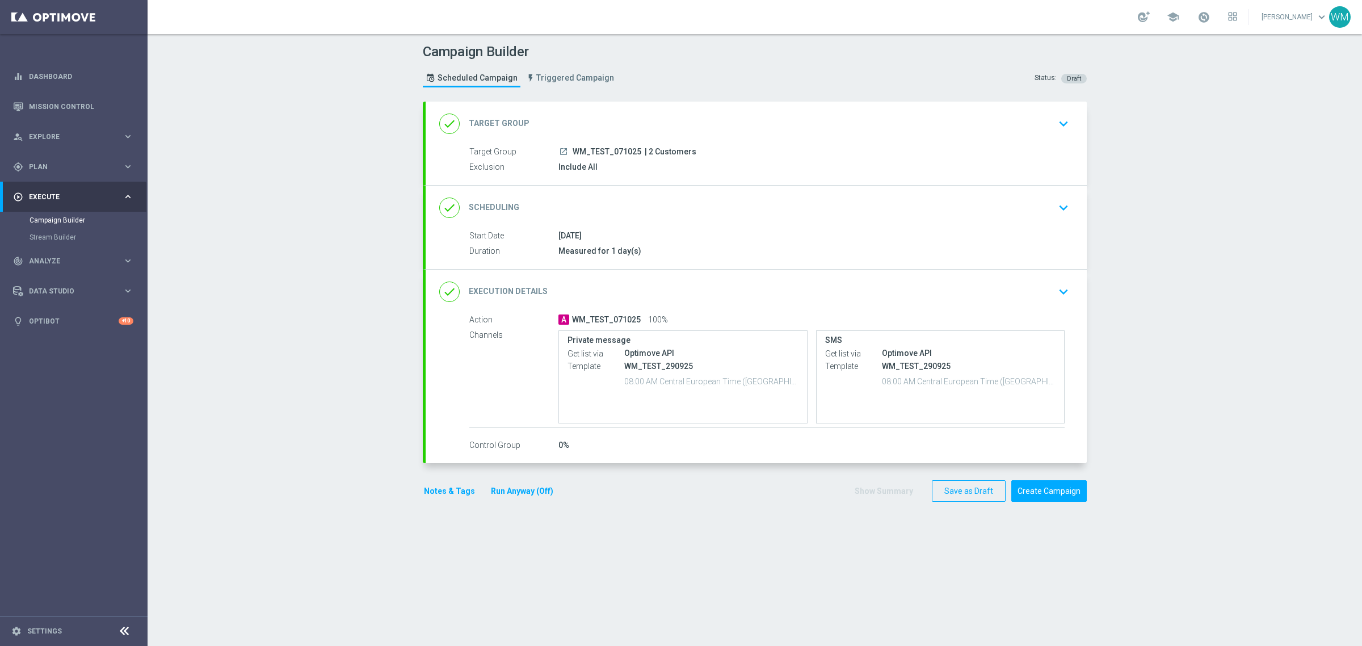
drag, startPoint x: 568, startPoint y: 149, endPoint x: 635, endPoint y: 149, distance: 67.5
click at [635, 149] on div "launch WM_TEST_071025 | 2 Customers" at bounding box center [811, 151] width 506 height 11
click at [1046, 488] on button "Create Campaign" at bounding box center [1048, 491] width 75 height 22
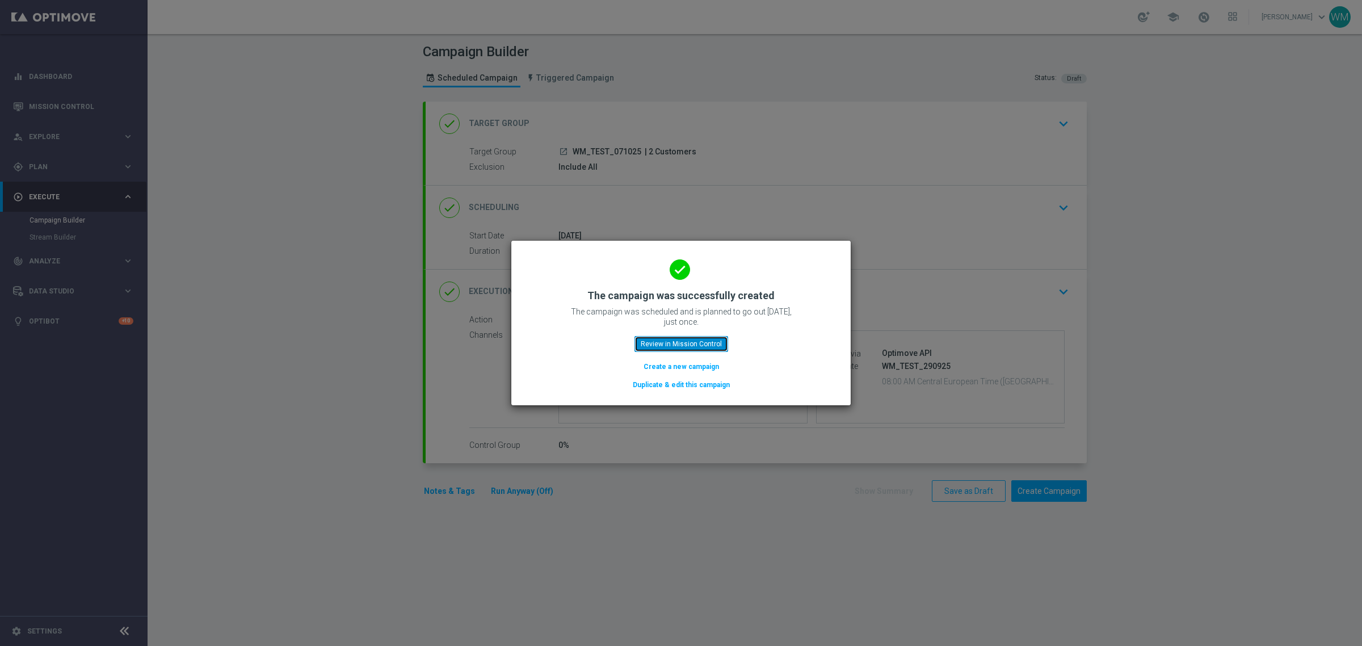
click at [651, 347] on button "Review in Mission Control" at bounding box center [681, 344] width 94 height 16
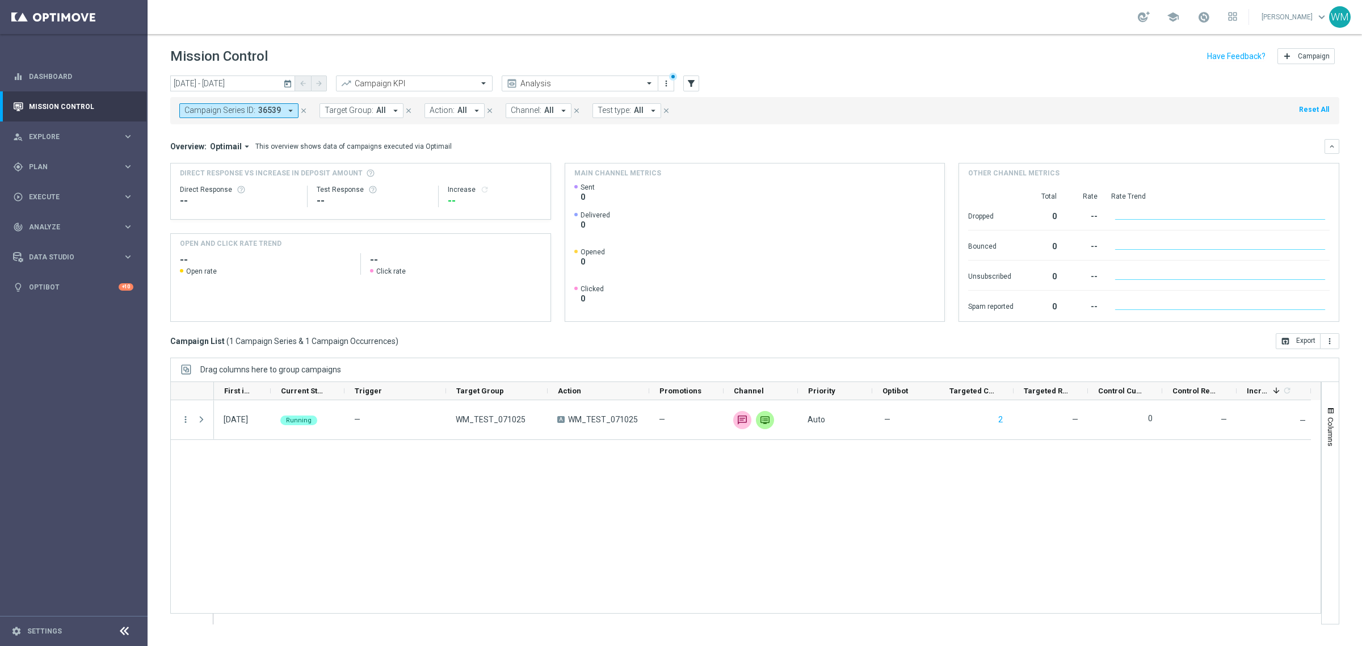
click at [667, 350] on div "[DATE] [DATE] - [DATE] arrow_back arrow_forward Campaign KPI trending_up Analys…" at bounding box center [755, 355] width 1214 height 560
click at [752, 102] on div "Campaign Series ID: 36539 arrow_drop_down close Target Group: All arrow_drop_do…" at bounding box center [754, 110] width 1169 height 27
click at [731, 139] on div "Overview: Optimail arrow_drop_down This overview shows data of campaigns execut…" at bounding box center [754, 146] width 1169 height 15
drag, startPoint x: 731, startPoint y: 139, endPoint x: 200, endPoint y: 66, distance: 535.4
click at [200, 66] on div "Mission Control add Campaign [DATE] [DATE] - [DATE] arrow_back arrow_forward Ca…" at bounding box center [755, 340] width 1214 height 612
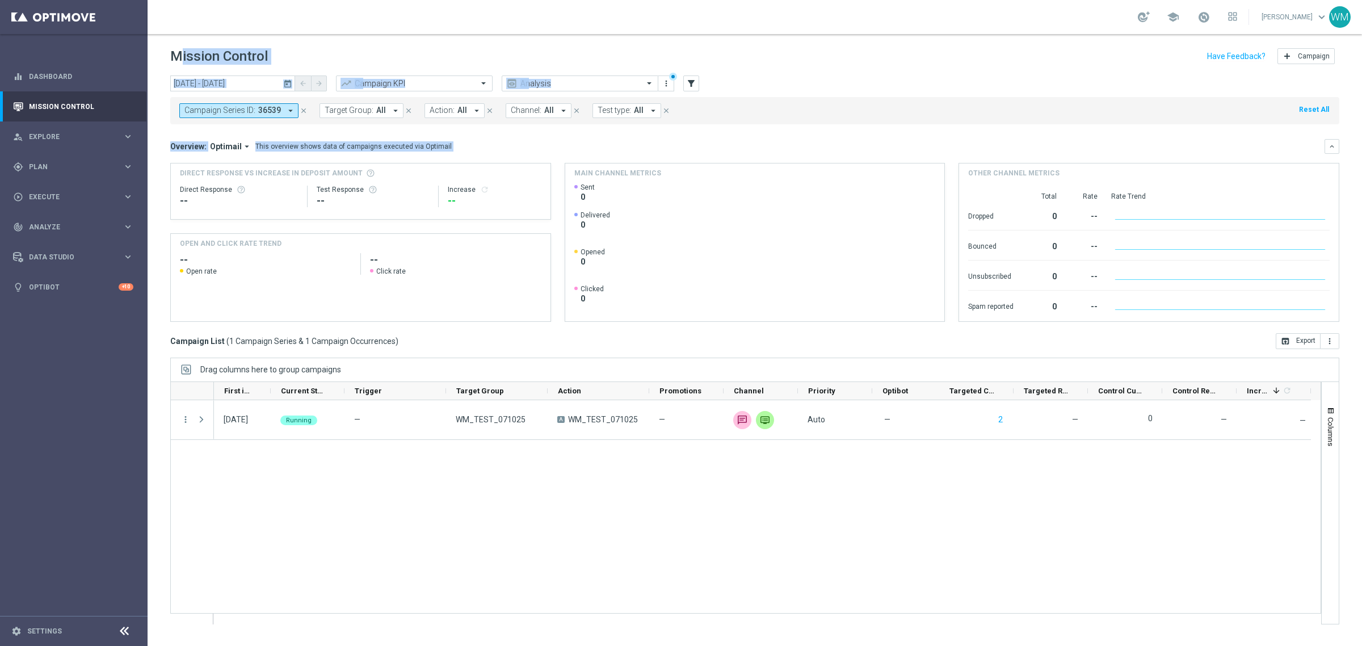
click at [178, 52] on h1 "Mission Control" at bounding box center [219, 56] width 98 height 16
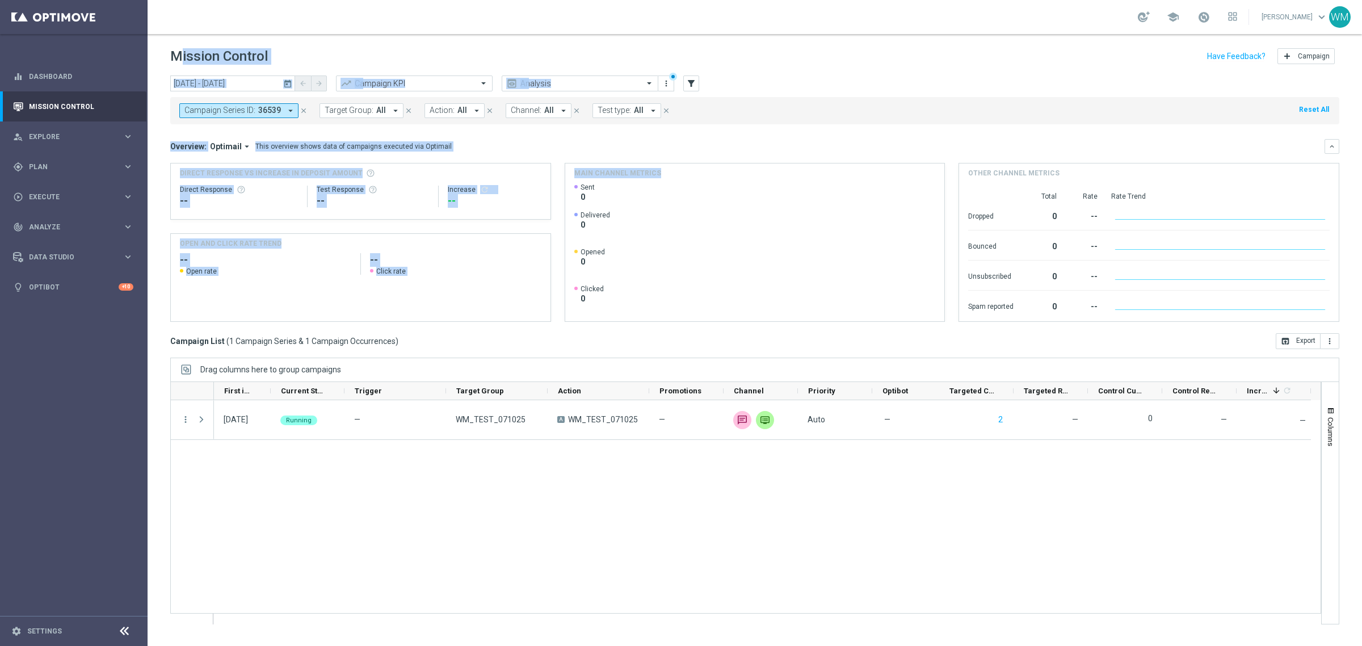
drag, startPoint x: 171, startPoint y: 52, endPoint x: 924, endPoint y: 188, distance: 764.5
click at [924, 188] on div "Mission Control add Campaign [DATE] [DATE] - [DATE] arrow_back arrow_forward Ca…" at bounding box center [755, 340] width 1214 height 612
click at [866, 168] on div "Main channel metrics" at bounding box center [755, 172] width 380 height 19
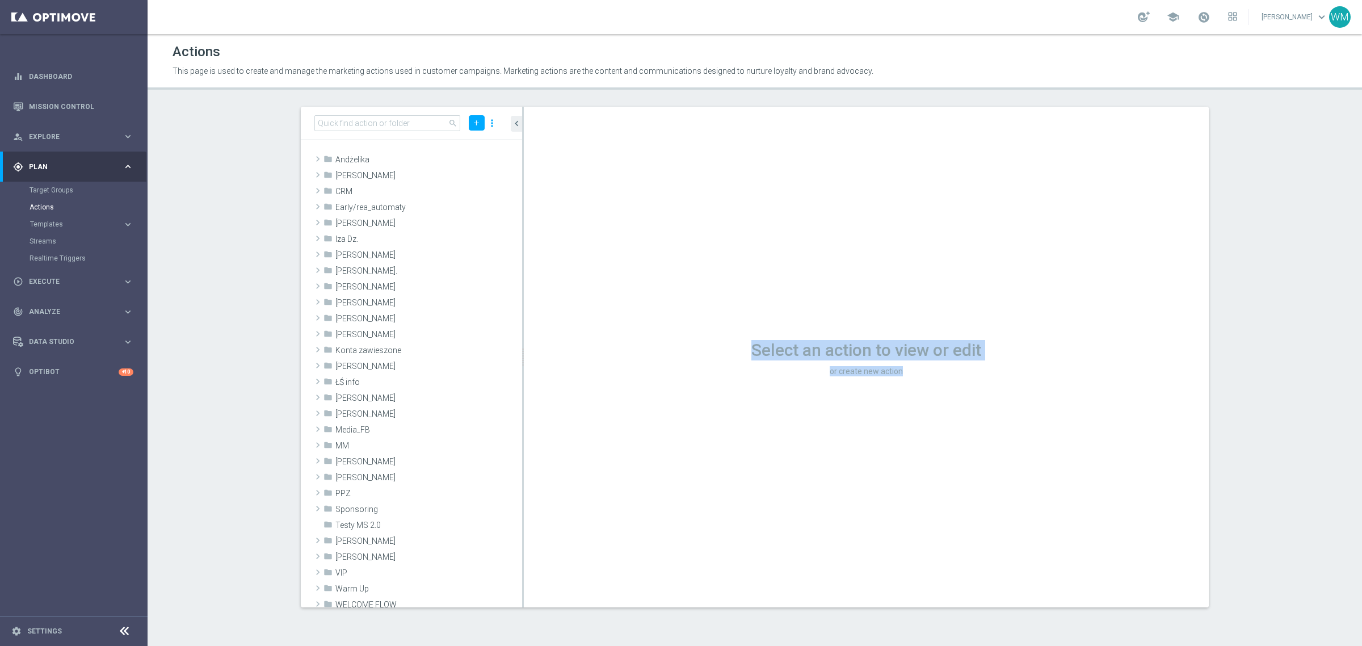
drag, startPoint x: 724, startPoint y: 338, endPoint x: 934, endPoint y: 364, distance: 211.6
click at [934, 364] on div "Select an action to view or edit or create new action" at bounding box center [866, 357] width 685 height 500
drag, startPoint x: 934, startPoint y: 364, endPoint x: 565, endPoint y: 321, distance: 371.8
click at [565, 321] on div "Select an action to view or edit or create new action" at bounding box center [866, 357] width 685 height 500
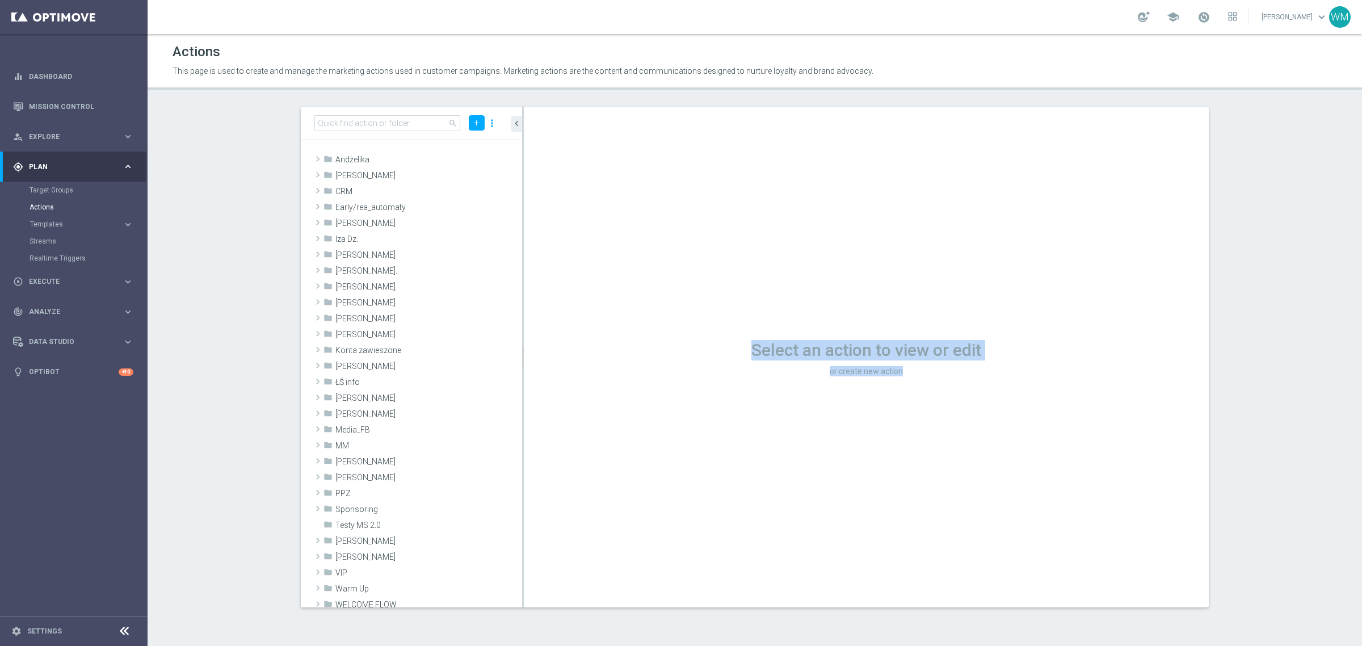
click at [565, 321] on div "Select an action to view or edit or create new action" at bounding box center [866, 357] width 685 height 500
drag, startPoint x: 565, startPoint y: 321, endPoint x: 1061, endPoint y: 372, distance: 499.0
click at [1061, 372] on div "Select an action to view or edit or create new action" at bounding box center [866, 357] width 685 height 500
click at [1061, 372] on h3 "or create new action" at bounding box center [866, 371] width 685 height 10
drag, startPoint x: 1007, startPoint y: 369, endPoint x: 707, endPoint y: 302, distance: 306.9
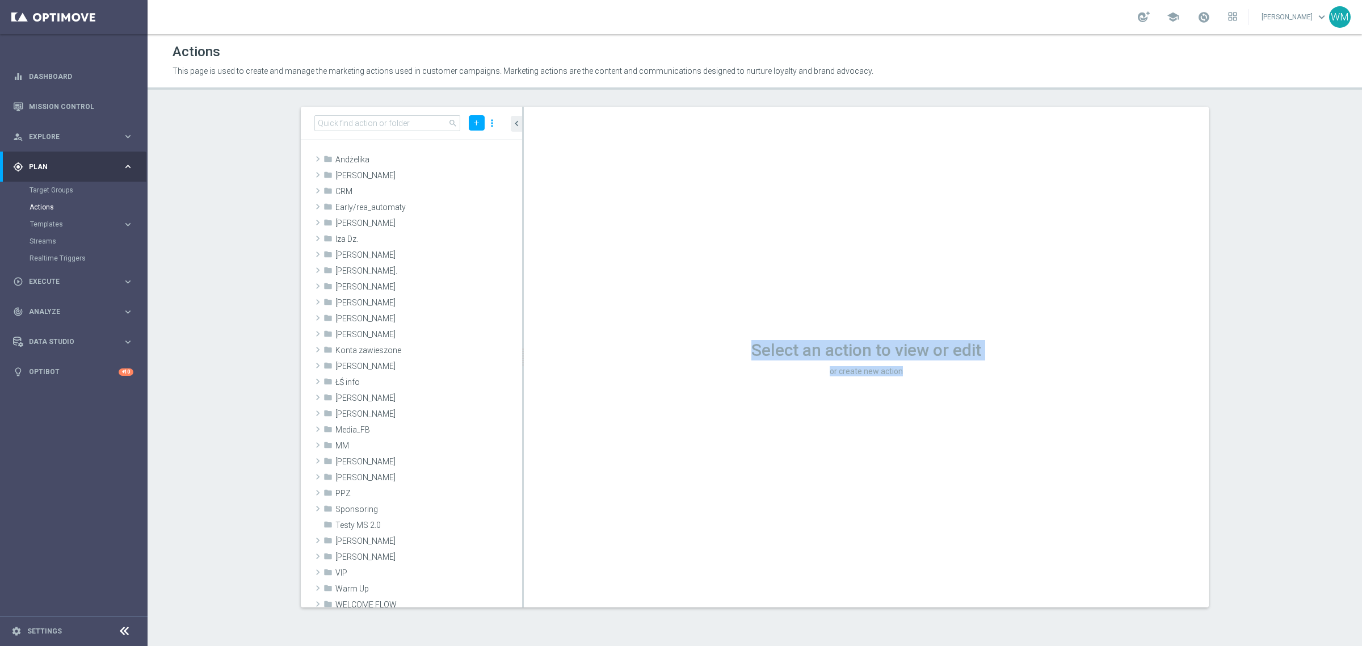
click at [707, 302] on div "Select an action to view or edit or create new action" at bounding box center [866, 357] width 685 height 500
drag, startPoint x: 707, startPoint y: 302, endPoint x: 925, endPoint y: 398, distance: 237.5
click at [925, 398] on div "Select an action to view or edit or create new action" at bounding box center [866, 357] width 685 height 500
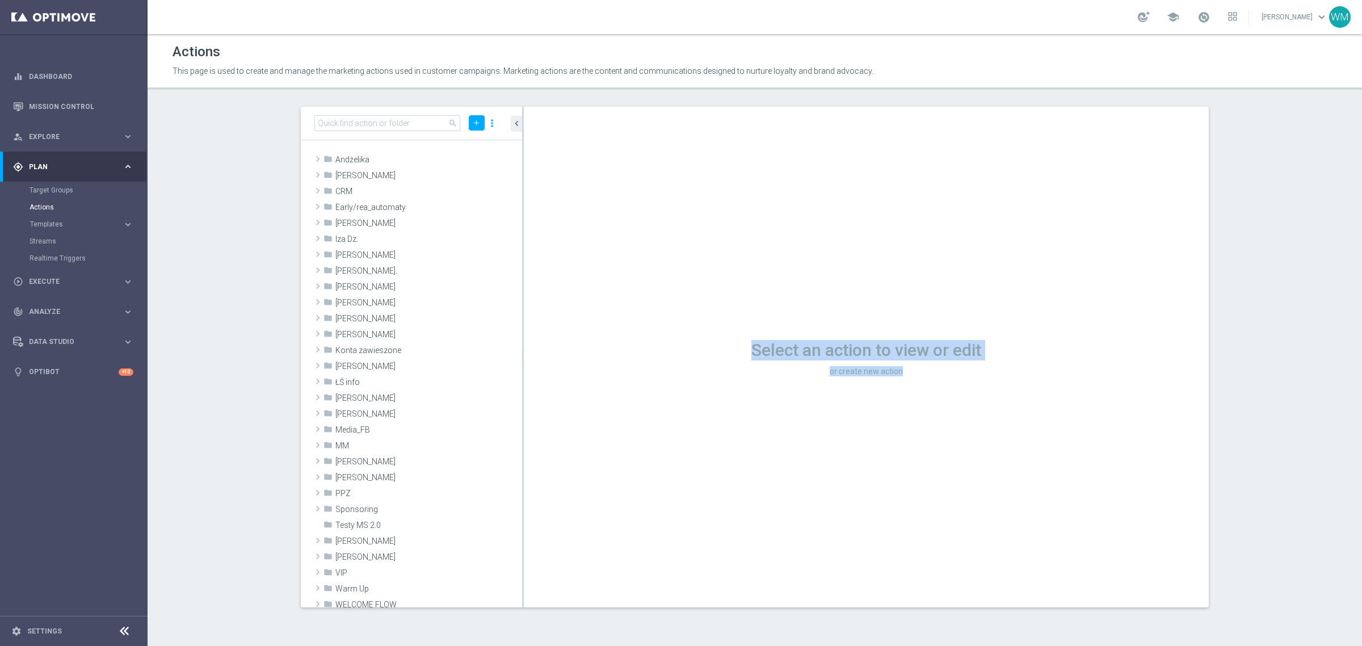
drag, startPoint x: 925, startPoint y: 398, endPoint x: 707, endPoint y: 340, distance: 225.4
click at [707, 340] on div "Select an action to view or edit or create new action" at bounding box center [866, 357] width 685 height 500
click at [868, 412] on div "Select an action to view or edit or create new action" at bounding box center [866, 357] width 685 height 500
click at [470, 570] on icon "library_add" at bounding box center [474, 572] width 9 height 9
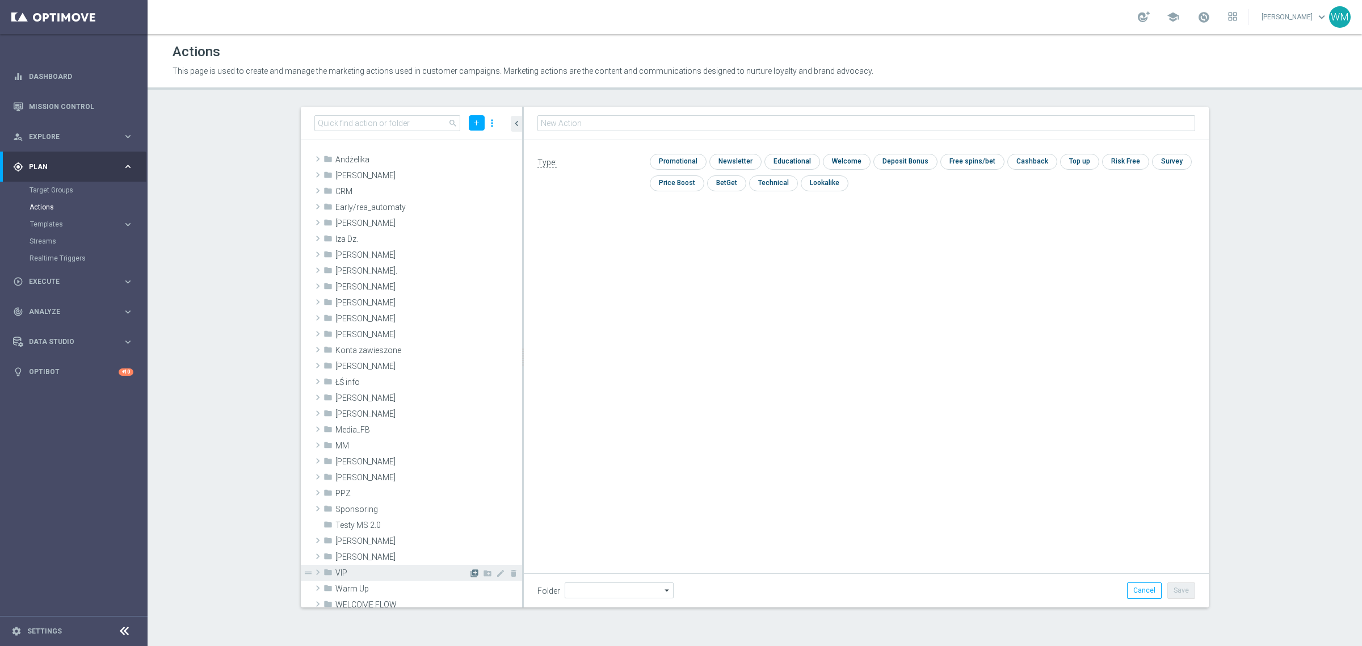
type input "VIP"
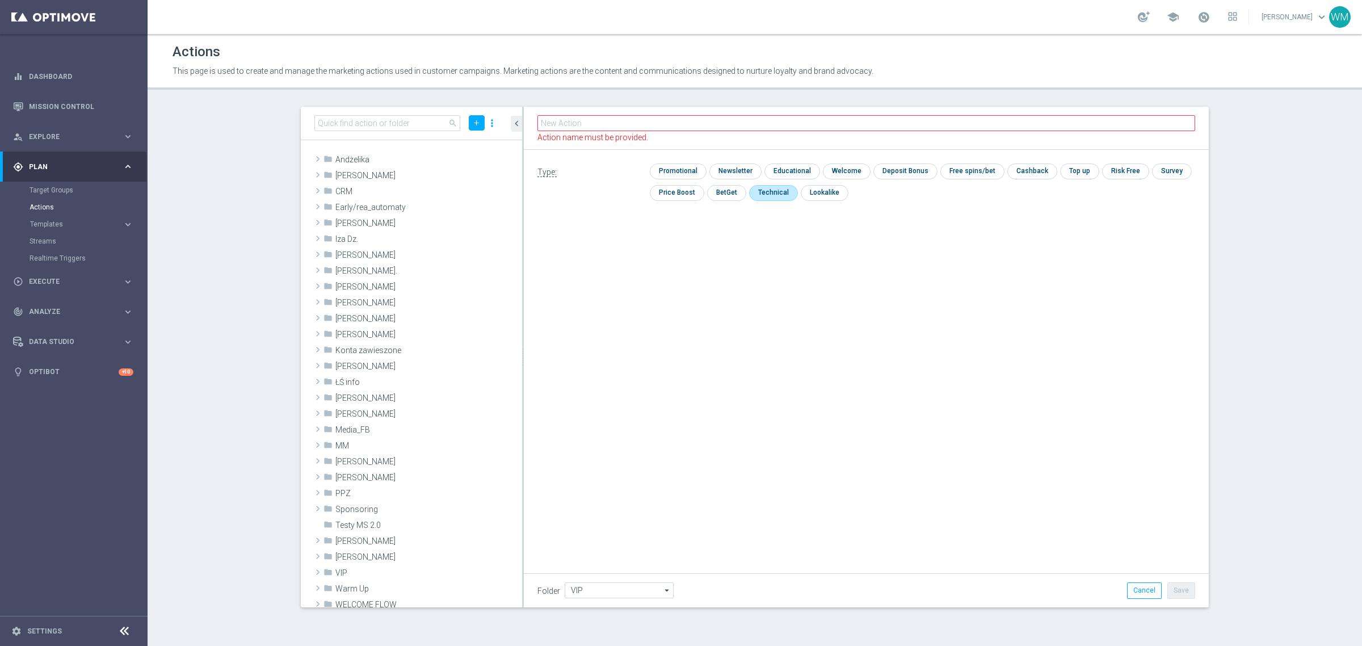
click at [777, 176] on div "check Promotional check Newsletter check Educational check Welcome check Deposi…" at bounding box center [922, 184] width 545 height 43
click at [773, 197] on input "checkbox" at bounding box center [772, 192] width 47 height 15
checkbox input "true"
click at [620, 125] on input "text" at bounding box center [866, 123] width 658 height 16
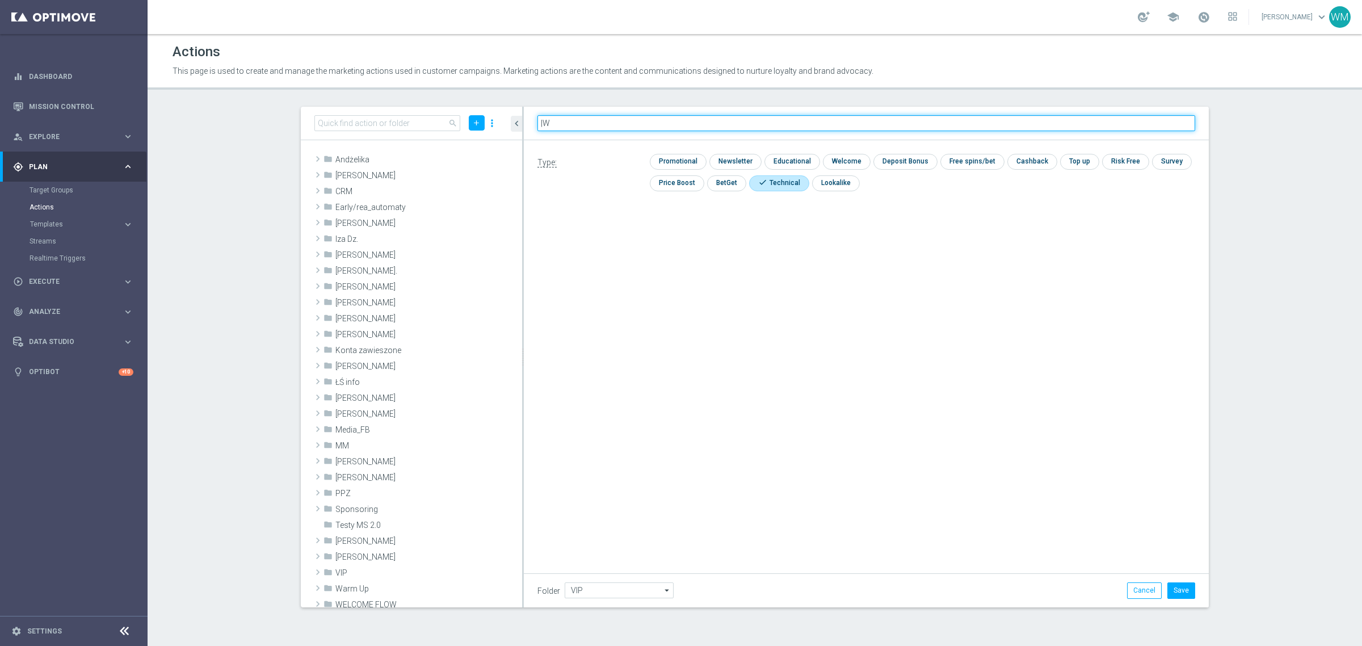
type input "|"
type input "WM_TEST_071025"
click at [620, 125] on input "WM_TEST_071025" at bounding box center [866, 123] width 658 height 16
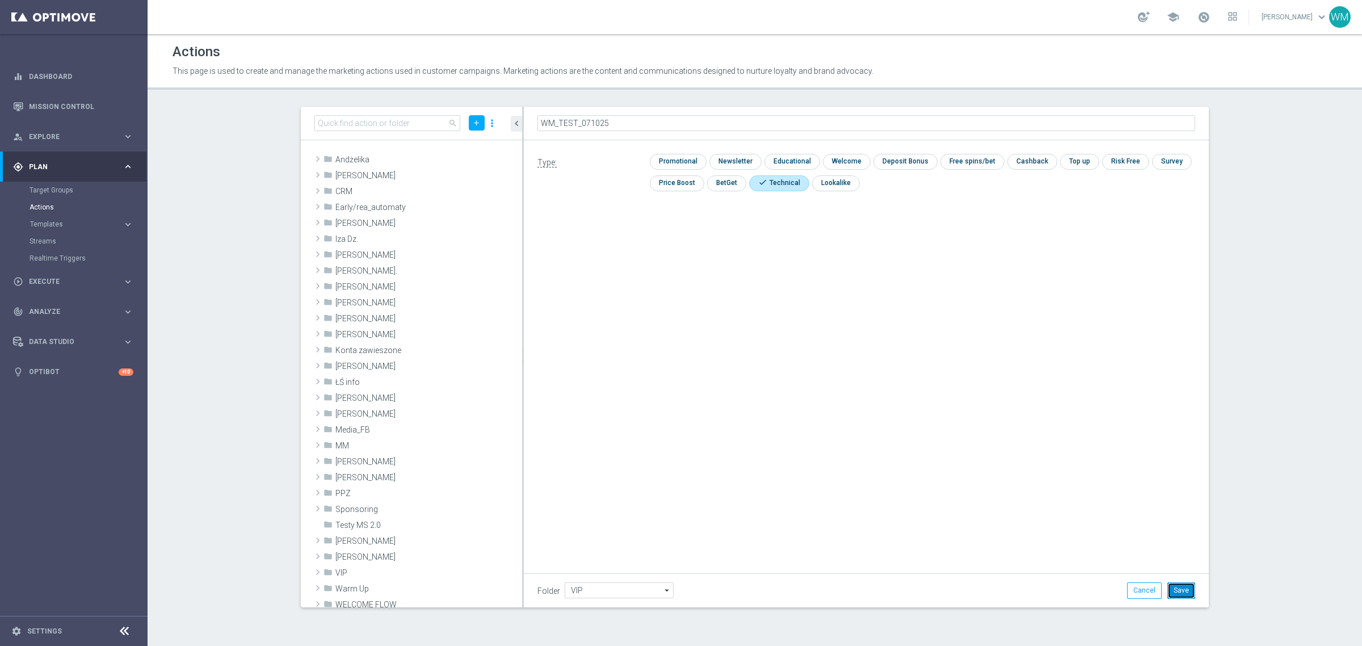
click at [1186, 586] on button "Save" at bounding box center [1181, 590] width 28 height 16
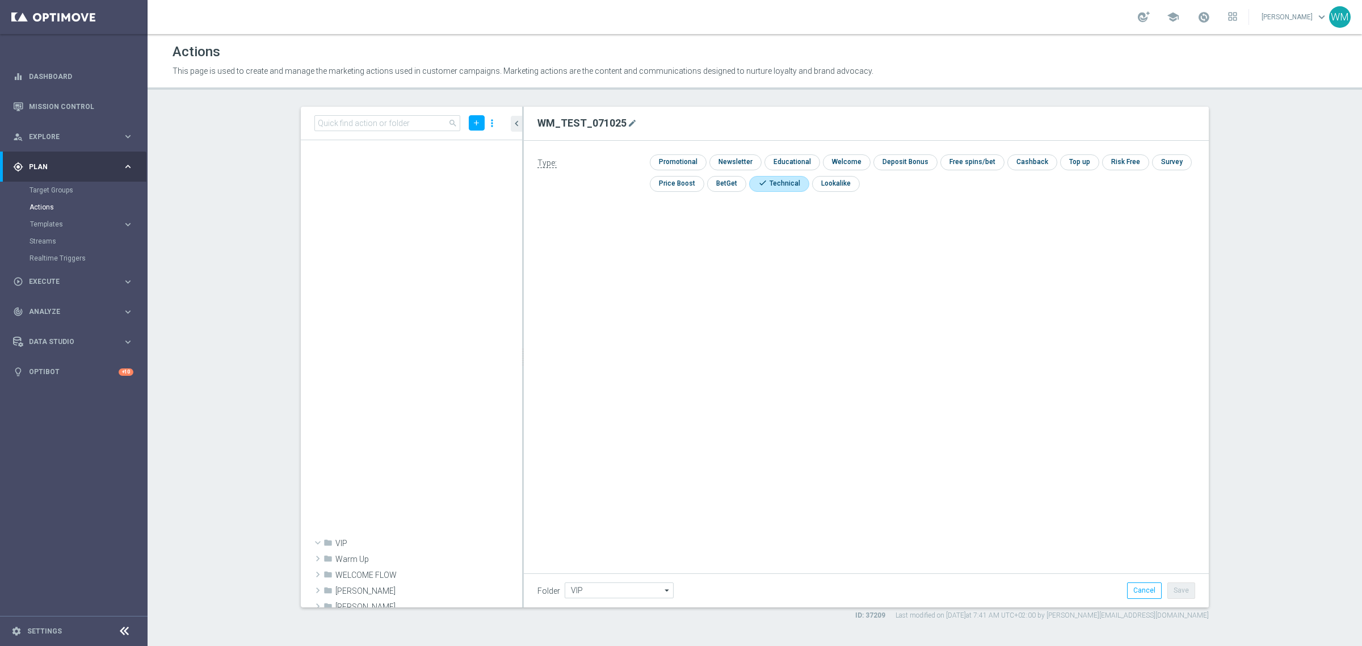
scroll to position [86571, 0]
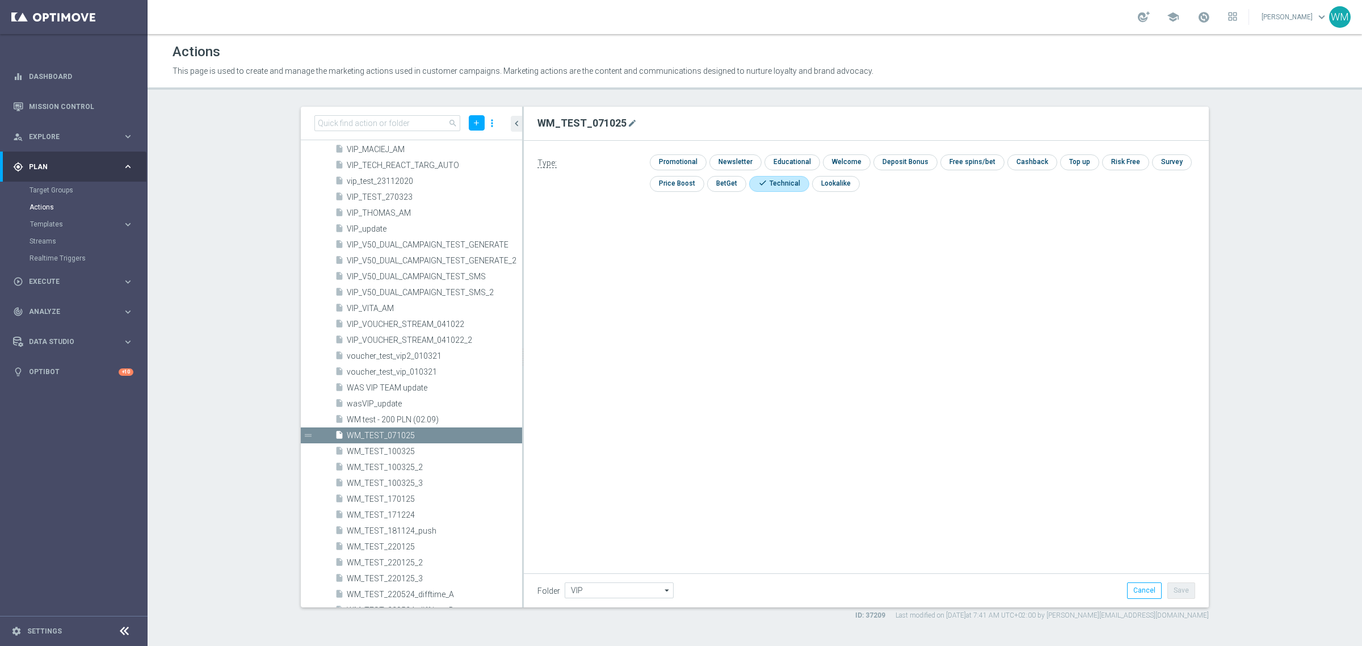
click at [599, 116] on h2 "WM_TEST_071025" at bounding box center [581, 123] width 89 height 14
copy h2 "WM_TEST_071025"
